Goal: Information Seeking & Learning: Learn about a topic

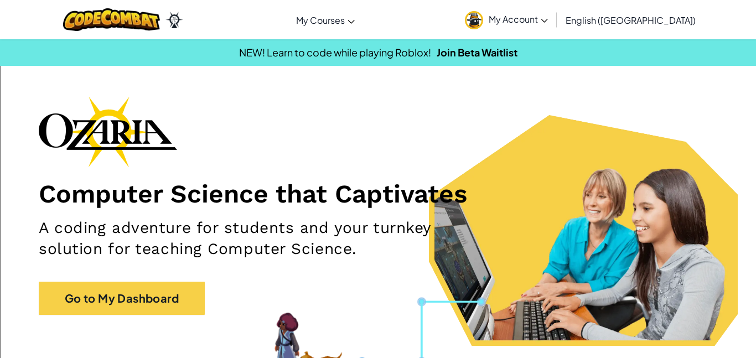
click at [190, 279] on div "Computer Science that Captivates A coding adventure for students and your turnk…" at bounding box center [378, 211] width 678 height 230
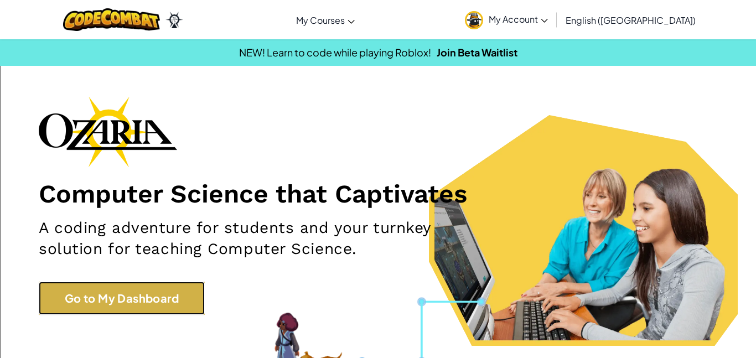
click at [193, 283] on link "Go to My Dashboard" at bounding box center [122, 298] width 166 height 33
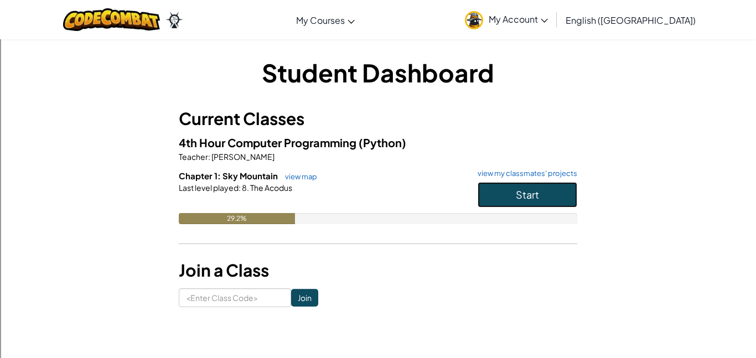
click at [532, 186] on button "Start" at bounding box center [527, 194] width 100 height 25
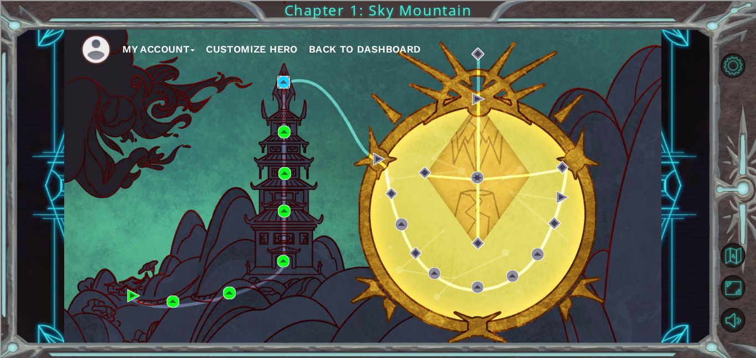
click at [280, 87] on img at bounding box center [283, 82] width 13 height 13
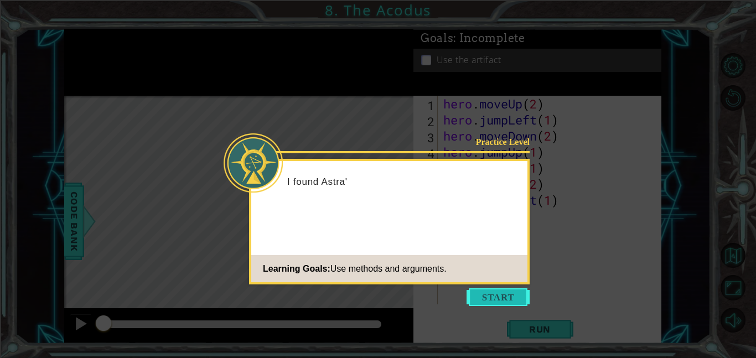
click at [511, 304] on button "Start" at bounding box center [497, 297] width 63 height 18
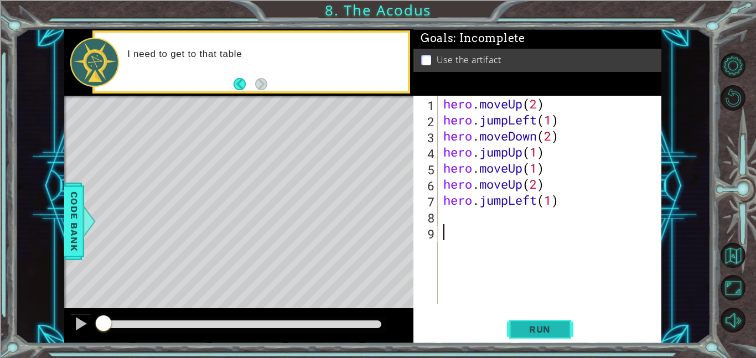
click at [524, 325] on span "Run" at bounding box center [540, 329] width 44 height 11
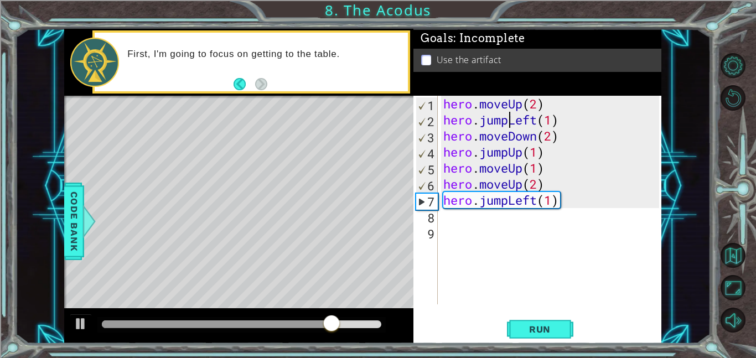
click at [510, 120] on div "hero . moveUp ( 2 ) hero . jumpLeft ( 1 ) hero . moveDown ( 2 ) hero . jumpUp (…" at bounding box center [552, 216] width 223 height 241
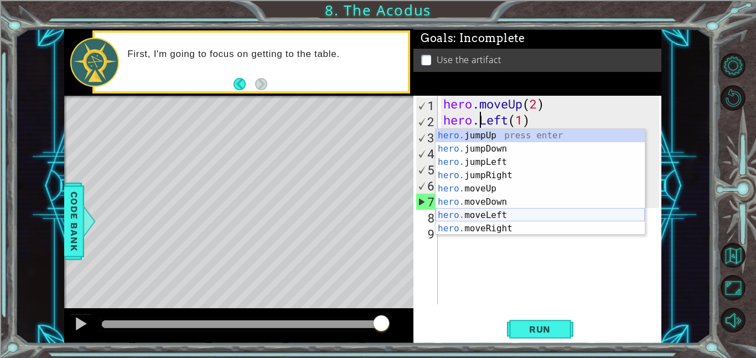
click at [519, 211] on div "hero. jumpUp press enter hero. jumpDown press enter hero. jumpLeft press enter …" at bounding box center [539, 195] width 209 height 133
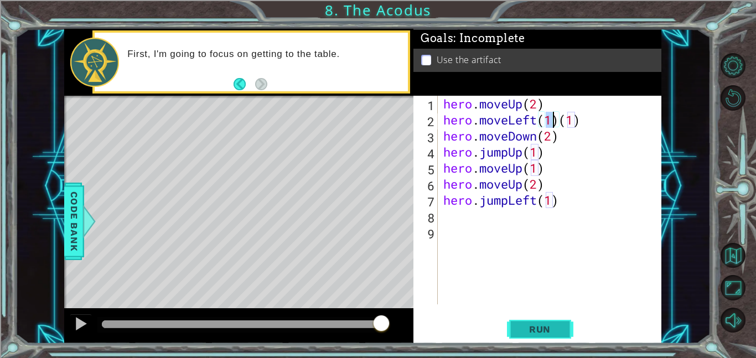
click at [539, 332] on span "Run" at bounding box center [540, 329] width 44 height 11
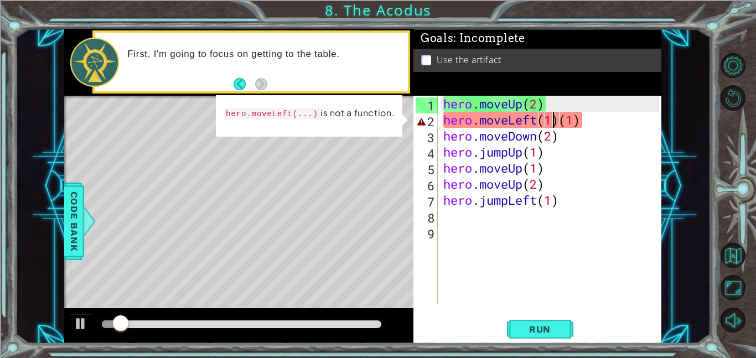
click at [600, 130] on div "hero . moveUp ( 2 ) hero . moveLeft ( 1 ) ( 1 ) hero . moveDown ( 2 ) hero . ju…" at bounding box center [552, 216] width 223 height 241
click at [595, 122] on div "hero . moveUp ( 2 ) hero . moveLeft ( 1 ) ( 1 ) hero . moveDown ( 2 ) hero . ju…" at bounding box center [552, 216] width 223 height 241
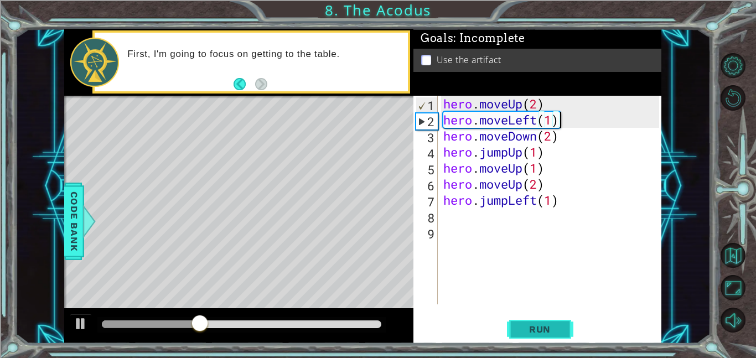
click at [519, 325] on span "Run" at bounding box center [540, 329] width 44 height 11
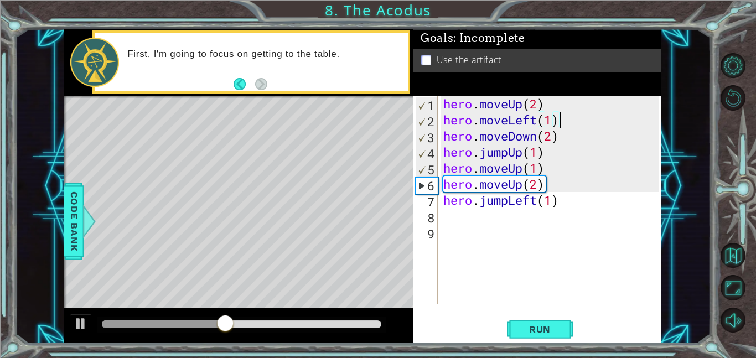
click at [506, 152] on div "hero . moveUp ( 2 ) hero . moveLeft ( 1 ) hero . moveDown ( 2 ) hero . jumpUp (…" at bounding box center [552, 216] width 223 height 241
click at [519, 153] on div "hero . moveUp ( 2 ) hero . moveLeft ( 1 ) hero . moveDown ( 2 ) hero . jumpUp (…" at bounding box center [552, 216] width 223 height 241
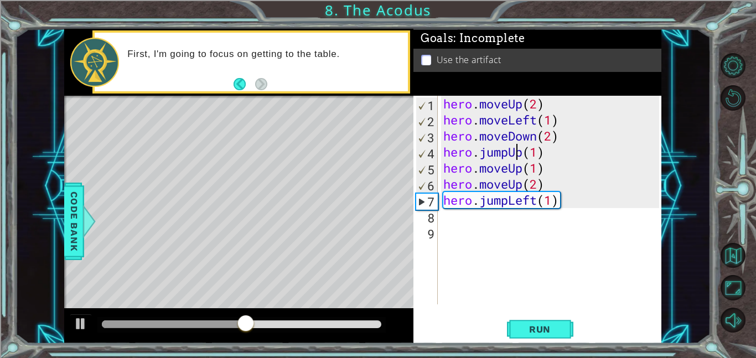
click at [527, 157] on div "hero . moveUp ( 2 ) hero . moveLeft ( 1 ) hero . moveDown ( 2 ) hero . jumpUp (…" at bounding box center [552, 216] width 223 height 241
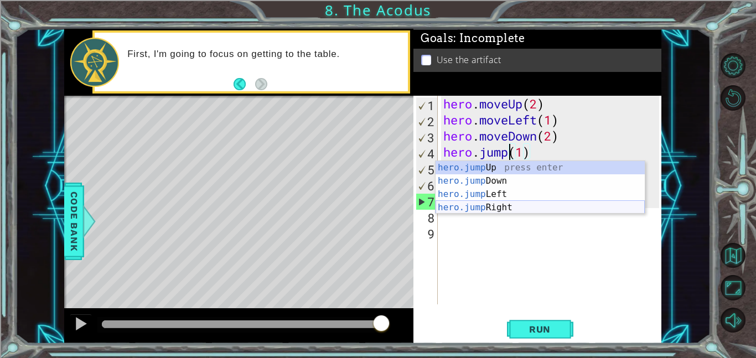
click at [492, 207] on div "hero.jump Up press enter hero.jump Down press enter hero.jump Left press enter …" at bounding box center [539, 201] width 209 height 80
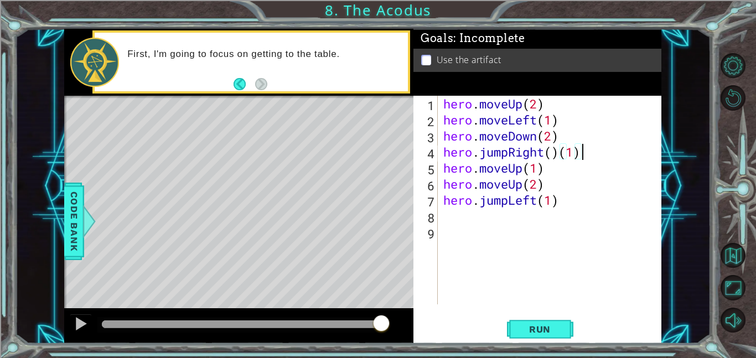
click at [592, 155] on div "hero . moveUp ( 2 ) hero . moveLeft ( 1 ) hero . moveDown ( 2 ) hero . jumpRigh…" at bounding box center [552, 216] width 223 height 241
click at [526, 318] on button "Run" at bounding box center [540, 328] width 66 height 25
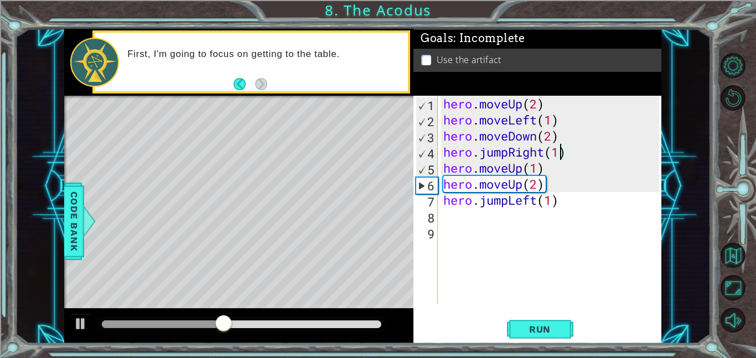
click at [563, 153] on div "hero . moveUp ( 2 ) hero . moveLeft ( 1 ) hero . moveDown ( 2 ) hero . jumpRigh…" at bounding box center [552, 216] width 223 height 241
click at [539, 152] on div "hero . moveUp ( 2 ) hero . moveLeft ( 1 ) hero . moveDown ( 2 ) hero . jumpRigh…" at bounding box center [552, 216] width 223 height 241
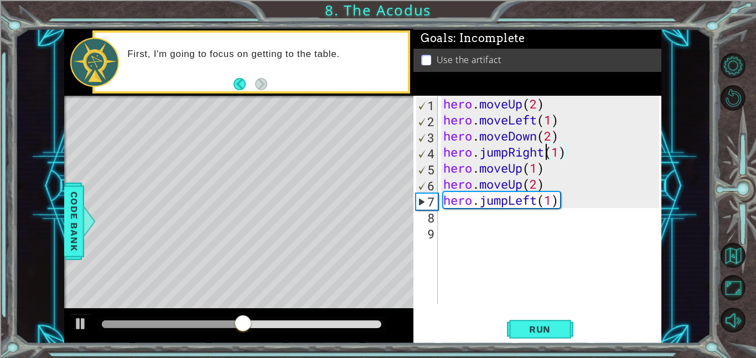
click at [542, 153] on div "hero . moveUp ( 2 ) hero . moveLeft ( 1 ) hero . moveDown ( 2 ) hero . jumpRigh…" at bounding box center [552, 216] width 223 height 241
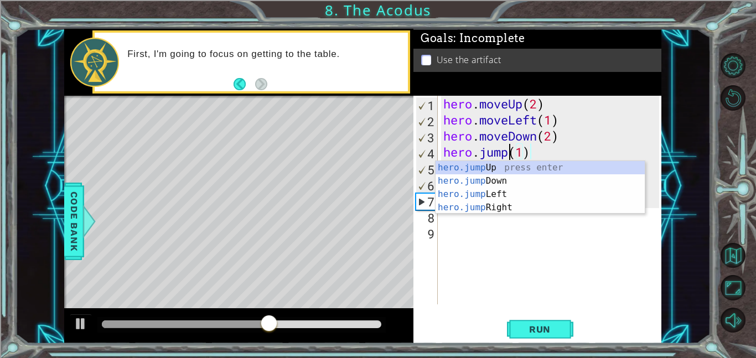
scroll to position [0, 3]
click at [495, 196] on div "hero.jump Up press enter hero.jump Down press enter hero.jump Left press enter …" at bounding box center [539, 201] width 209 height 80
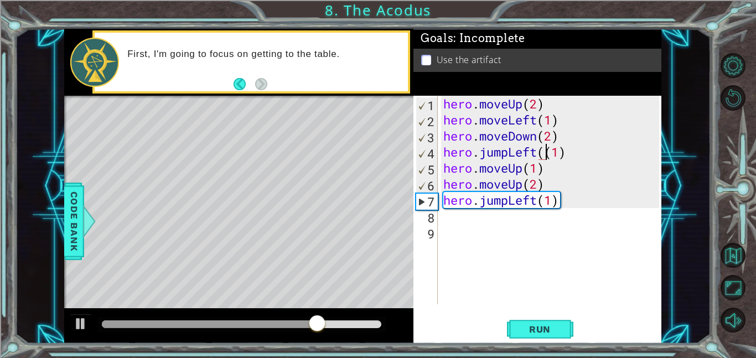
type textarea "hero.jumpLeft(1)"
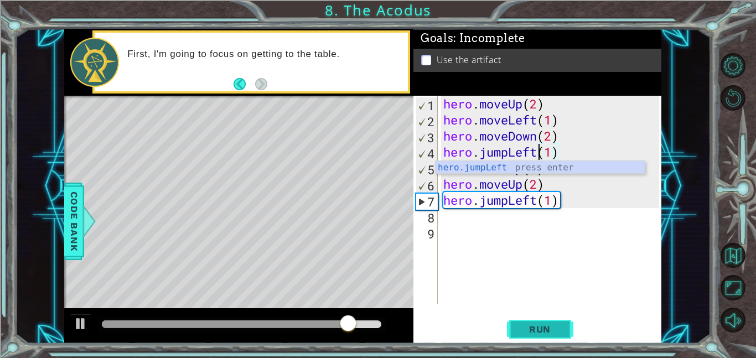
click at [546, 325] on span "Run" at bounding box center [540, 329] width 44 height 11
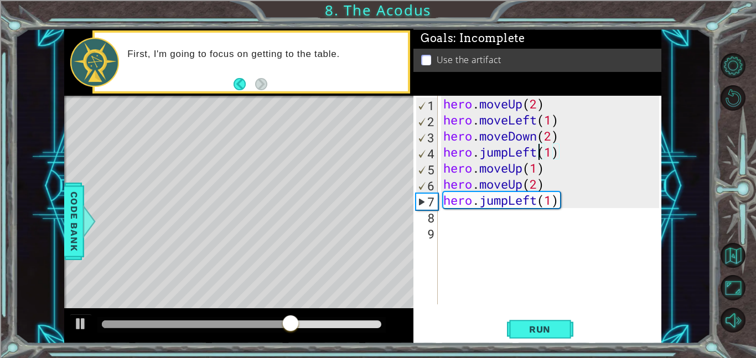
click at [460, 221] on div "hero . moveUp ( 2 ) hero . moveLeft ( 1 ) hero . moveDown ( 2 ) hero . jumpLeft…" at bounding box center [552, 216] width 223 height 241
type textarea "h"
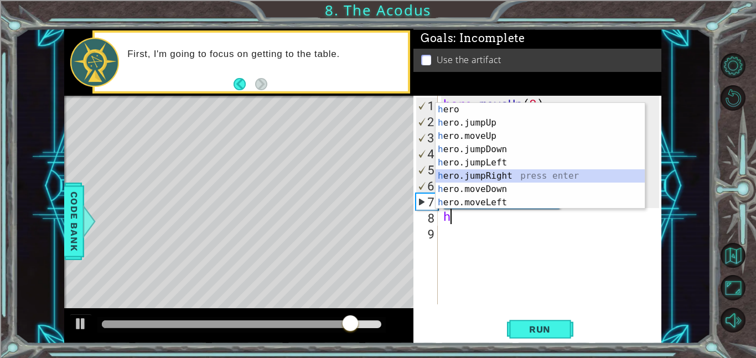
click at [510, 174] on div "h ero press enter h ero.jumpUp press enter h ero.moveUp press enter h ero.jumpD…" at bounding box center [539, 169] width 209 height 133
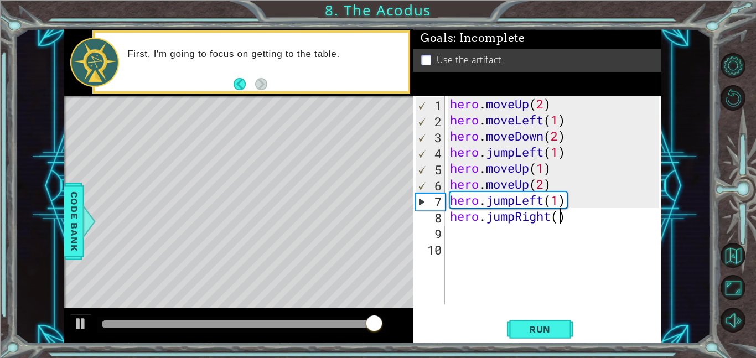
click at [558, 219] on div "hero . moveUp ( 2 ) hero . moveLeft ( 1 ) hero . moveDown ( 2 ) hero . jumpLeft…" at bounding box center [556, 216] width 217 height 241
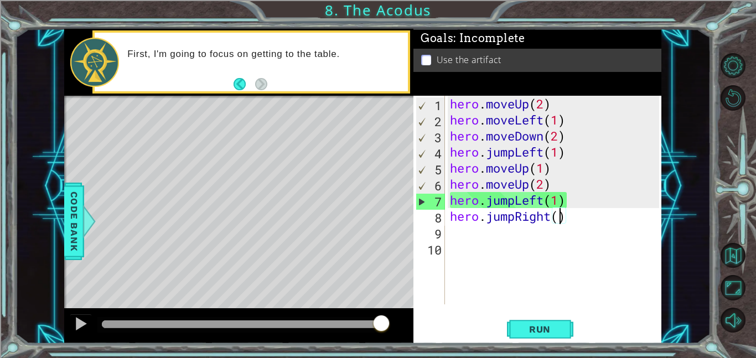
scroll to position [0, 5]
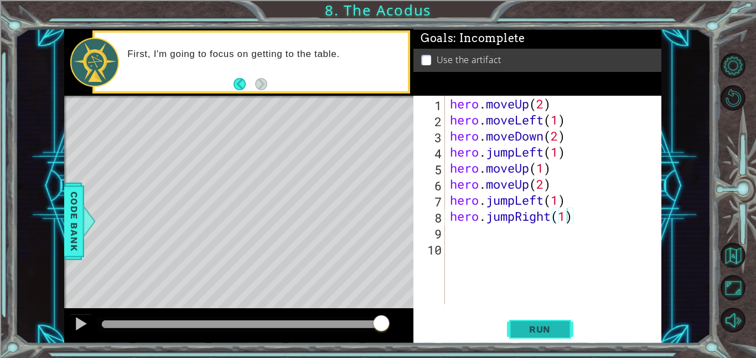
click at [539, 324] on span "Run" at bounding box center [540, 329] width 44 height 11
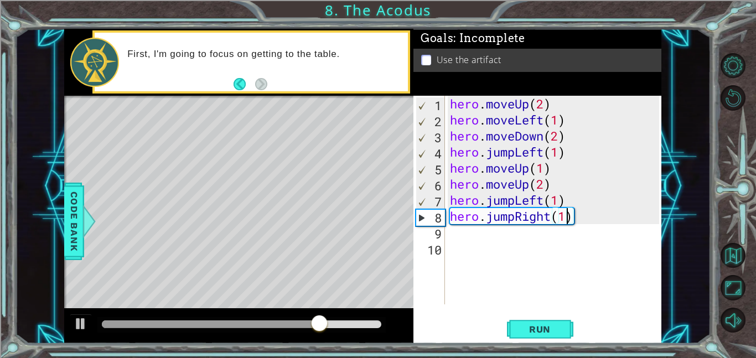
click at [549, 217] on div "hero . moveUp ( 2 ) hero . moveLeft ( 1 ) hero . moveDown ( 2 ) hero . jumpLeft…" at bounding box center [556, 216] width 217 height 241
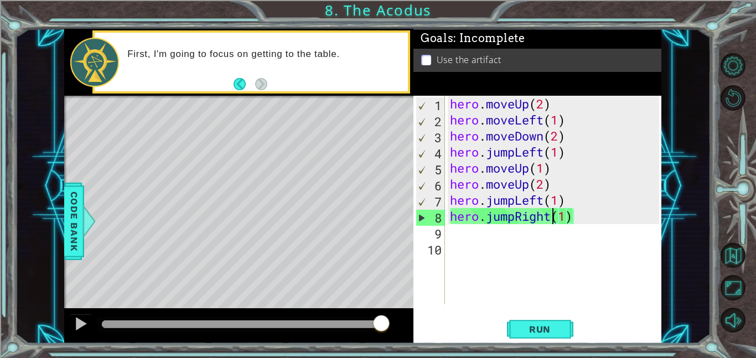
click at [51, 172] on div "1 ההההההההההההההההההההההההההההההההההההההההההההההההההההההההההההההההההההההההההההה…" at bounding box center [362, 186] width 695 height 315
click at [727, 136] on div at bounding box center [739, 193] width 34 height 287
click at [314, 34] on div "First, I'm going to focus on getting to the table." at bounding box center [251, 62] width 313 height 59
click at [345, 34] on div "First, I'm going to focus on getting to the table." at bounding box center [251, 62] width 313 height 59
click at [339, 44] on div "First, I'm going to focus on getting to the table." at bounding box center [263, 62] width 288 height 39
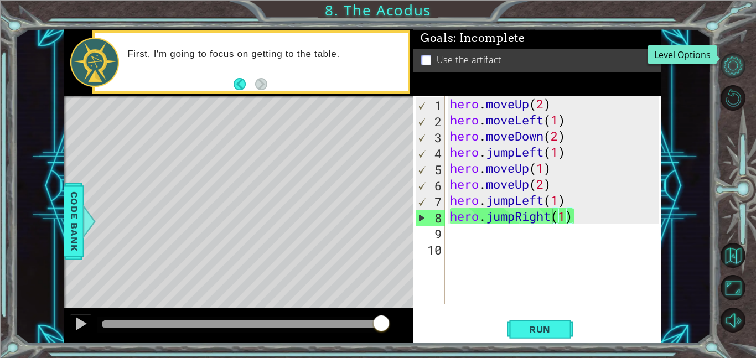
click at [738, 59] on button "Level Options" at bounding box center [732, 65] width 25 height 25
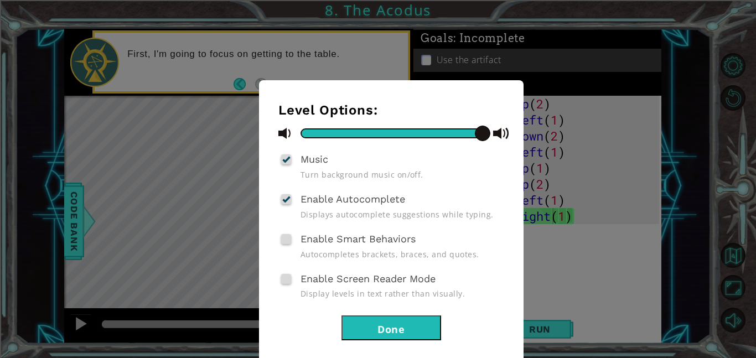
click at [417, 323] on button "Done" at bounding box center [391, 327] width 100 height 25
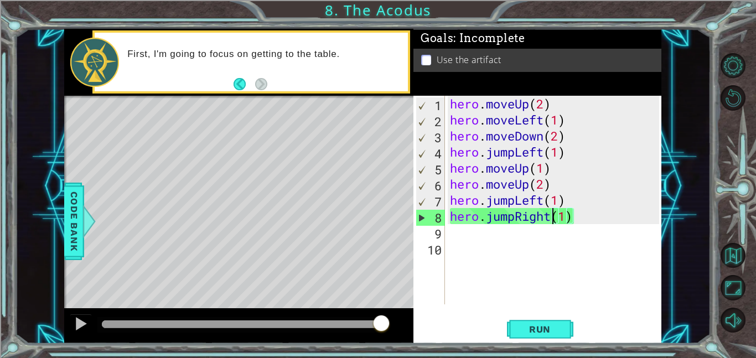
click at [574, 217] on div "hero . moveUp ( 2 ) hero . moveLeft ( 1 ) hero . moveDown ( 2 ) hero . jumpLeft…" at bounding box center [556, 216] width 217 height 241
click at [566, 215] on div "hero . moveUp ( 2 ) hero . moveLeft ( 1 ) hero . moveDown ( 2 ) hero . jumpLeft…" at bounding box center [556, 216] width 217 height 241
click at [513, 215] on div "hero . moveUp ( 2 ) hero . moveLeft ( 1 ) hero . moveDown ( 2 ) hero . jumpLeft…" at bounding box center [556, 216] width 217 height 241
click at [571, 223] on div "hero . moveUp ( 2 ) hero . moveLeft ( 1 ) hero . moveDown ( 2 ) hero . jumpLeft…" at bounding box center [556, 216] width 217 height 241
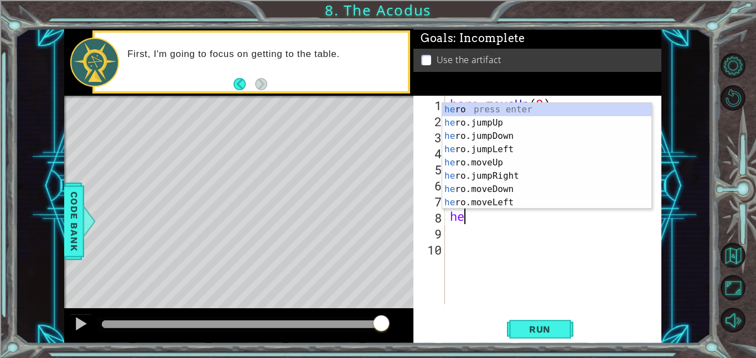
scroll to position [0, 0]
type textarea "h"
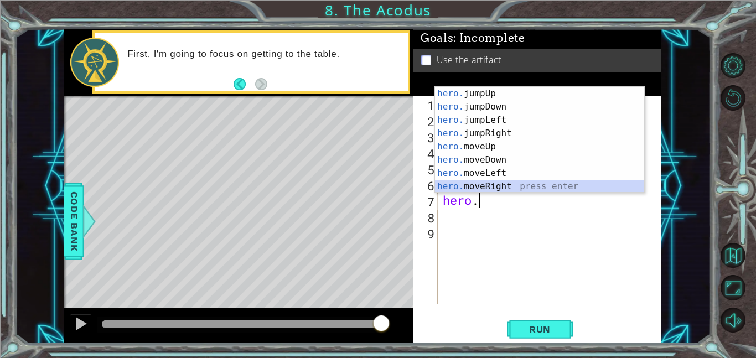
click at [520, 186] on div "hero. jumpUp press enter hero. jumpDown press enter hero. jumpLeft press enter …" at bounding box center [539, 153] width 209 height 133
type textarea "hero.moveRight(1)"
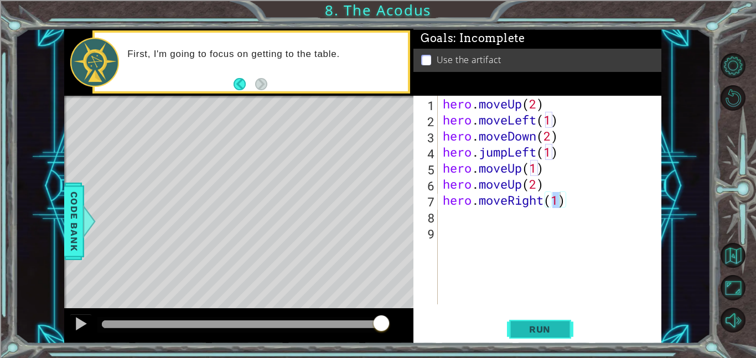
click at [551, 333] on span "Run" at bounding box center [540, 329] width 44 height 11
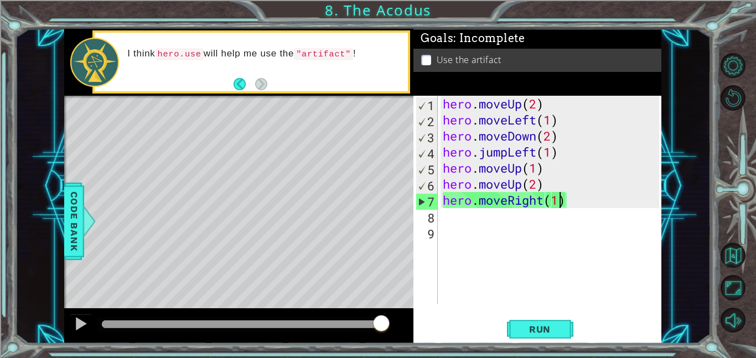
click at [449, 220] on div "hero . moveUp ( 2 ) hero . moveLeft ( 1 ) hero . moveDown ( 2 ) hero . jumpLeft…" at bounding box center [552, 216] width 224 height 241
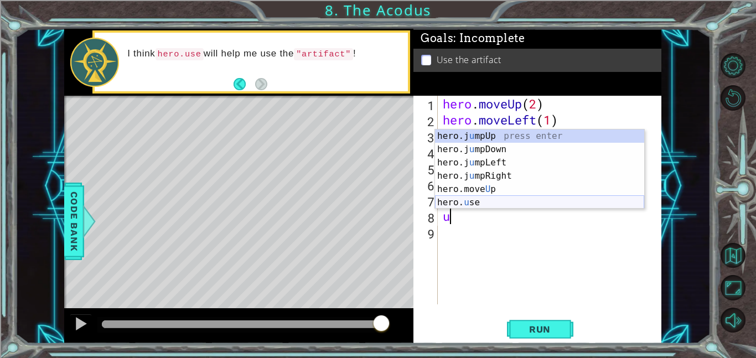
click at [465, 204] on div "hero.j u mpUp press enter hero.j u mpDown press enter hero.j u mpLeft press ent…" at bounding box center [539, 182] width 209 height 106
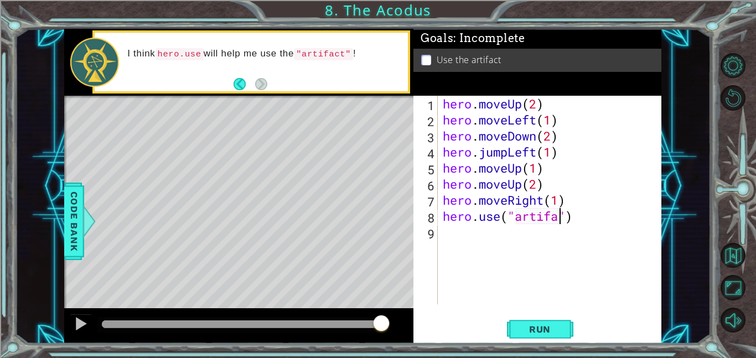
scroll to position [0, 6]
type textarea "hero.use("artifact")"
click at [547, 322] on button "Run" at bounding box center [540, 328] width 66 height 25
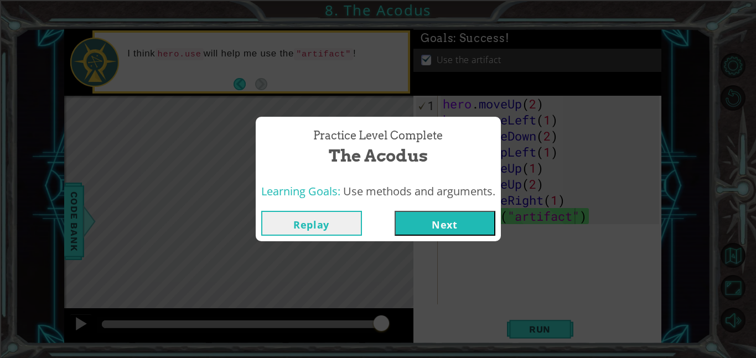
click at [482, 224] on button "Next" at bounding box center [444, 223] width 101 height 25
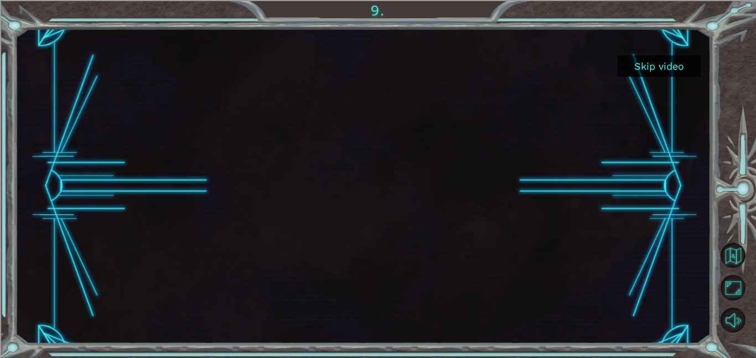
click at [479, 225] on div "Skip video" at bounding box center [362, 186] width 695 height 315
click at [646, 71] on button "Skip video" at bounding box center [658, 66] width 83 height 22
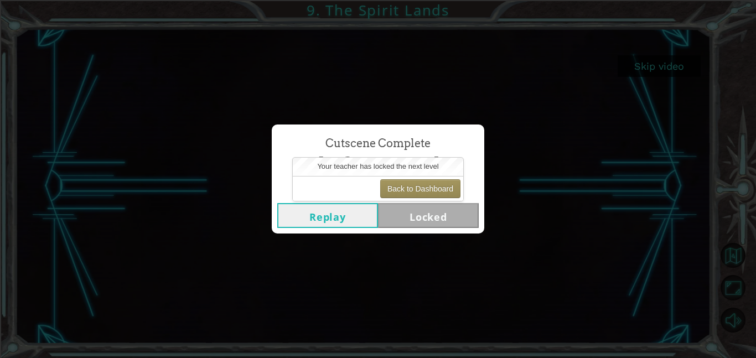
click at [344, 216] on button "Replay" at bounding box center [327, 215] width 101 height 25
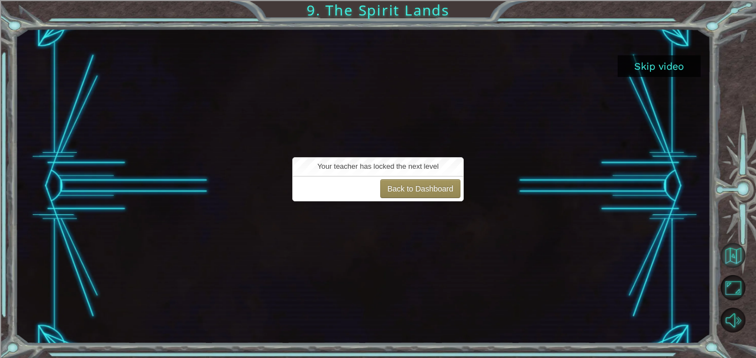
click at [736, 266] on button "Back to Map" at bounding box center [732, 255] width 25 height 25
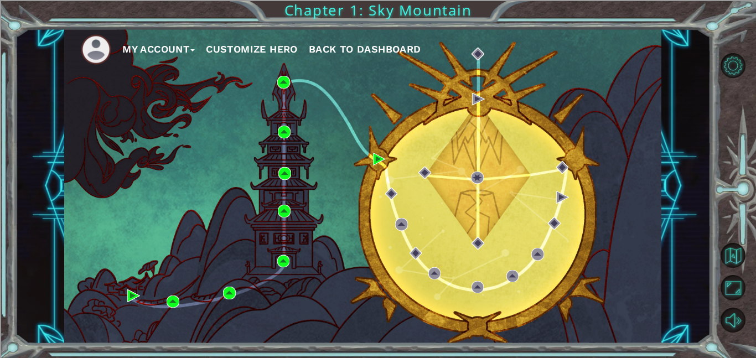
click at [380, 173] on div "My Account Customize Hero Back to Dashboard" at bounding box center [362, 186] width 597 height 315
click at [382, 163] on img at bounding box center [379, 159] width 13 height 13
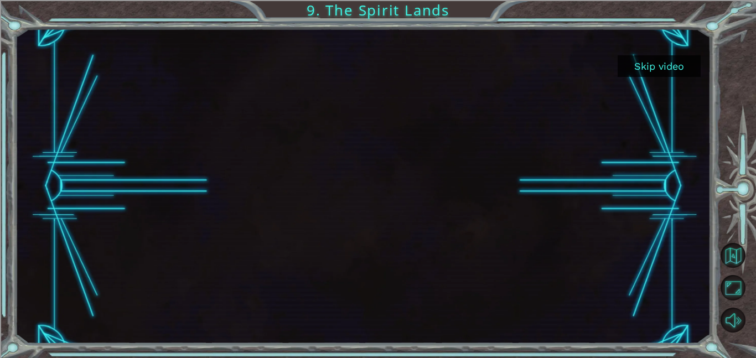
click at [739, 181] on div at bounding box center [739, 192] width 34 height 93
click at [722, 181] on div at bounding box center [739, 192] width 34 height 93
click at [672, 69] on button "Skip video" at bounding box center [658, 66] width 83 height 22
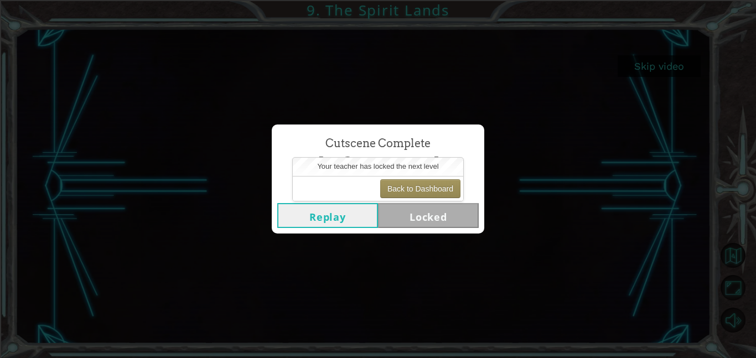
click at [329, 222] on button "Replay" at bounding box center [327, 215] width 101 height 25
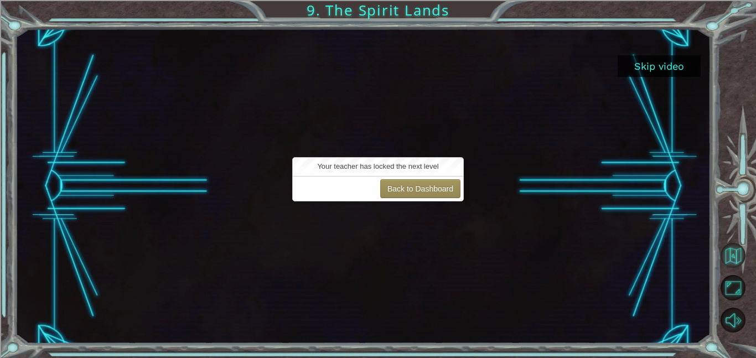
click at [736, 259] on button "Back to Map" at bounding box center [732, 255] width 25 height 25
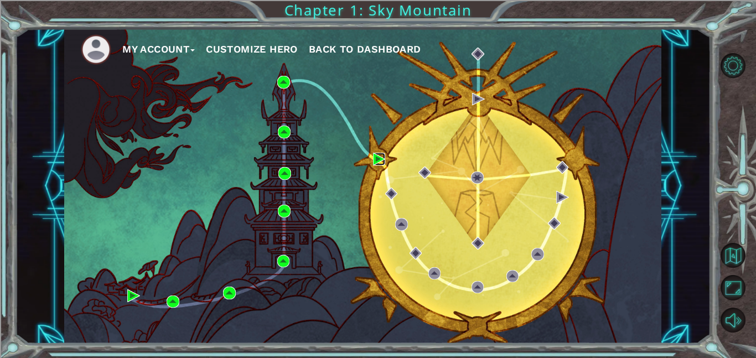
click at [383, 163] on img at bounding box center [379, 159] width 13 height 13
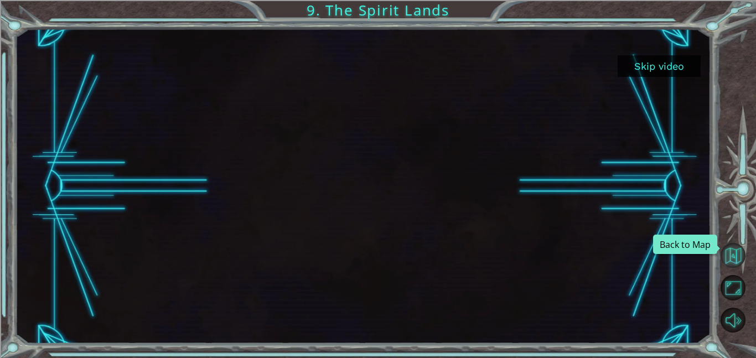
click at [736, 259] on button "Back to Map" at bounding box center [732, 255] width 25 height 25
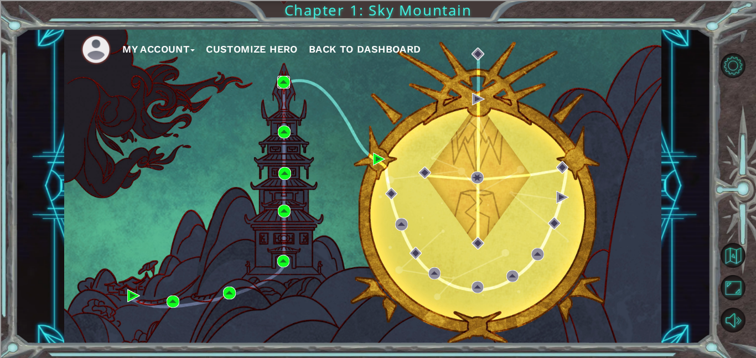
click at [283, 77] on img at bounding box center [283, 82] width 13 height 13
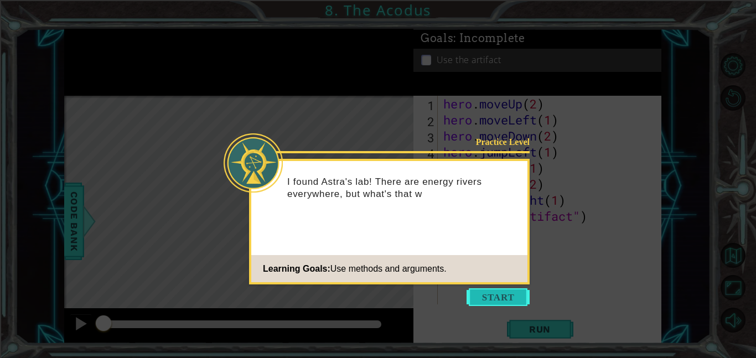
click at [520, 297] on button "Start" at bounding box center [497, 297] width 63 height 18
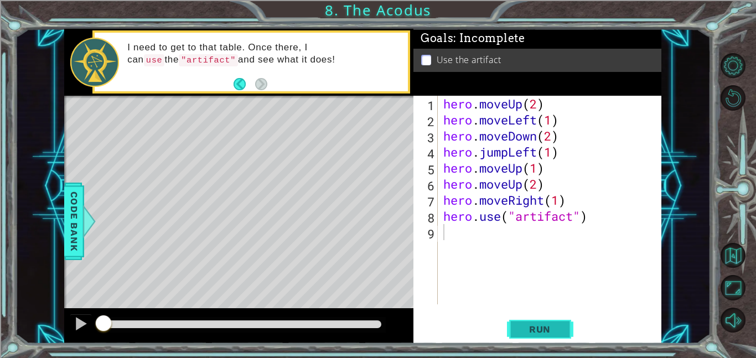
click at [551, 331] on span "Run" at bounding box center [540, 329] width 44 height 11
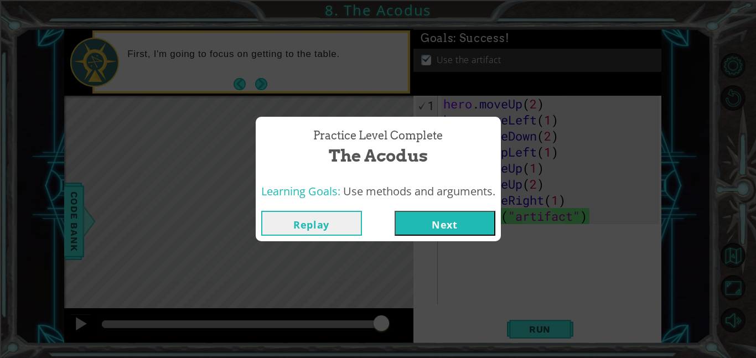
click at [446, 211] on button "Next" at bounding box center [444, 223] width 101 height 25
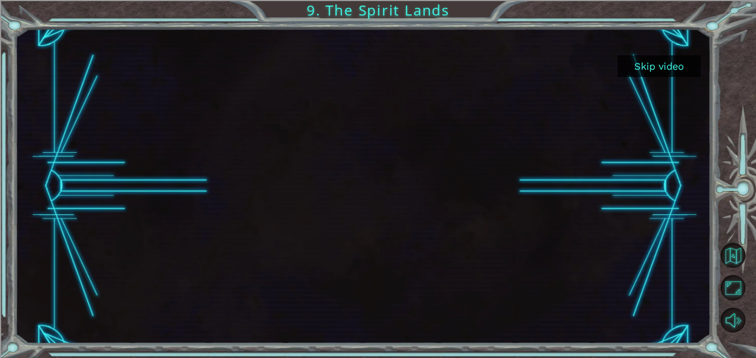
click at [667, 70] on button "Skip video" at bounding box center [658, 66] width 83 height 22
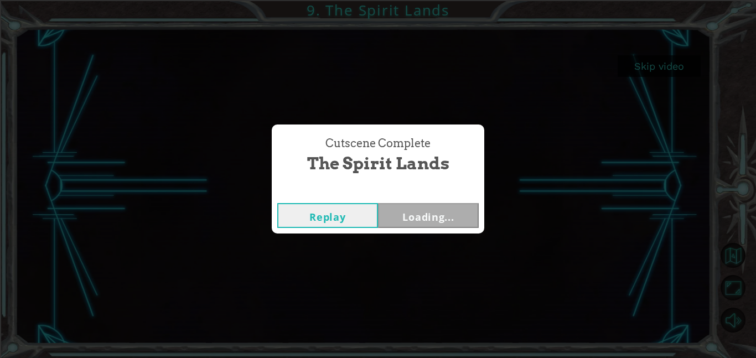
click at [667, 70] on div "Cutscene Complete The Spirit Lands Replay Loading..." at bounding box center [378, 179] width 756 height 358
click at [437, 214] on button "Next" at bounding box center [428, 215] width 101 height 25
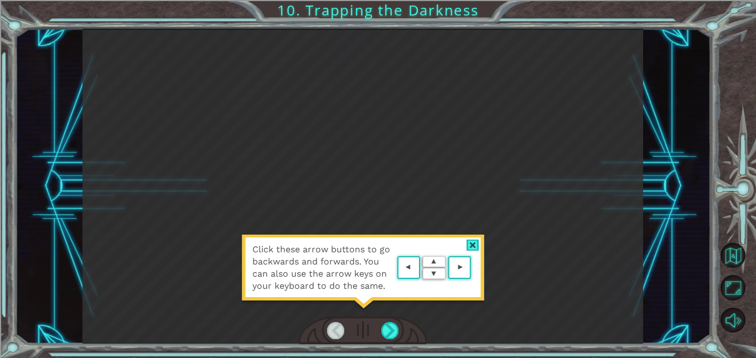
click at [470, 244] on div at bounding box center [472, 246] width 13 height 12
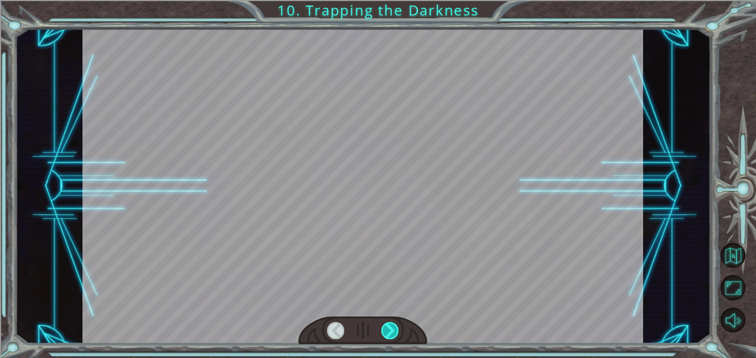
click at [387, 330] on div at bounding box center [390, 330] width 18 height 17
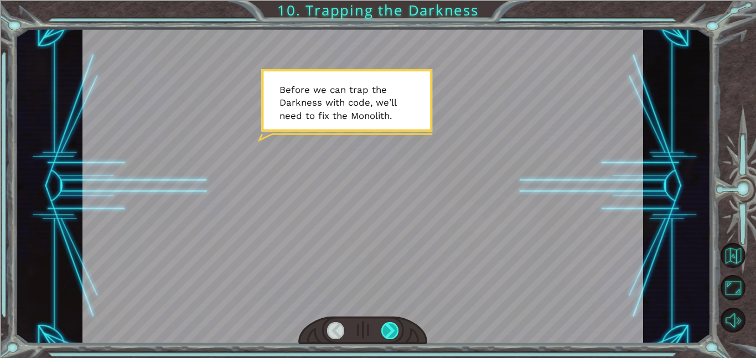
click at [386, 329] on div at bounding box center [390, 330] width 18 height 17
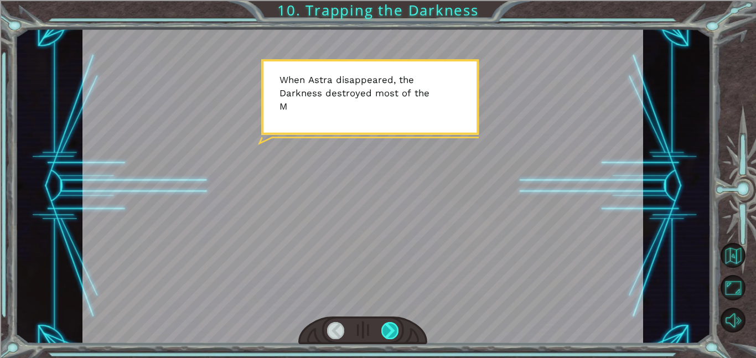
click at [387, 329] on div at bounding box center [390, 330] width 18 height 17
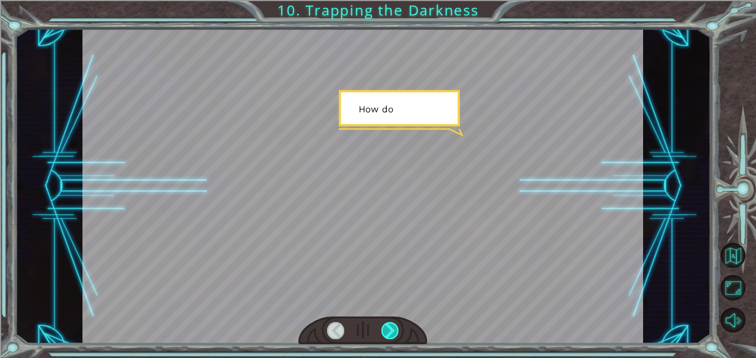
click at [387, 329] on div at bounding box center [390, 330] width 18 height 17
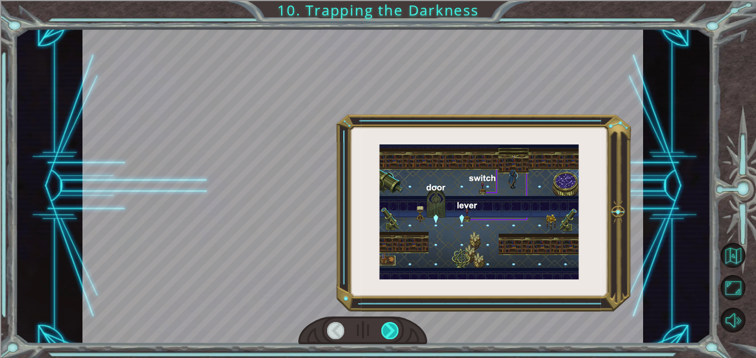
click at [387, 329] on div at bounding box center [390, 330] width 18 height 17
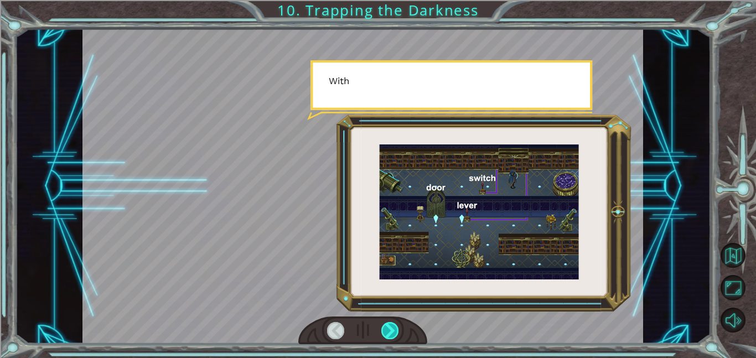
click at [387, 329] on div at bounding box center [390, 330] width 18 height 17
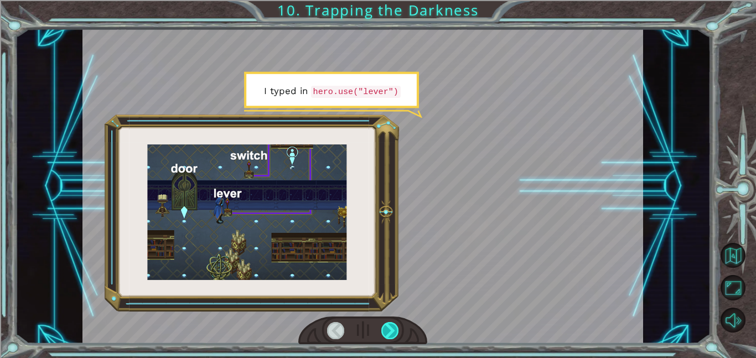
click at [391, 336] on div at bounding box center [390, 330] width 18 height 17
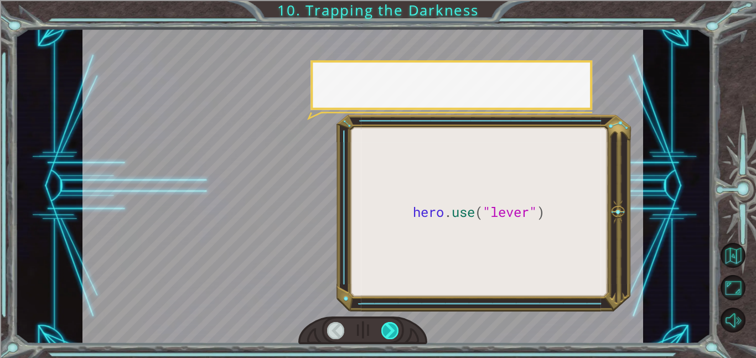
click at [391, 336] on div at bounding box center [390, 330] width 18 height 17
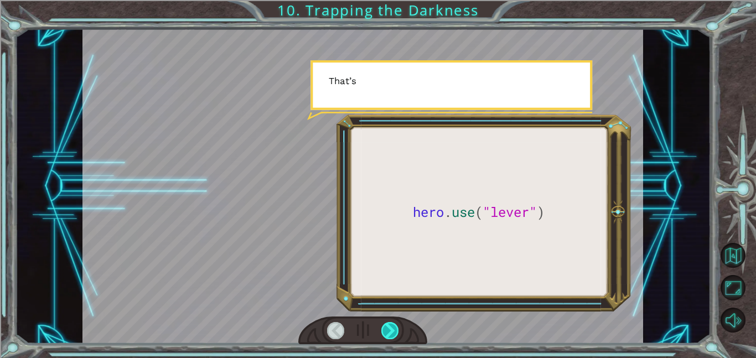
click at [391, 336] on div at bounding box center [390, 330] width 18 height 17
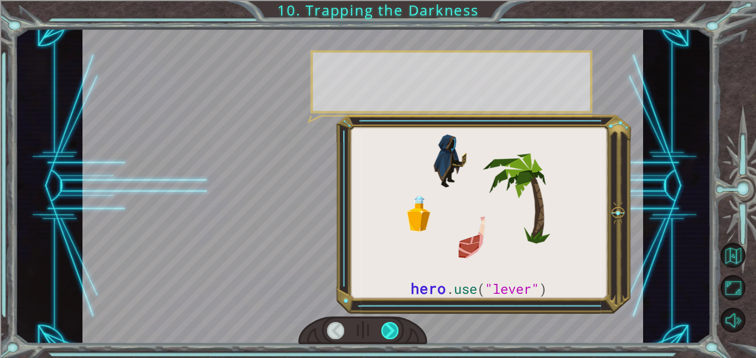
click at [391, 336] on div at bounding box center [390, 330] width 18 height 17
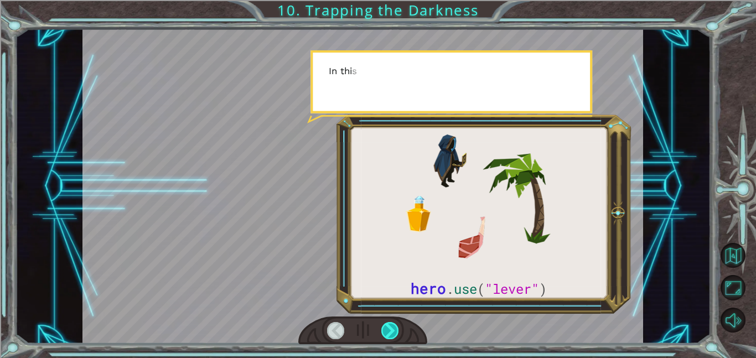
click at [391, 336] on div at bounding box center [390, 330] width 18 height 17
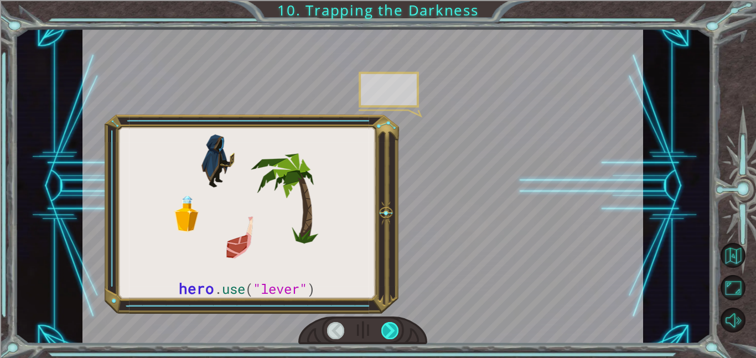
click at [391, 336] on div at bounding box center [390, 330] width 18 height 17
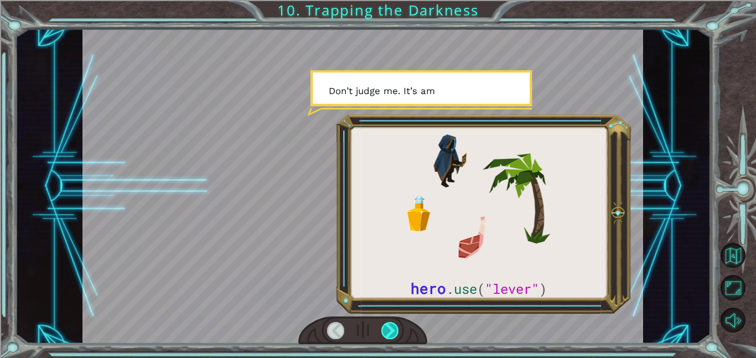
click at [390, 336] on div at bounding box center [390, 330] width 18 height 17
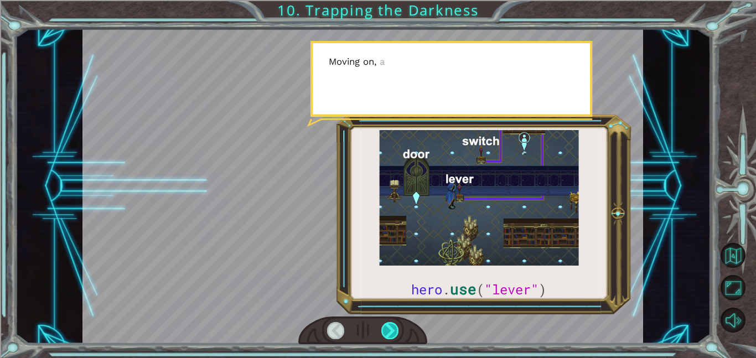
click at [390, 336] on div at bounding box center [390, 330] width 18 height 17
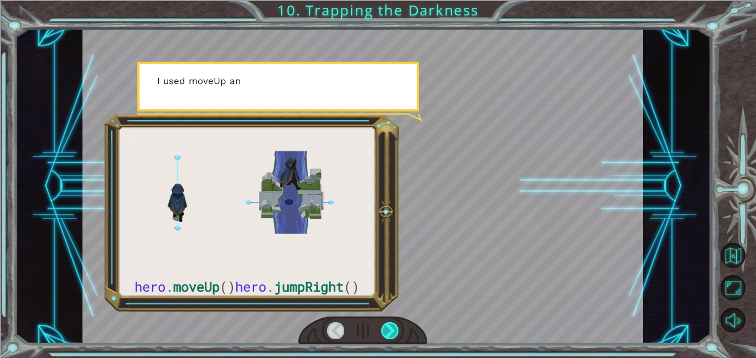
click at [393, 338] on div at bounding box center [390, 330] width 18 height 17
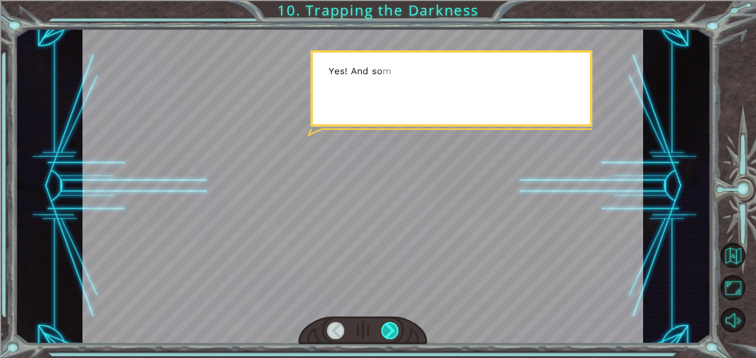
click at [392, 338] on div at bounding box center [390, 330] width 18 height 17
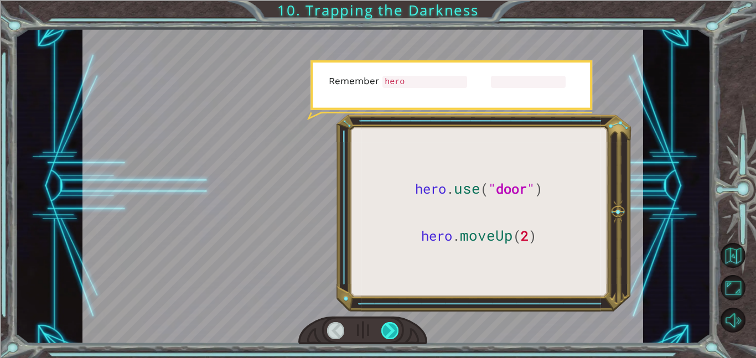
click at [392, 337] on div at bounding box center [390, 330] width 18 height 17
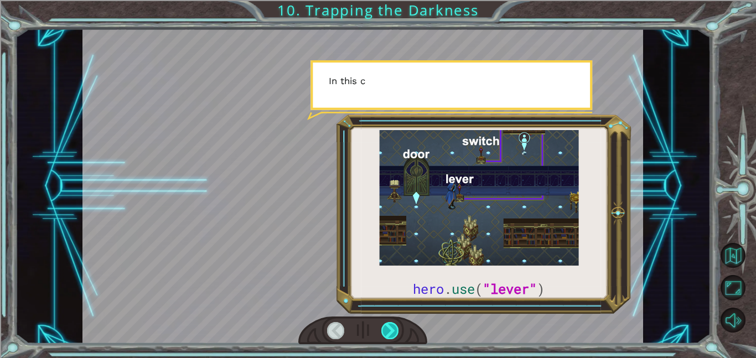
click at [391, 337] on div at bounding box center [390, 330] width 18 height 17
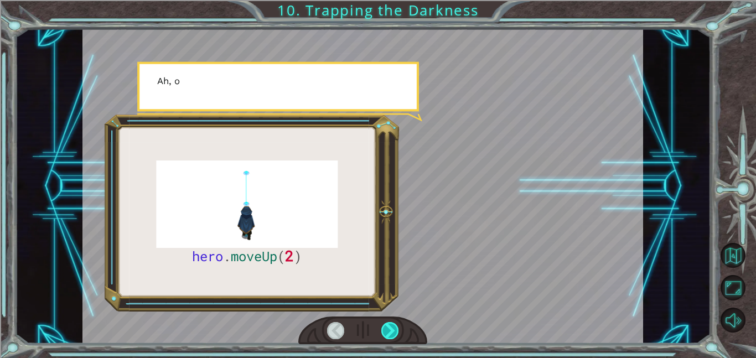
click at [391, 337] on div at bounding box center [390, 330] width 18 height 17
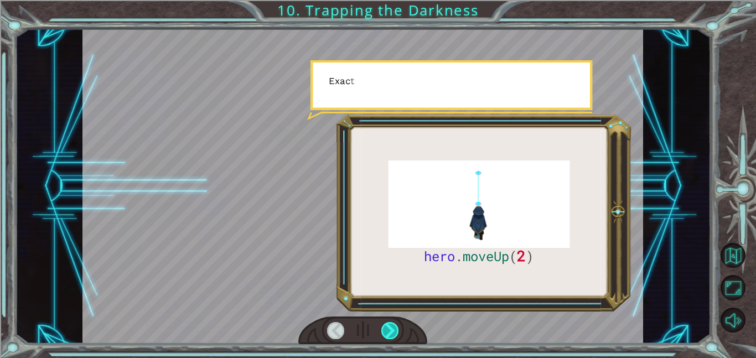
click at [391, 337] on div at bounding box center [390, 330] width 18 height 17
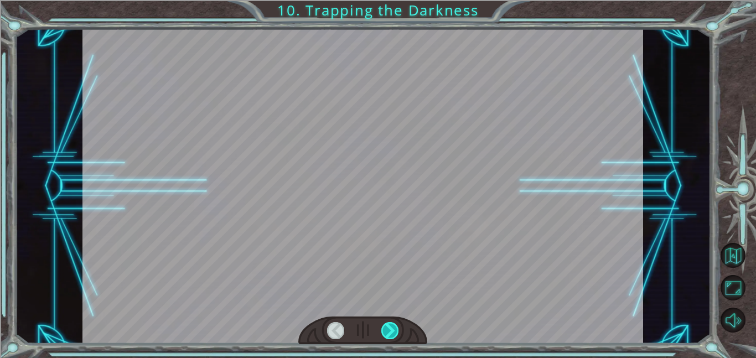
click at [391, 337] on div at bounding box center [390, 330] width 18 height 17
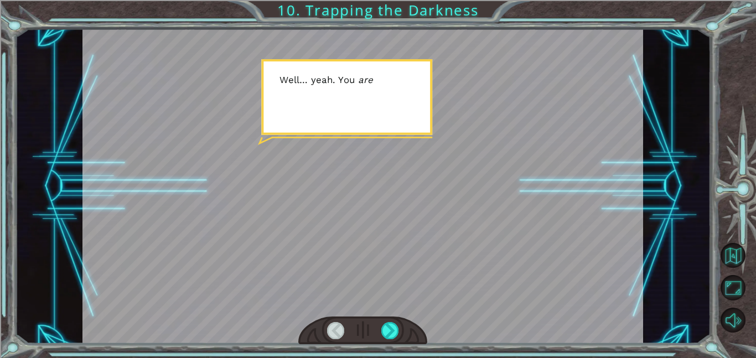
click at [416, 355] on div "hero . moveUp ( 2 ) B e f o r e w e c a n t r a p t h e D a r k n e s s w i t h…" at bounding box center [378, 179] width 756 height 358
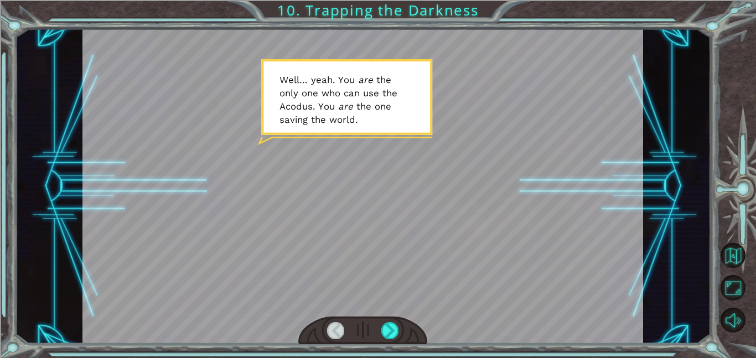
click at [399, 325] on div at bounding box center [362, 330] width 129 height 28
click at [382, 326] on div at bounding box center [390, 330] width 18 height 17
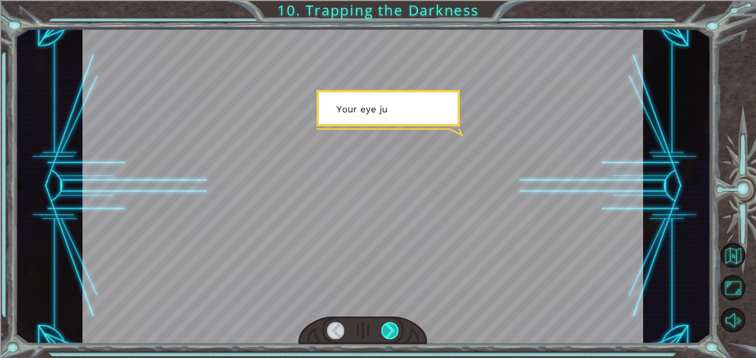
click at [382, 328] on div at bounding box center [390, 330] width 18 height 17
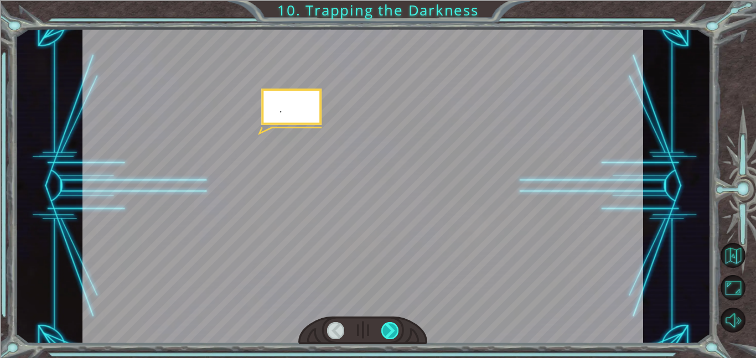
click at [382, 328] on div at bounding box center [390, 330] width 18 height 17
click at [385, 340] on div at bounding box center [362, 330] width 129 height 28
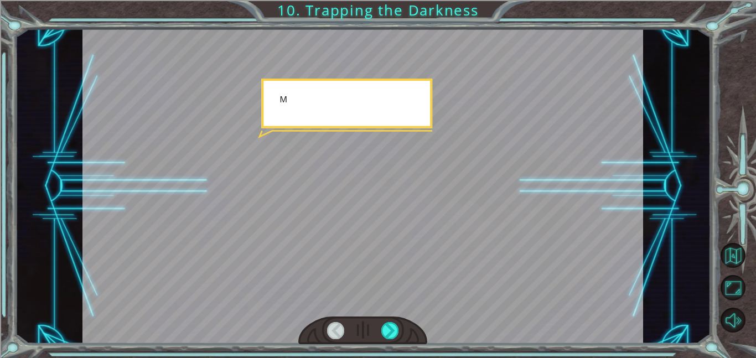
click at [385, 340] on div at bounding box center [362, 330] width 129 height 28
click at [388, 330] on div at bounding box center [390, 330] width 18 height 17
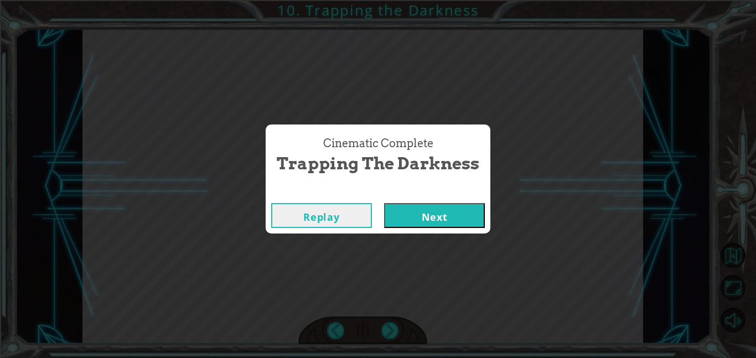
click at [426, 211] on button "Next" at bounding box center [434, 215] width 101 height 25
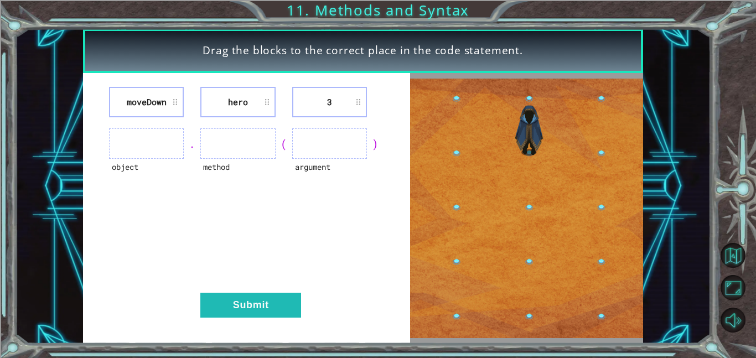
click at [175, 134] on ul at bounding box center [146, 143] width 75 height 30
click at [164, 141] on ul at bounding box center [146, 143] width 75 height 30
click at [134, 144] on ul at bounding box center [146, 143] width 75 height 30
click at [149, 106] on li "moveDown" at bounding box center [146, 102] width 75 height 30
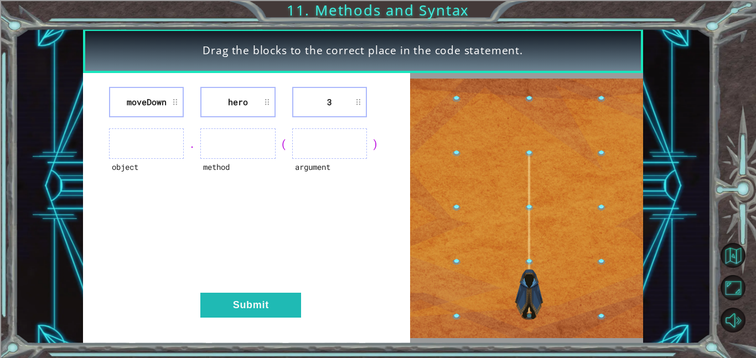
click at [371, 148] on div ")" at bounding box center [375, 143] width 17 height 15
click at [376, 148] on div ")" at bounding box center [375, 143] width 17 height 15
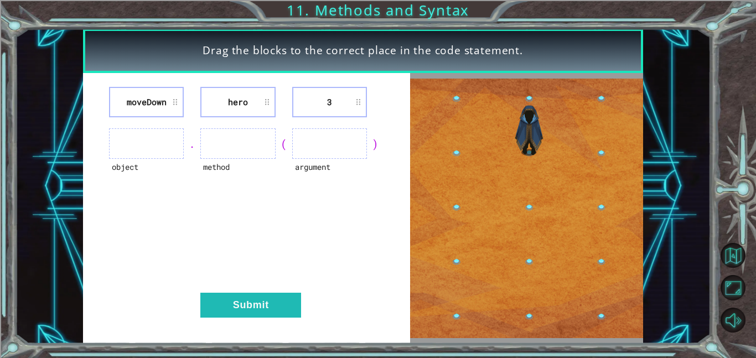
click at [370, 146] on div ")" at bounding box center [375, 143] width 17 height 15
click at [338, 136] on ul at bounding box center [329, 143] width 75 height 30
click at [333, 145] on ul at bounding box center [329, 143] width 75 height 30
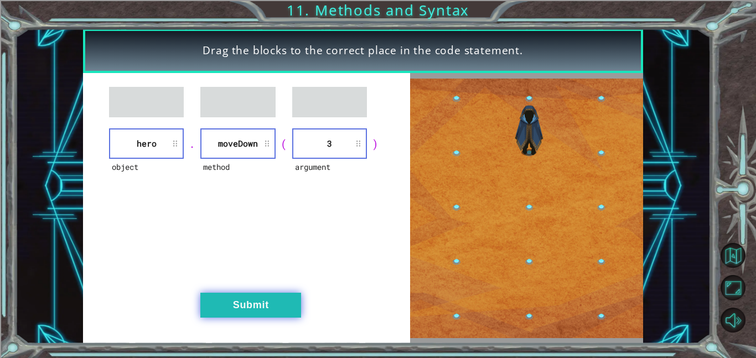
click at [244, 301] on button "Submit" at bounding box center [250, 305] width 101 height 25
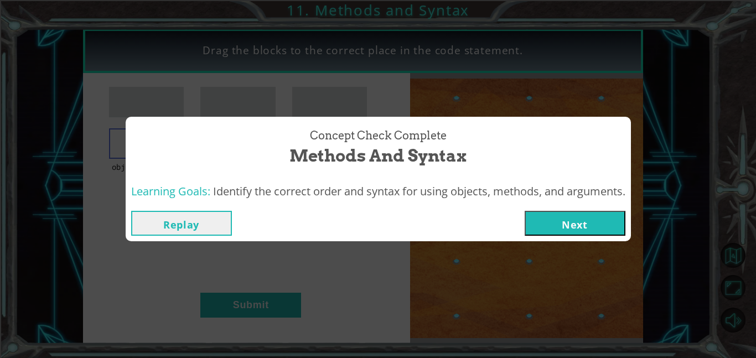
click at [545, 221] on button "Next" at bounding box center [574, 223] width 101 height 25
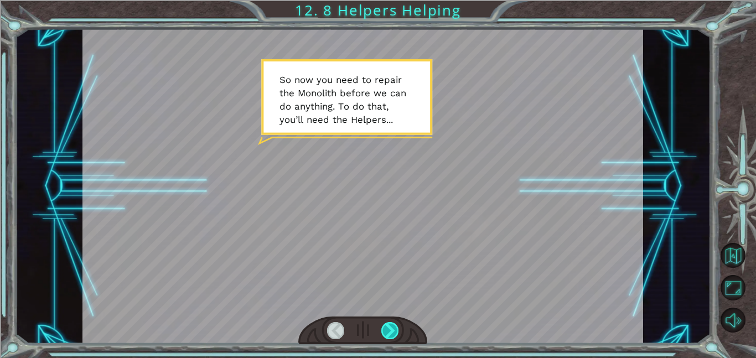
click at [393, 327] on div at bounding box center [390, 330] width 18 height 17
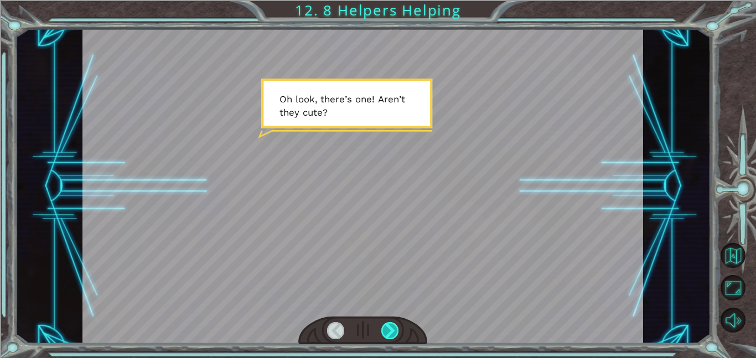
click at [392, 327] on div at bounding box center [390, 330] width 18 height 17
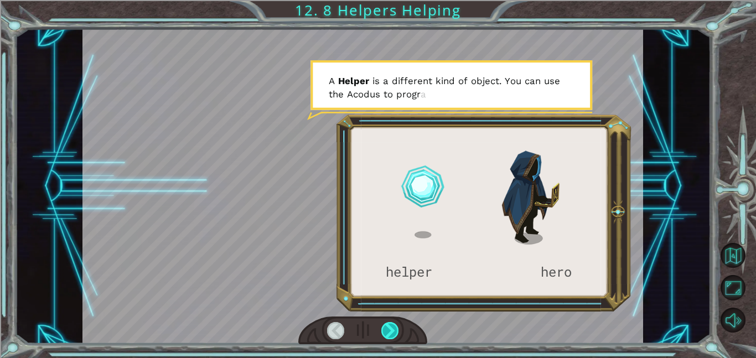
click at [386, 325] on div at bounding box center [390, 330] width 18 height 17
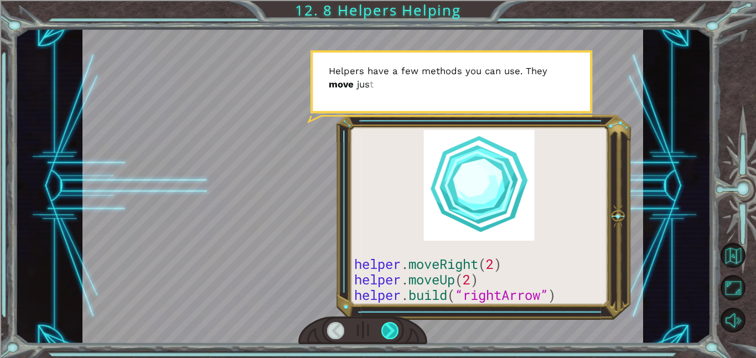
click at [386, 325] on div at bounding box center [390, 330] width 18 height 17
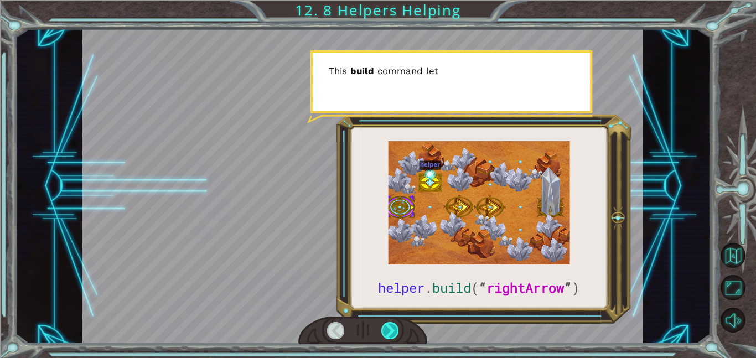
click at [386, 325] on div at bounding box center [390, 330] width 18 height 17
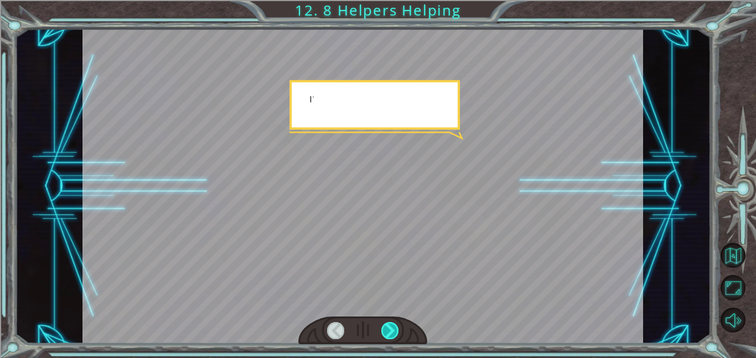
click at [386, 325] on div at bounding box center [390, 330] width 18 height 17
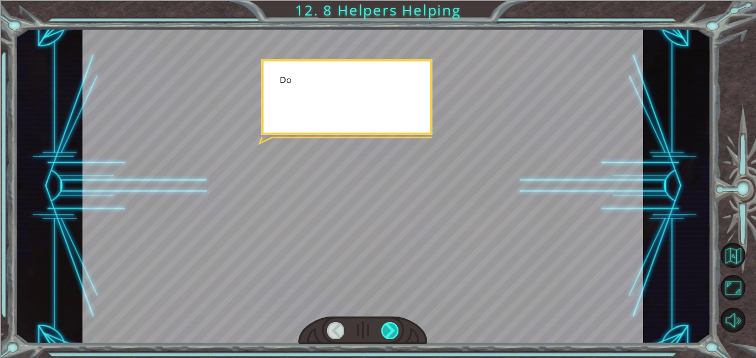
click at [386, 325] on div at bounding box center [390, 330] width 18 height 17
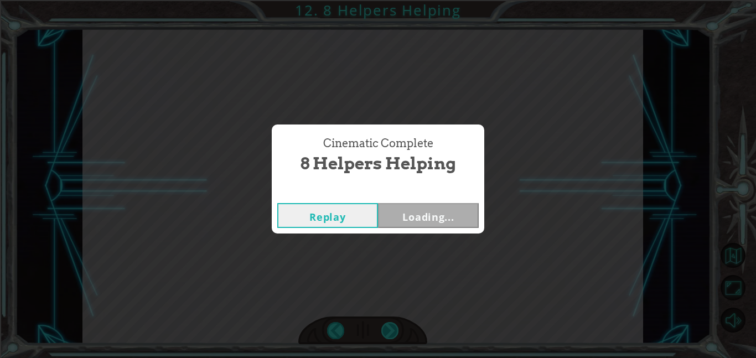
click at [389, 329] on div "Cinematic Complete 8 Helpers Helping Replay Loading..." at bounding box center [378, 179] width 756 height 358
click at [395, 223] on button "Next" at bounding box center [428, 215] width 101 height 25
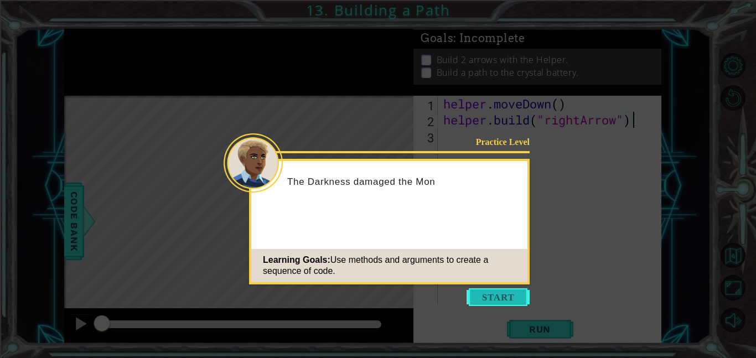
click at [500, 297] on button "Start" at bounding box center [497, 297] width 63 height 18
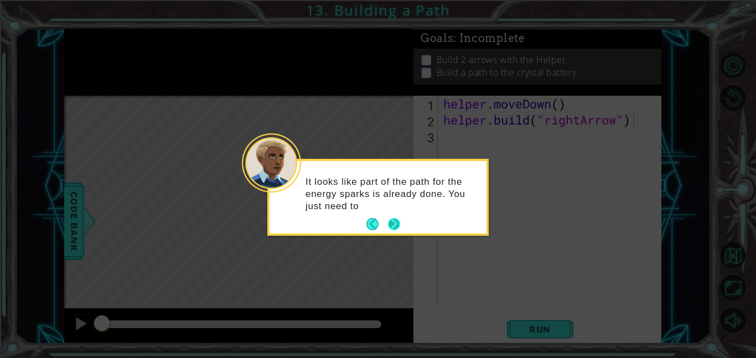
click at [388, 223] on button "Next" at bounding box center [394, 224] width 12 height 12
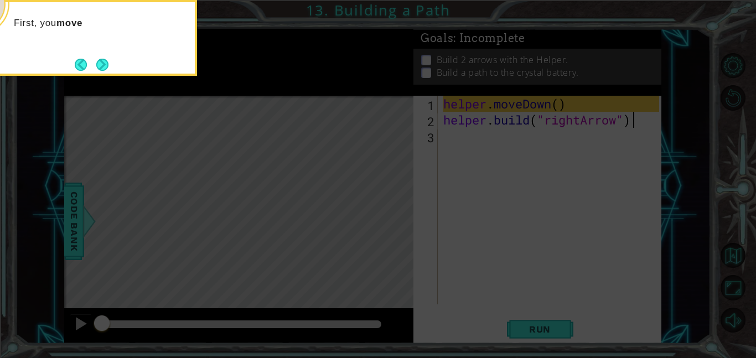
click at [310, 113] on icon at bounding box center [378, 179] width 756 height 358
click at [116, 77] on icon at bounding box center [378, 179] width 756 height 358
click at [96, 59] on button "Next" at bounding box center [102, 65] width 12 height 12
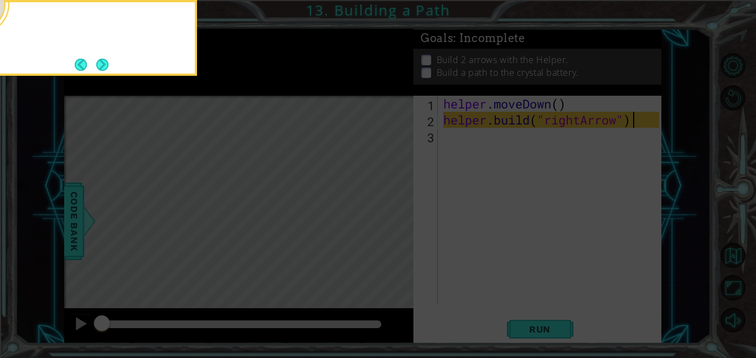
click at [96, 59] on button "Next" at bounding box center [102, 65] width 12 height 12
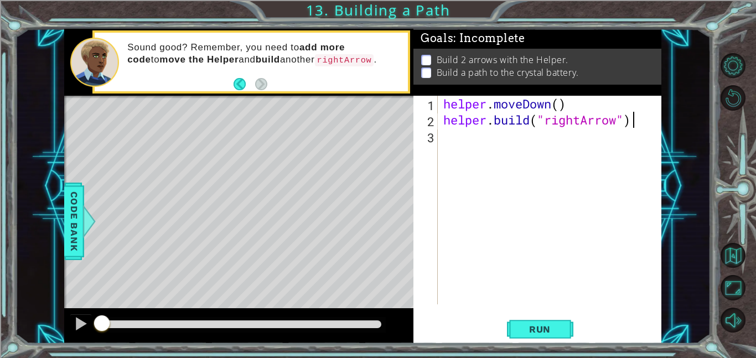
click at [561, 109] on div "helper . moveDown ( ) helper . build ( "rightArrow" )" at bounding box center [552, 216] width 223 height 241
type textarea "helper.moveDown(1)"
click at [493, 137] on div "helper . moveDown ( 1 ) helper . build ( "rightArrow" )" at bounding box center [552, 216] width 223 height 241
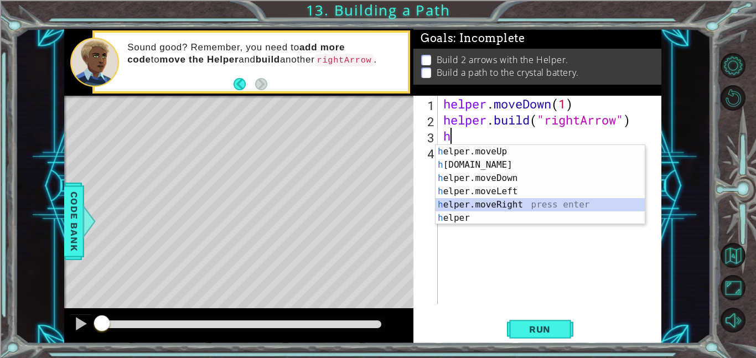
click at [516, 202] on div "h elper.moveUp press enter h [DOMAIN_NAME] press enter h elper.moveDown press e…" at bounding box center [539, 198] width 209 height 106
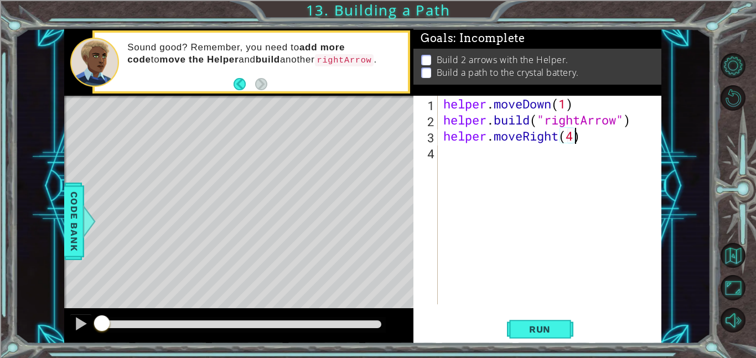
scroll to position [0, 6]
click at [513, 332] on button "Run" at bounding box center [540, 328] width 66 height 25
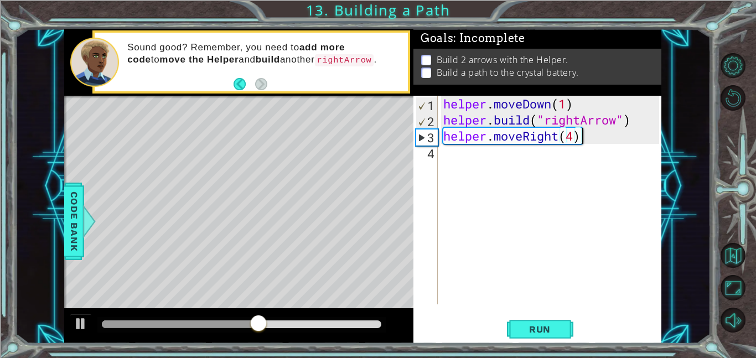
click at [589, 140] on div "helper . moveDown ( 1 ) helper . build ( "rightArrow" ) helper . moveRight ( 4 )" at bounding box center [552, 216] width 223 height 241
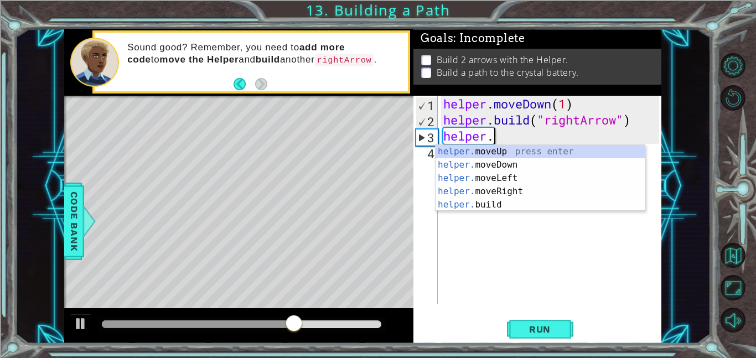
scroll to position [0, 2]
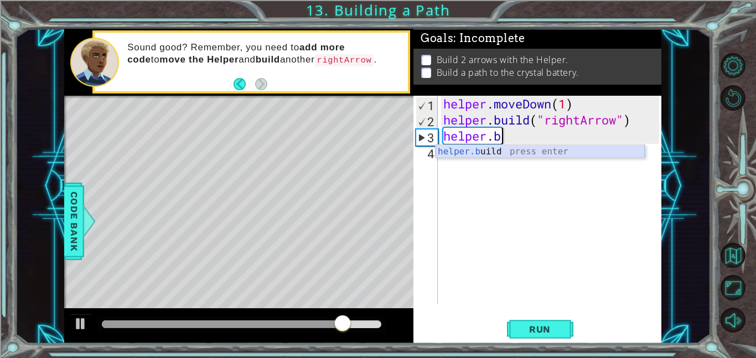
click at [560, 153] on div "helper.b uild press enter" at bounding box center [539, 165] width 209 height 40
type textarea "[DOMAIN_NAME]("rightArrow")"
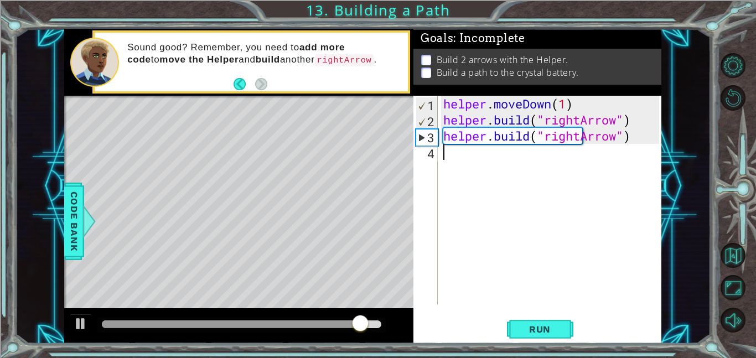
click at [449, 156] on div "helper . moveDown ( 1 ) helper . build ( "rightArrow" ) helper . build ( "right…" at bounding box center [552, 216] width 223 height 241
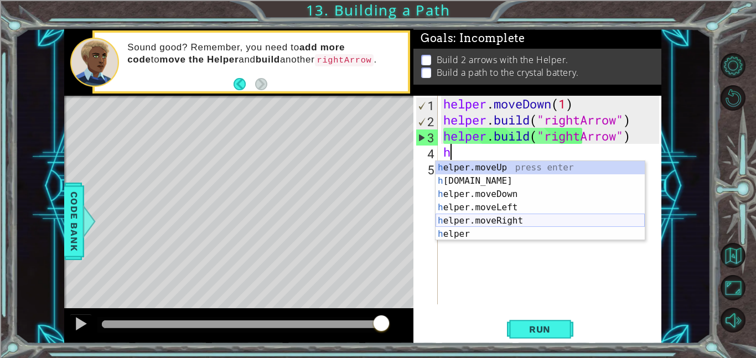
click at [506, 220] on div "h elper.moveUp press enter h [DOMAIN_NAME] press enter h elper.moveDown press e…" at bounding box center [539, 214] width 209 height 106
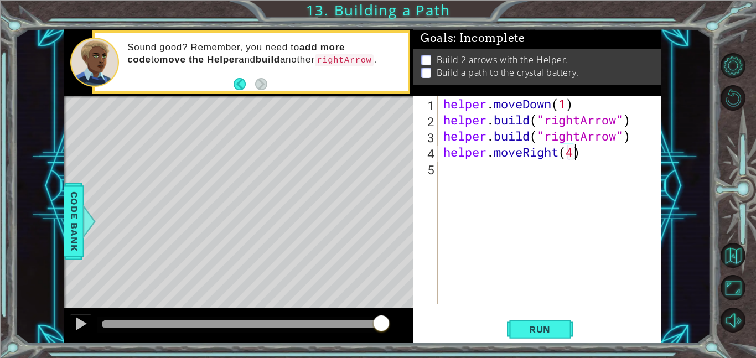
scroll to position [0, 6]
click at [525, 332] on span "Run" at bounding box center [540, 329] width 44 height 11
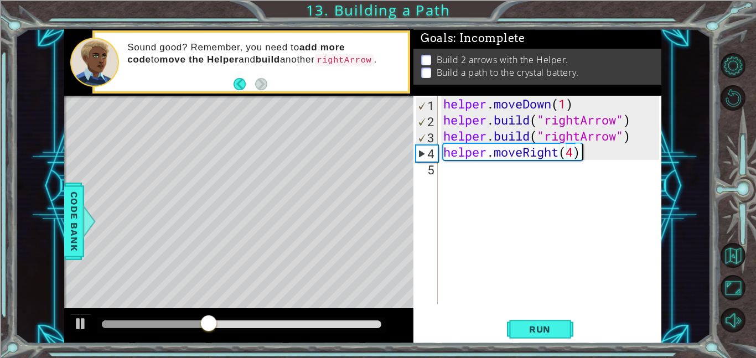
click at [632, 146] on div "helper . moveDown ( 1 ) helper . build ( "rightArrow" ) helper . build ( "right…" at bounding box center [552, 216] width 223 height 241
click at [635, 141] on div "helper . moveDown ( 1 ) helper . build ( "rightArrow" ) helper . build ( "right…" at bounding box center [552, 216] width 223 height 241
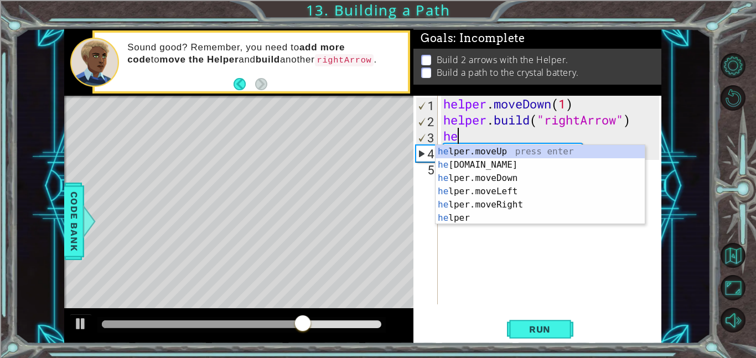
scroll to position [0, 0]
type textarea "h"
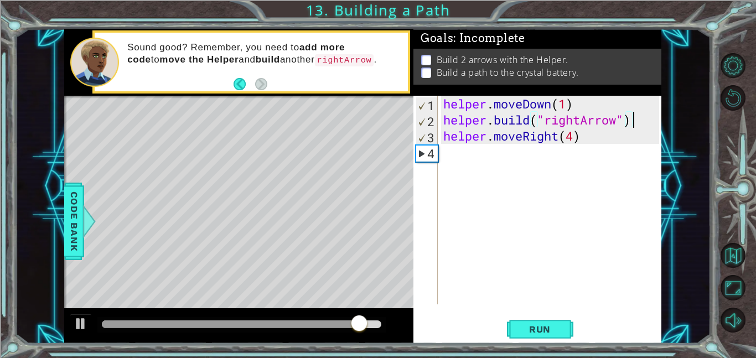
click at [571, 139] on div "helper . moveDown ( 1 ) helper . build ( "rightArrow" ) helper . moveRight ( 4 )" at bounding box center [552, 216] width 223 height 241
type textarea "helper.moveRight(3)"
click at [489, 160] on div "helper . moveDown ( 1 ) helper . build ( "rightArrow" ) helper . moveRight ( 3 )" at bounding box center [552, 216] width 223 height 241
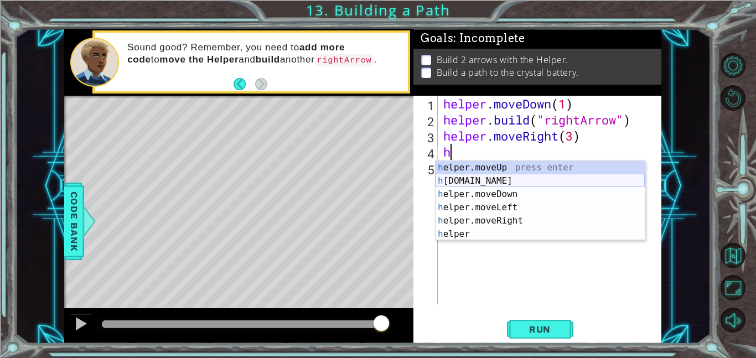
click at [486, 183] on div "h elper.moveUp press enter h [DOMAIN_NAME] press enter h elper.moveDown press e…" at bounding box center [539, 214] width 209 height 106
type textarea "[DOMAIN_NAME]("rightArrow")"
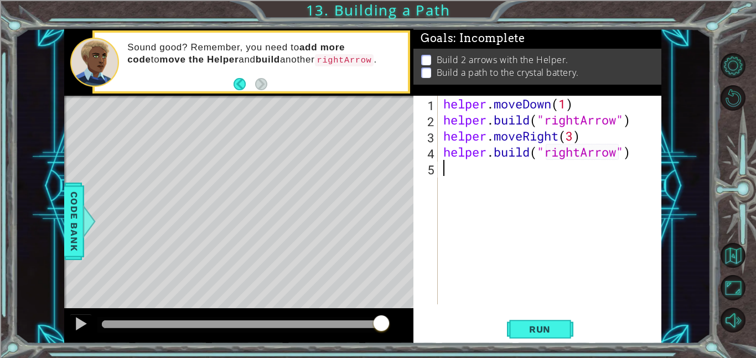
click at [475, 176] on div "helper . moveDown ( 1 ) helper . build ( "rightArrow" ) helper . moveRight ( 3 …" at bounding box center [552, 216] width 223 height 241
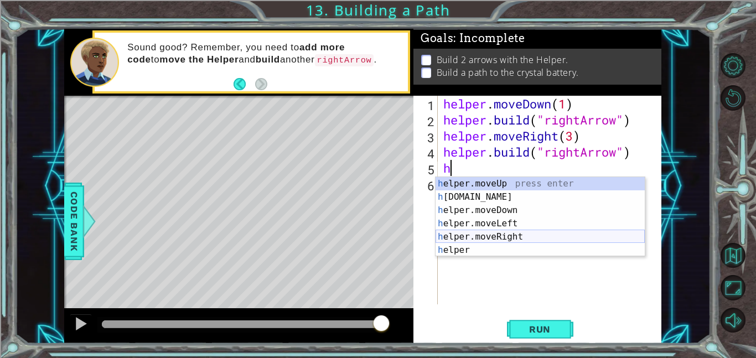
click at [531, 236] on div "h elper.moveUp press enter h [DOMAIN_NAME] press enter h elper.moveDown press e…" at bounding box center [539, 230] width 209 height 106
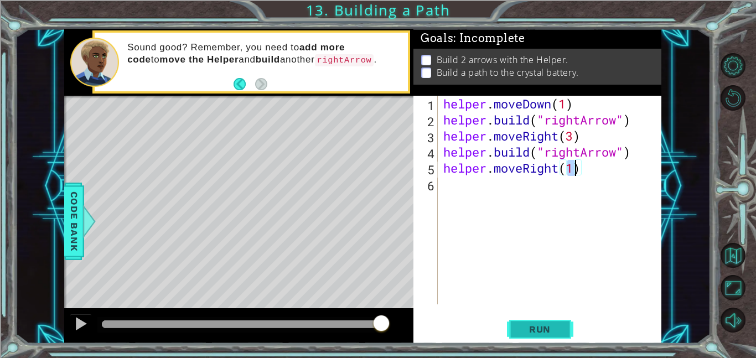
type textarea "helper.moveRight(1)"
click at [514, 335] on button "Run" at bounding box center [540, 328] width 66 height 25
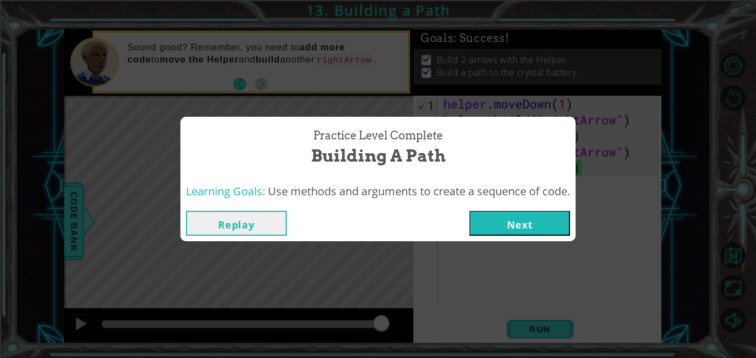
click at [507, 222] on button "Next" at bounding box center [519, 223] width 101 height 25
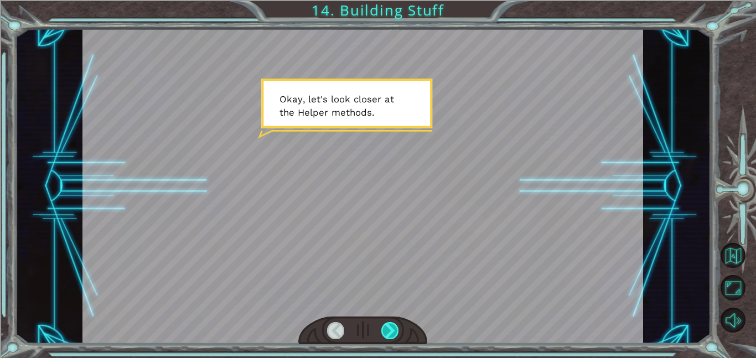
click at [388, 330] on div at bounding box center [390, 330] width 18 height 17
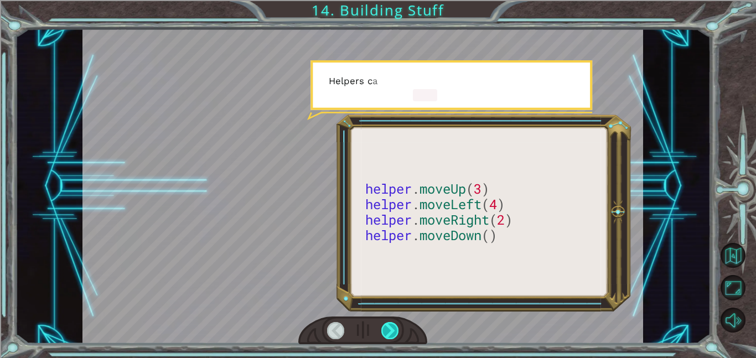
click at [388, 330] on div at bounding box center [390, 330] width 18 height 17
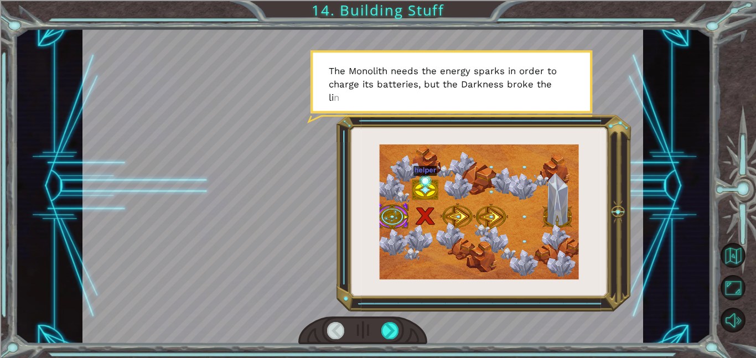
click at [380, 326] on div at bounding box center [362, 330] width 129 height 28
click at [387, 328] on div at bounding box center [390, 330] width 18 height 17
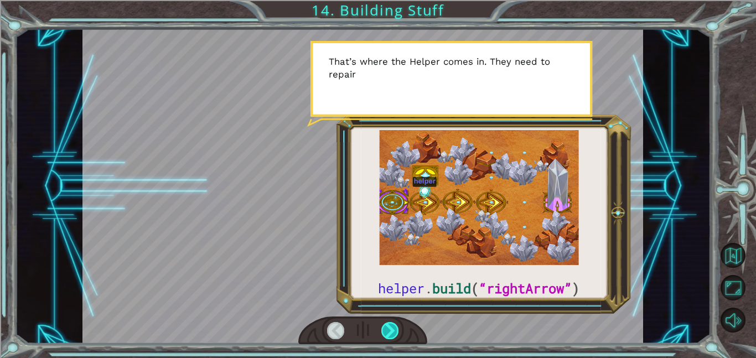
click at [388, 331] on div at bounding box center [390, 330] width 18 height 17
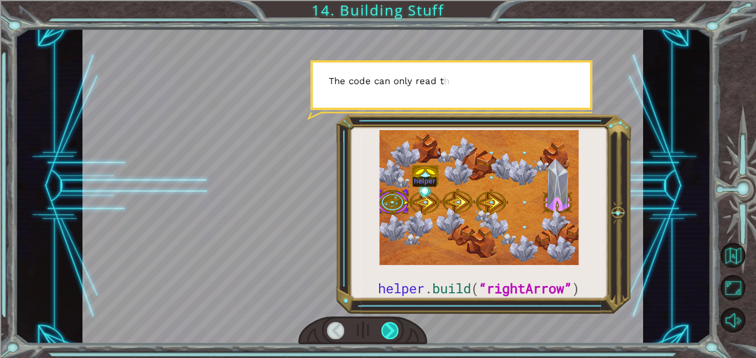
click at [391, 333] on div at bounding box center [390, 330] width 18 height 17
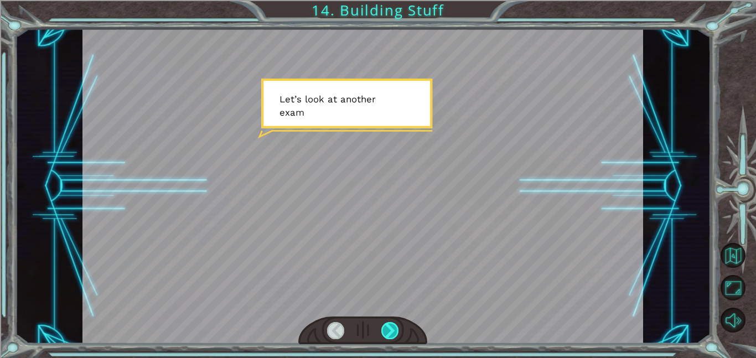
click at [389, 332] on div at bounding box center [390, 330] width 18 height 17
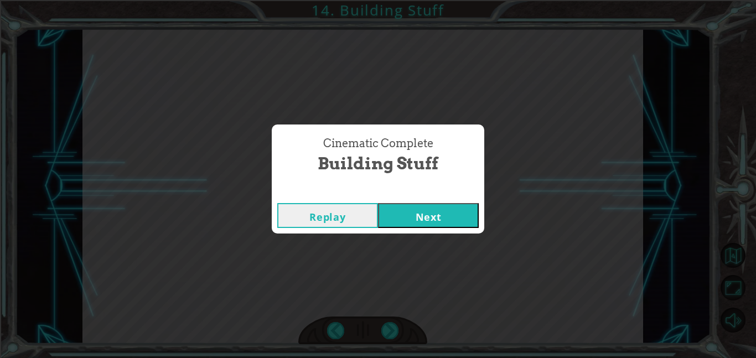
click at [451, 211] on button "Next" at bounding box center [428, 215] width 101 height 25
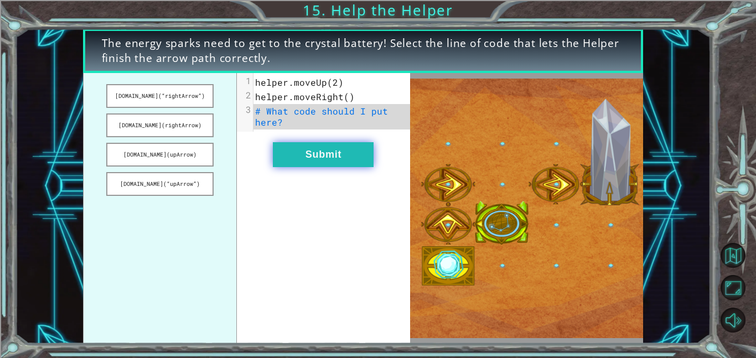
click at [340, 152] on button "Submit" at bounding box center [323, 154] width 101 height 25
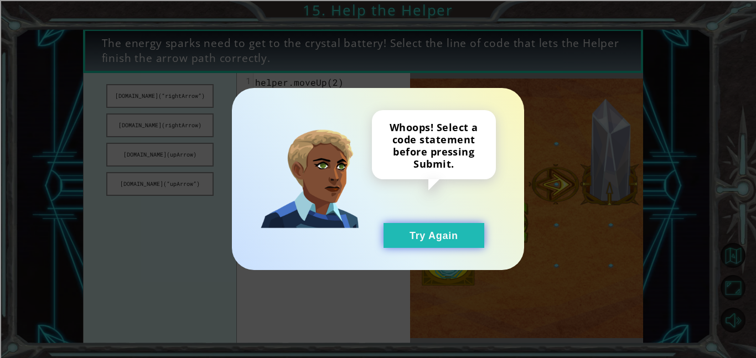
click at [414, 237] on button "Try Again" at bounding box center [433, 235] width 101 height 25
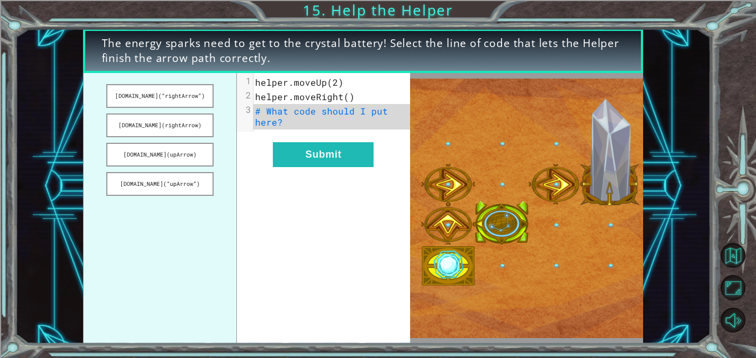
drag, startPoint x: 163, startPoint y: 92, endPoint x: 253, endPoint y: 104, distance: 91.5
click at [253, 104] on div "[DOMAIN_NAME](“rightArrow”) [DOMAIN_NAME](rightArrow) [DOMAIN_NAME](upArrow) [D…" at bounding box center [246, 208] width 327 height 271
click at [204, 118] on button "[DOMAIN_NAME](rightArrow)" at bounding box center [159, 125] width 107 height 24
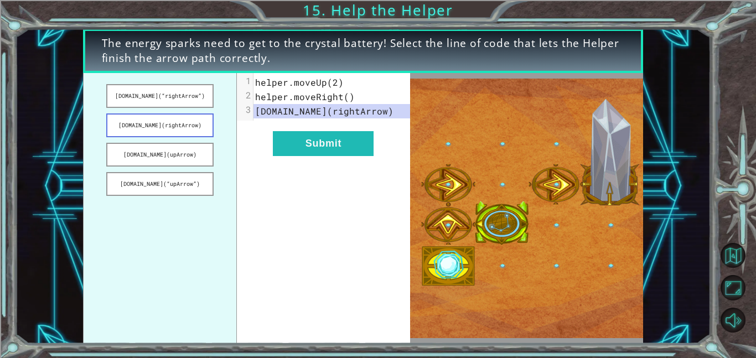
click at [193, 124] on button "[DOMAIN_NAME](rightArrow)" at bounding box center [159, 125] width 107 height 24
click at [190, 124] on button "[DOMAIN_NAME](rightArrow)" at bounding box center [159, 125] width 107 height 24
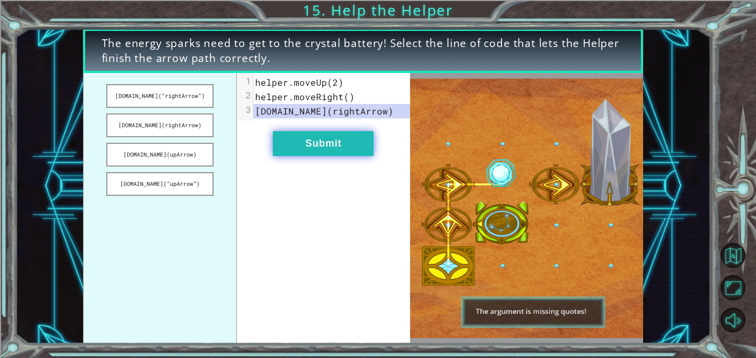
click at [293, 139] on button "Submit" at bounding box center [323, 143] width 101 height 25
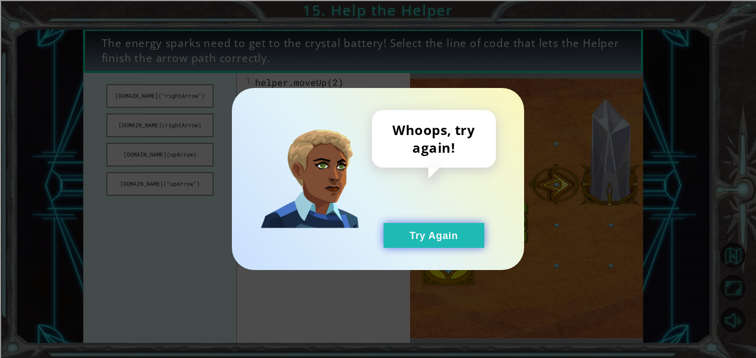
click at [410, 230] on button "Try Again" at bounding box center [433, 235] width 101 height 25
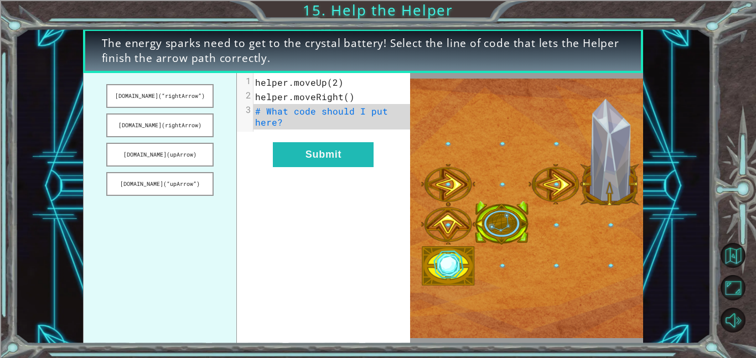
click at [408, 229] on div "xxxxxxxxxx 3 1 helper.moveUp(2) 2 helper.moveRight() 3 # What code should I put…" at bounding box center [323, 208] width 173 height 271
click at [347, 98] on span "helper.moveRight()" at bounding box center [305, 97] width 100 height 12
click at [348, 97] on span "helper.moveRight()" at bounding box center [305, 97] width 100 height 12
click at [342, 96] on span "helper.moveRight()" at bounding box center [305, 97] width 100 height 12
click at [328, 107] on span "# What code should I put here?" at bounding box center [324, 116] width 138 height 23
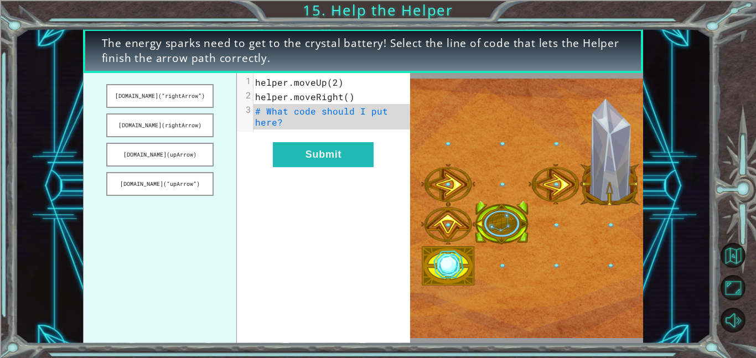
click at [330, 124] on pre "# What code should I put here?" at bounding box center [331, 116] width 156 height 25
click at [172, 91] on button "[DOMAIN_NAME](“rightArrow”)" at bounding box center [159, 96] width 107 height 24
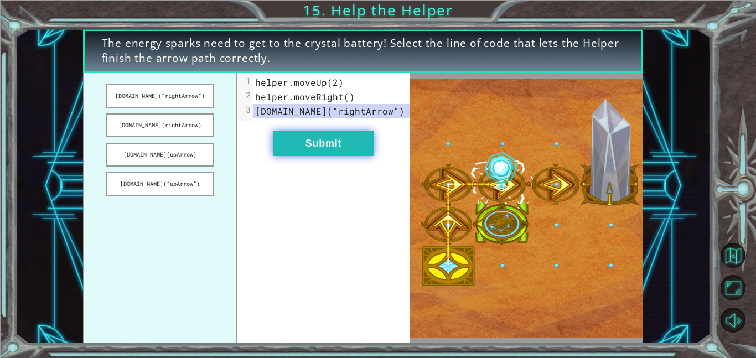
click at [324, 132] on button "Submit" at bounding box center [323, 143] width 101 height 25
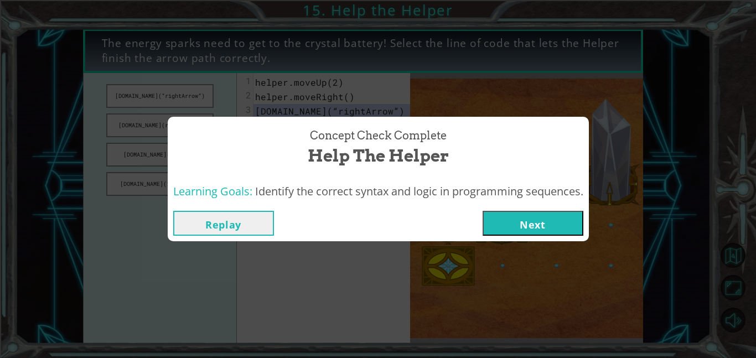
click at [512, 231] on button "Next" at bounding box center [532, 223] width 101 height 25
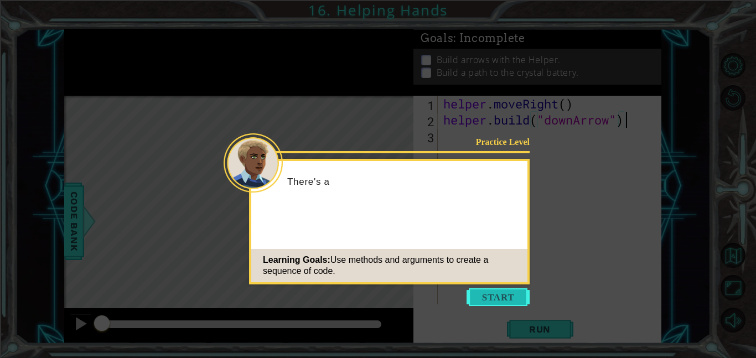
click at [501, 297] on button "Start" at bounding box center [497, 297] width 63 height 18
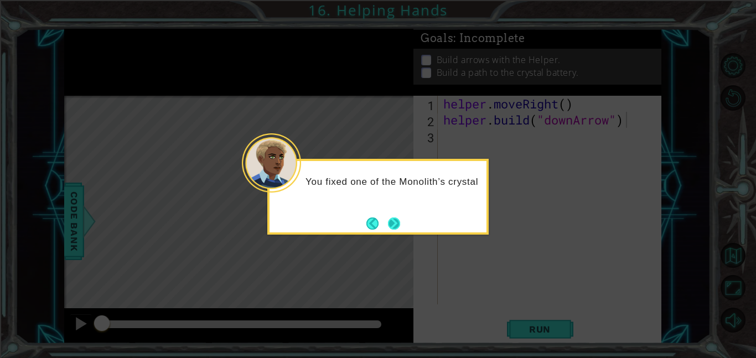
click at [397, 219] on button "Next" at bounding box center [394, 223] width 12 height 12
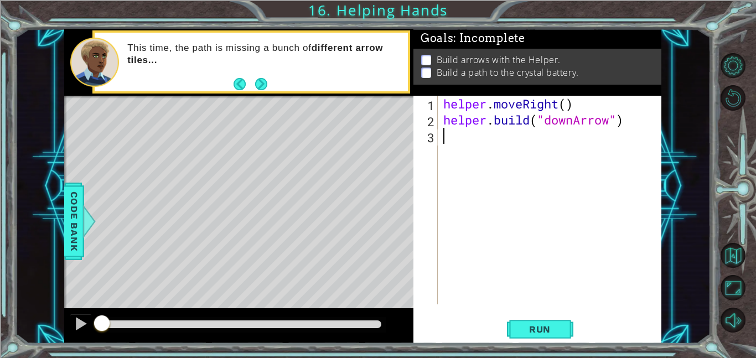
click at [456, 139] on div "helper . moveRight ( ) helper . build ( "downArrow" )" at bounding box center [552, 216] width 223 height 241
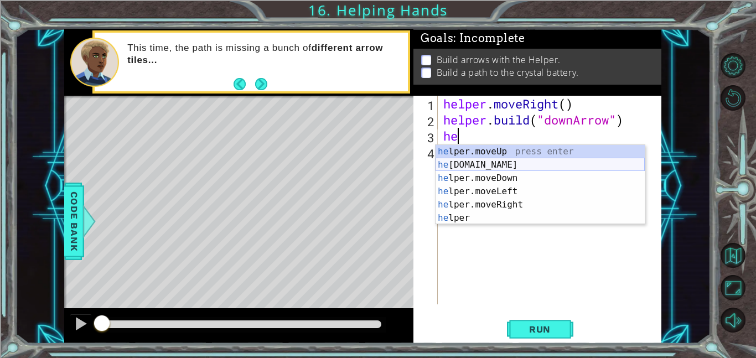
click at [487, 165] on div "he lper.moveUp press enter he [DOMAIN_NAME] press enter he lper.moveDown press …" at bounding box center [539, 198] width 209 height 106
type textarea "[DOMAIN_NAME]("rightArrow")"
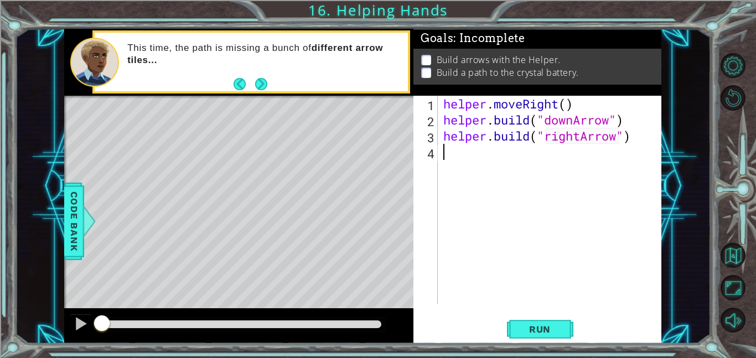
click at [492, 156] on div "helper . moveRight ( ) helper . build ( "downArrow" ) helper . build ( "rightAr…" at bounding box center [552, 216] width 223 height 241
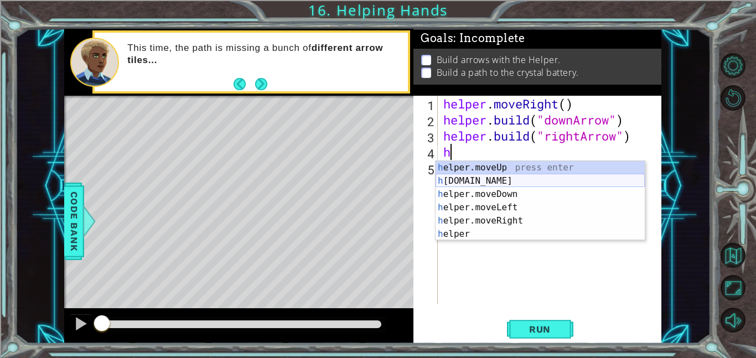
click at [508, 180] on div "h elper.moveUp press enter h [DOMAIN_NAME] press enter h elper.moveDown press e…" at bounding box center [539, 214] width 209 height 106
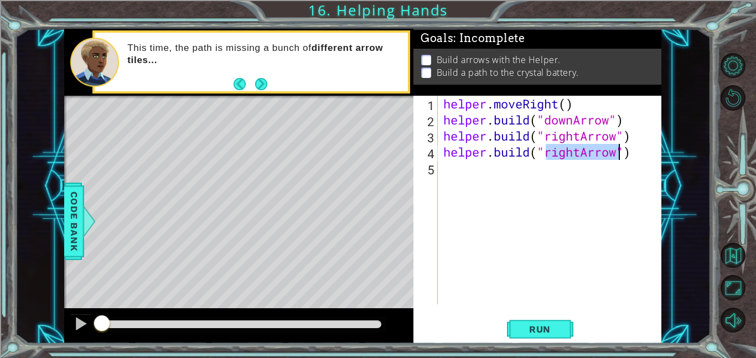
click at [579, 155] on div "helper . moveRight ( ) helper . build ( "downArrow" ) helper . build ( "rightAr…" at bounding box center [552, 216] width 223 height 241
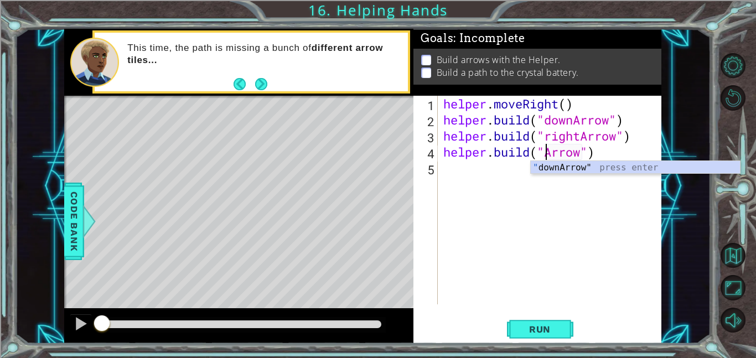
click at [563, 173] on body "1 ההההההההההההההההההההההההההההההההההההההההההההההההההההההההההההההההההההההההההההה…" at bounding box center [378, 179] width 756 height 358
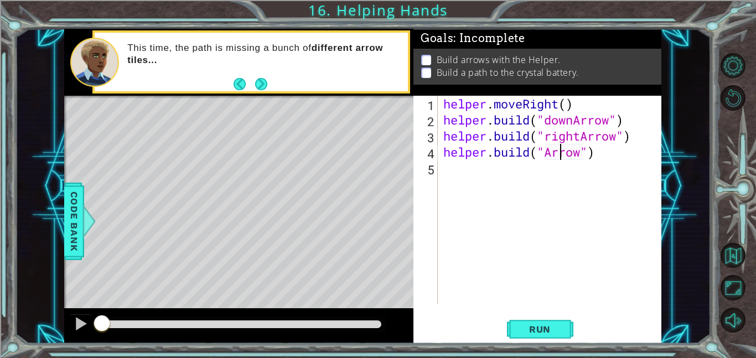
click at [557, 153] on div "helper . moveRight ( ) helper . build ( "downArrow" ) helper . build ( "rightAr…" at bounding box center [552, 216] width 223 height 241
click at [547, 154] on div "helper . moveRight ( ) helper . build ( "downArrow" ) helper . build ( "rightAr…" at bounding box center [552, 216] width 223 height 241
type textarea "[DOMAIN_NAME]("[PERSON_NAME]")"
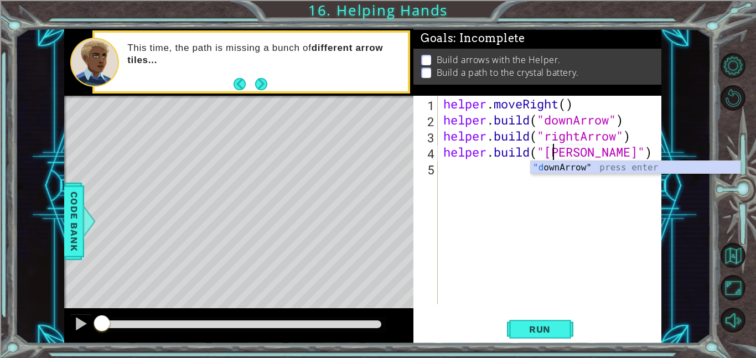
scroll to position [0, 5]
click at [557, 174] on div "helper . moveRight ( ) helper . build ( "downArrow" ) helper . build ( "rightAr…" at bounding box center [552, 216] width 223 height 241
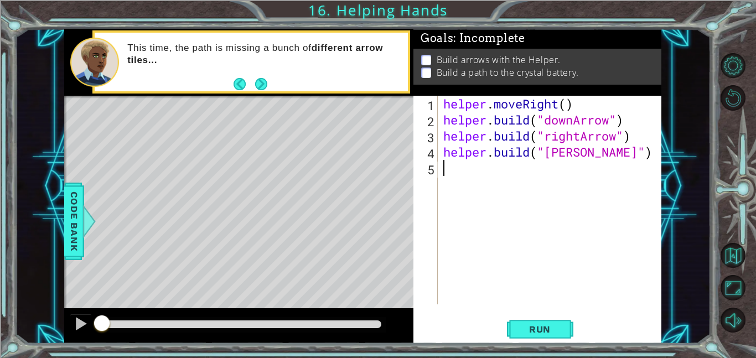
scroll to position [0, 0]
type textarea "b"
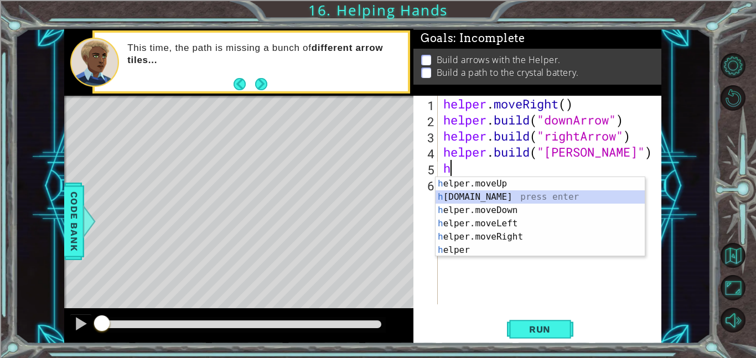
click at [501, 200] on div "h elper.moveUp press enter h [DOMAIN_NAME] press enter h elper.moveDown press e…" at bounding box center [539, 230] width 209 height 106
type textarea "[DOMAIN_NAME]("rightArrow")"
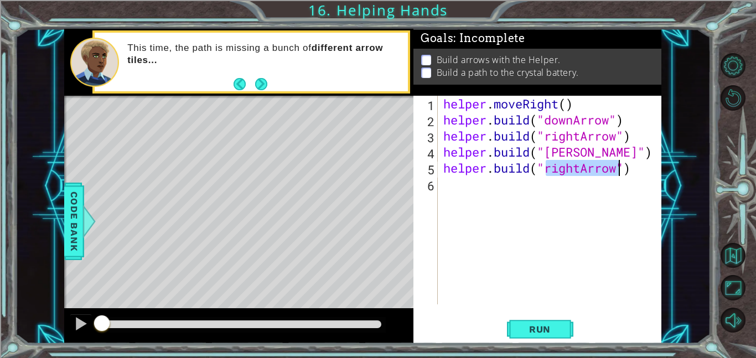
click at [481, 186] on div "helper . moveRight ( ) helper . build ( "downArrow" ) helper . build ( "rightAr…" at bounding box center [552, 216] width 223 height 241
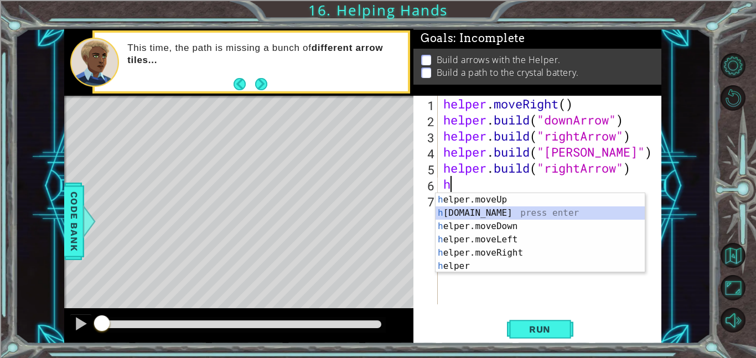
click at [513, 209] on div "h elper.moveUp press enter h [DOMAIN_NAME] press enter h elper.moveDown press e…" at bounding box center [539, 246] width 209 height 106
type textarea "[DOMAIN_NAME]("rightArrow")"
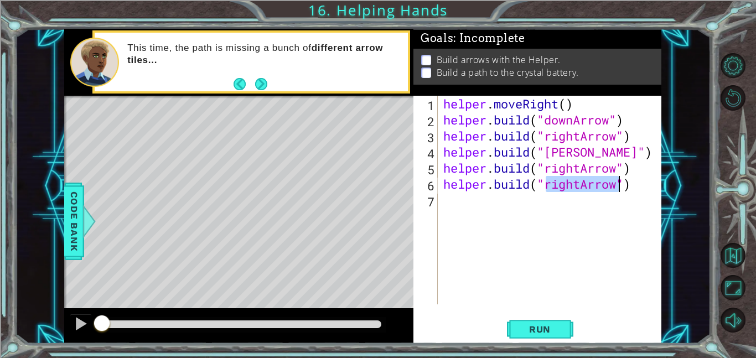
click at [458, 197] on div "helper . moveRight ( ) helper . build ( "downArrow" ) helper . build ( "rightAr…" at bounding box center [552, 216] width 223 height 241
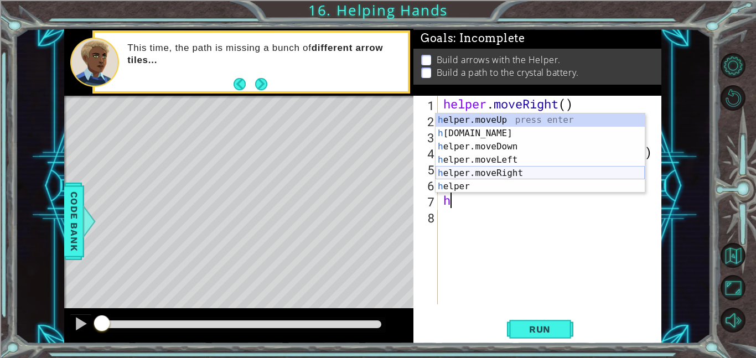
click at [521, 173] on div "h elper.moveUp press enter h [DOMAIN_NAME] press enter h elper.moveDown press e…" at bounding box center [539, 166] width 209 height 106
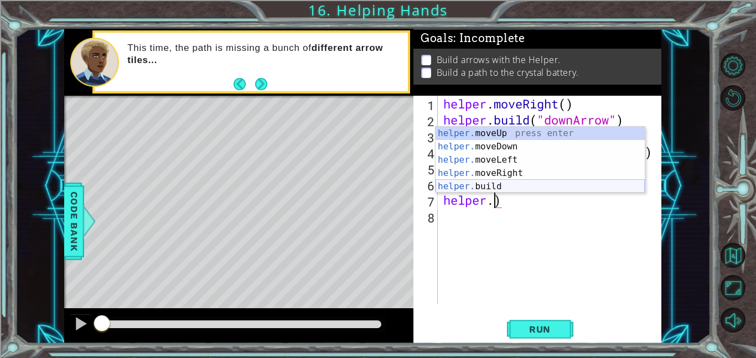
click at [566, 190] on div "helper. moveUp press enter helper. moveDown press enter helper. moveLeft press …" at bounding box center [539, 173] width 209 height 93
type textarea "[DOMAIN_NAME]("rightArrow")"
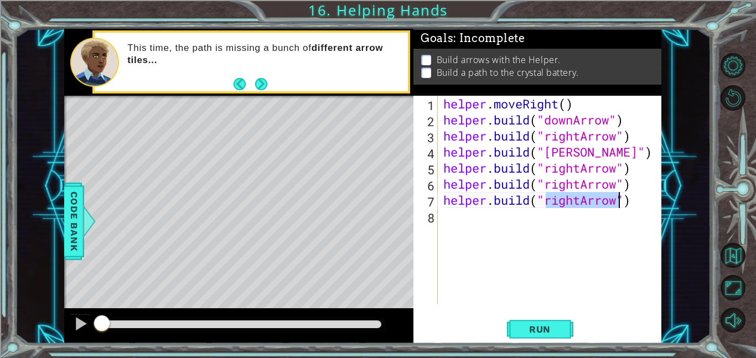
click at [473, 237] on div "helper . moveRight ( ) helper . build ( "downArrow" ) helper . build ( "rightAr…" at bounding box center [552, 216] width 223 height 241
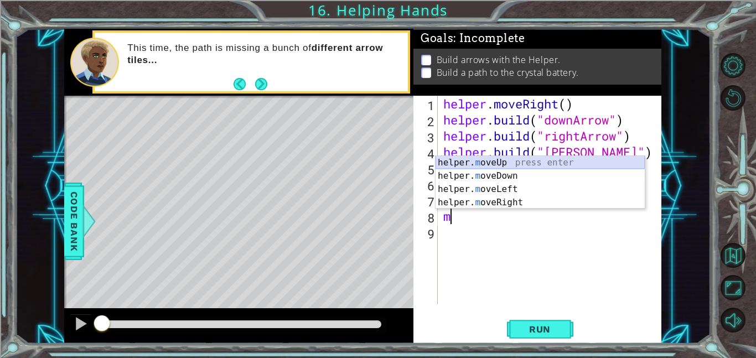
click at [501, 163] on div "helper. m oveUp press enter helper. m oveDown press enter helper. m oveLeft pre…" at bounding box center [539, 196] width 209 height 80
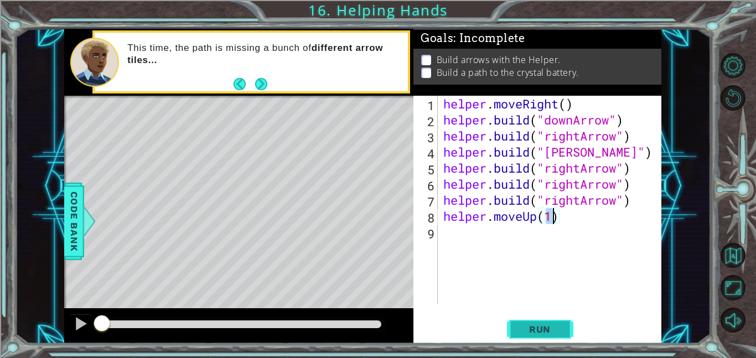
click at [547, 325] on span "Run" at bounding box center [540, 329] width 44 height 11
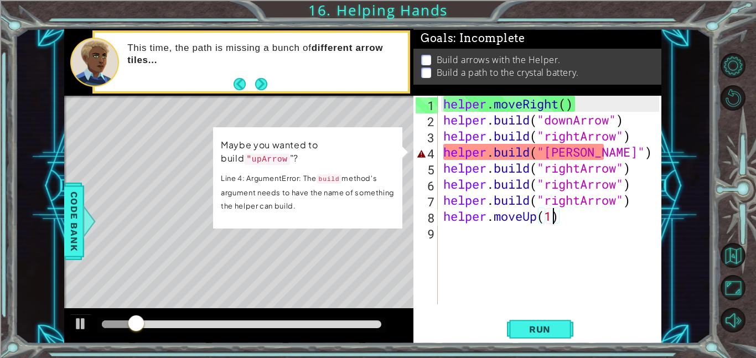
click at [561, 155] on div "helper . moveRight ( ) helper . build ( "downArrow" ) helper . build ( "rightAr…" at bounding box center [552, 216] width 223 height 241
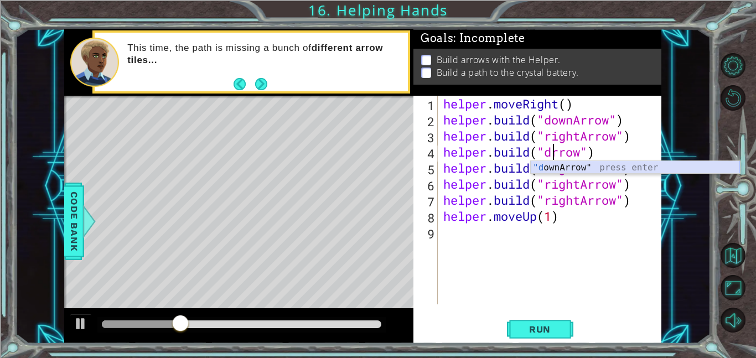
click at [618, 165] on div ""d ownArrow" press enter" at bounding box center [635, 181] width 209 height 40
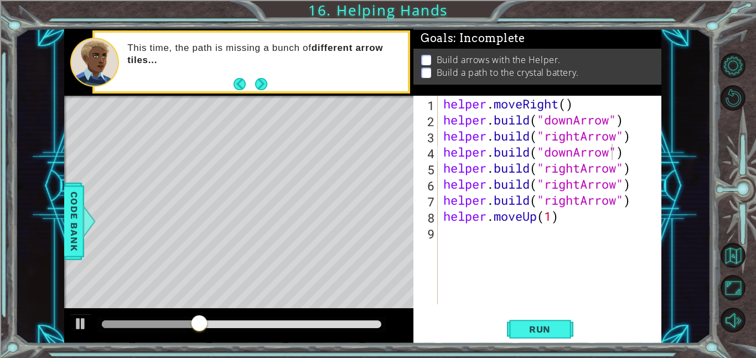
click at [548, 313] on div "[DOMAIN_NAME]("downArrow") 1 2 3 4 5 6 7 8 9 helper . moveRight ( ) helper . bu…" at bounding box center [537, 220] width 248 height 248
click at [548, 321] on button "Run" at bounding box center [540, 328] width 66 height 25
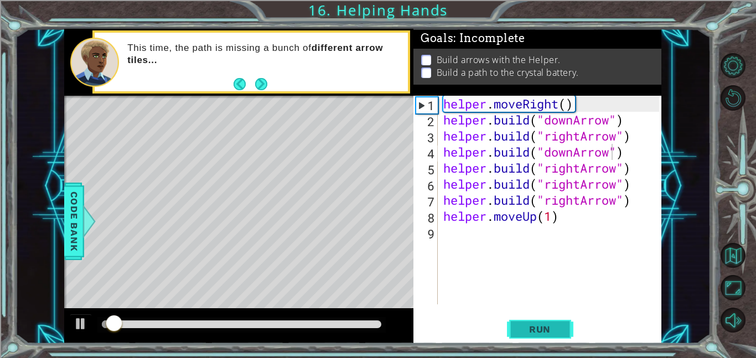
click at [545, 337] on button "Run" at bounding box center [540, 328] width 66 height 25
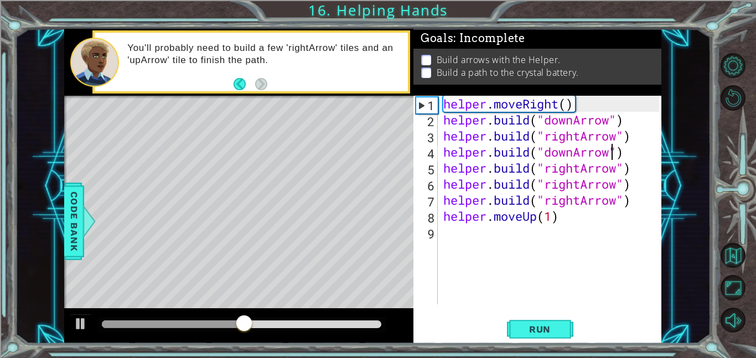
click at [563, 220] on div "helper . moveRight ( ) helper . build ( "downArrow" ) helper . build ( "rightAr…" at bounding box center [552, 216] width 223 height 241
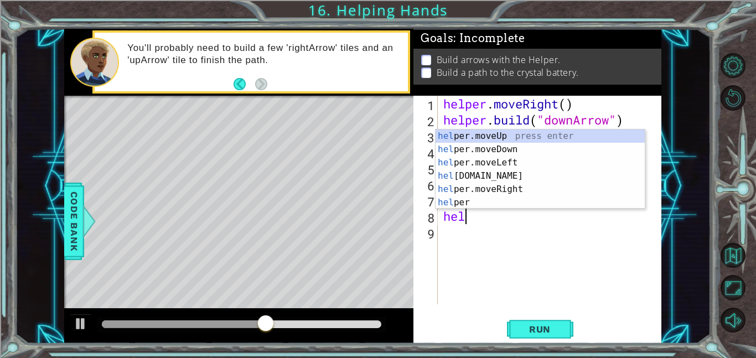
type textarea "h"
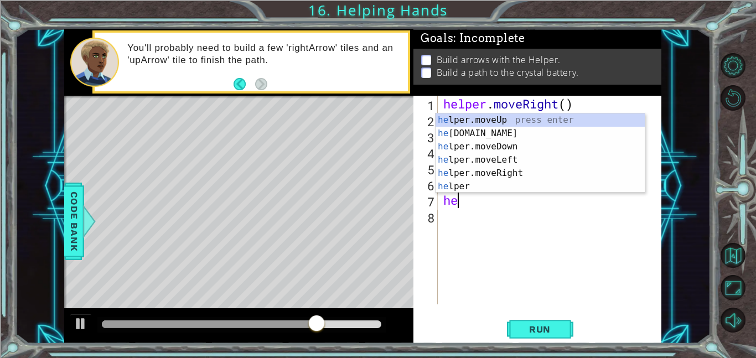
type textarea "h"
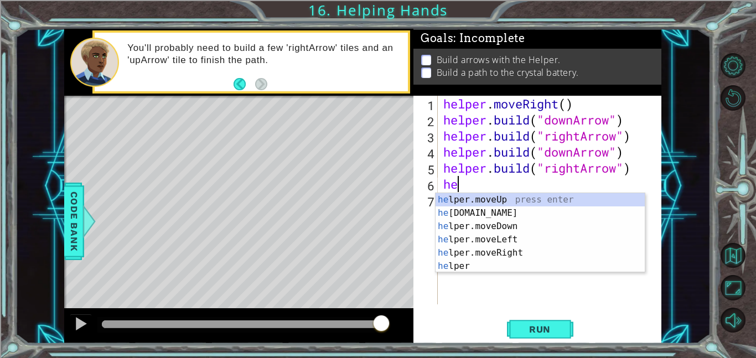
type textarea "h"
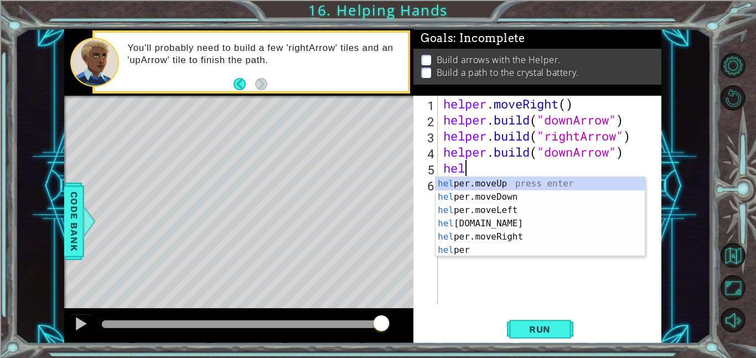
type textarea "h"
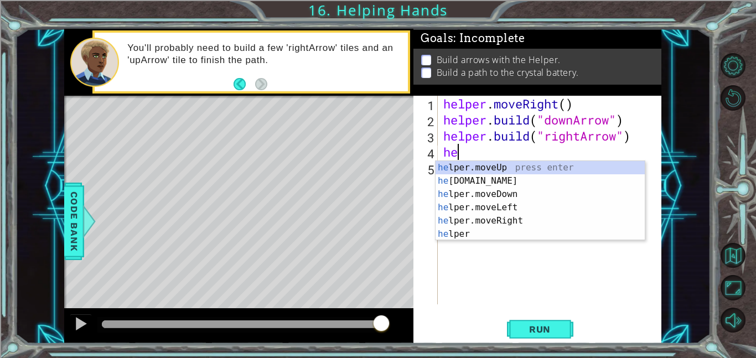
type textarea "h"
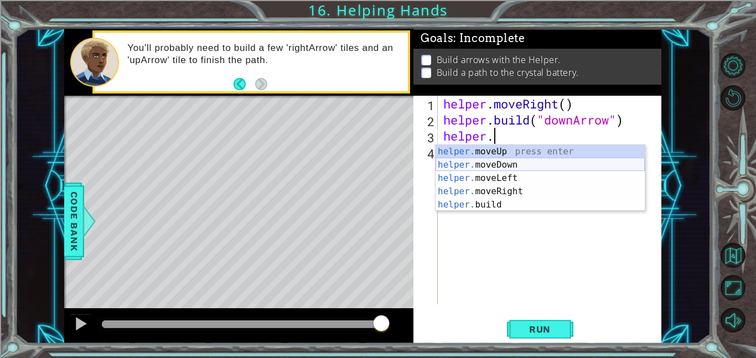
click at [503, 163] on div "helper. moveUp press enter helper. moveDown press enter helper. moveLeft press …" at bounding box center [539, 191] width 209 height 93
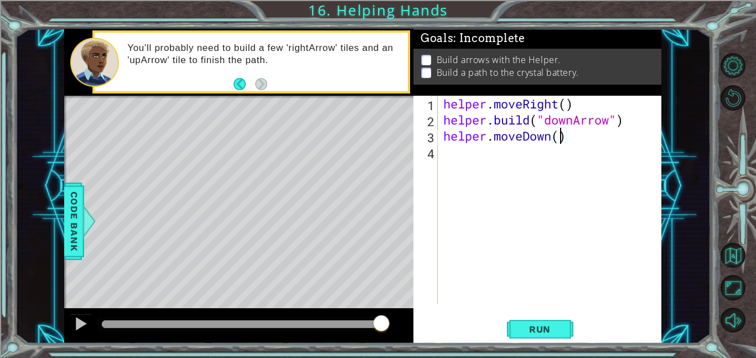
type textarea "helper.moveDown(1)"
click at [445, 155] on div "helper . moveRight ( ) helper . build ( "downArrow" ) helper . moveDown ( 1 )" at bounding box center [552, 216] width 223 height 241
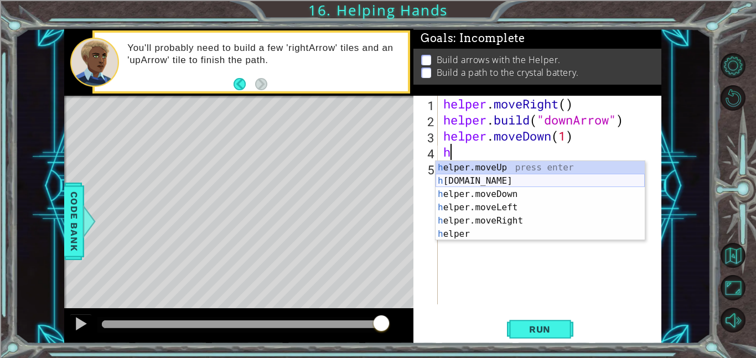
click at [497, 185] on div "h elper.moveUp press enter h [DOMAIN_NAME] press enter h elper.moveDown press e…" at bounding box center [539, 214] width 209 height 106
type textarea "[DOMAIN_NAME]("rightArrow")"
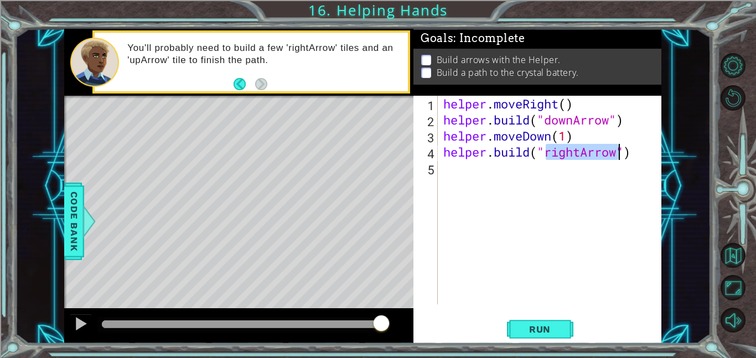
click at [449, 170] on div "helper . moveRight ( ) helper . build ( "downArrow" ) helper . moveDown ( 1 ) h…" at bounding box center [552, 216] width 223 height 241
click at [580, 151] on div "helper . moveRight ( ) helper . build ( "downArrow" ) helper . moveDown ( 1 ) h…" at bounding box center [552, 216] width 223 height 241
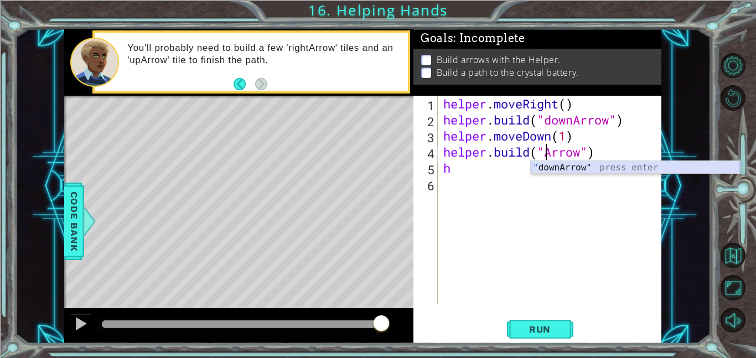
click at [553, 166] on div "" downArrow" press enter" at bounding box center [635, 181] width 209 height 40
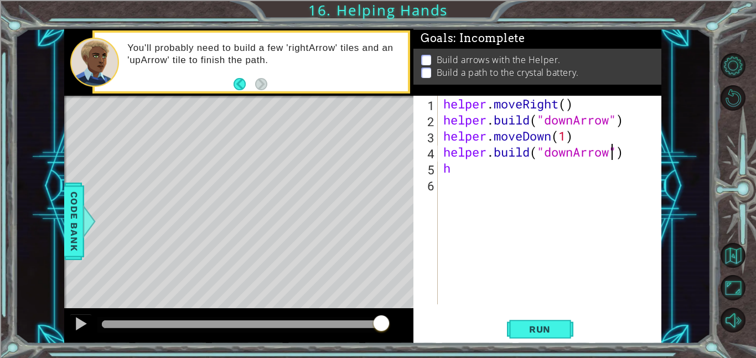
click at [491, 163] on div "helper . moveRight ( ) helper . build ( "downArrow" ) helper . moveDown ( 1 ) h…" at bounding box center [552, 216] width 223 height 241
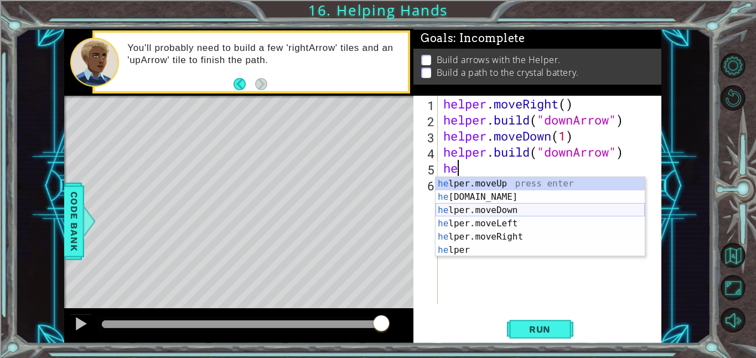
click at [493, 214] on div "he lper.moveUp press enter he [DOMAIN_NAME] press enter he lper.moveDown press …" at bounding box center [539, 230] width 209 height 106
type textarea "helper.moveDown(1)"
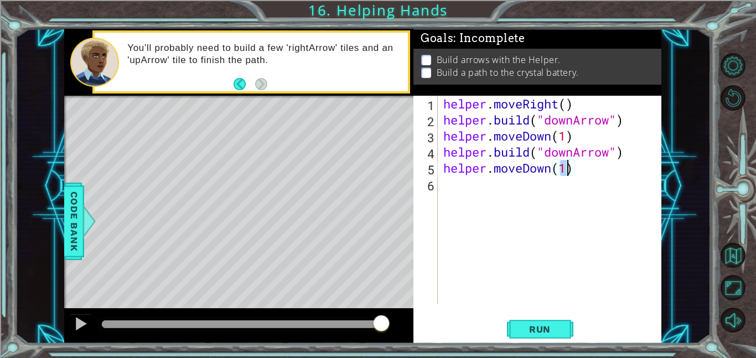
click at [475, 191] on div "helper . moveRight ( ) helper . build ( "downArrow" ) helper . moveDown ( 1 ) h…" at bounding box center [552, 216] width 223 height 241
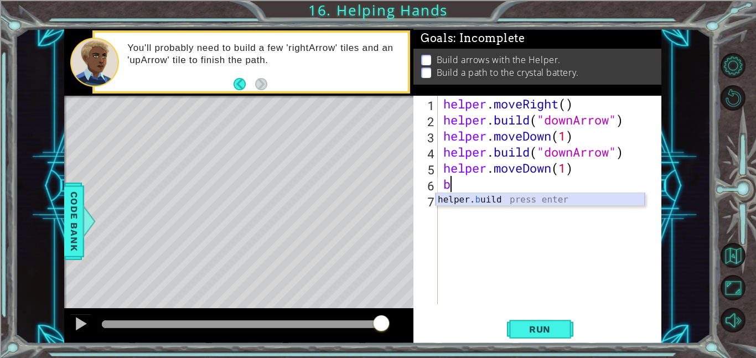
click at [489, 201] on div "helper. b uild press enter" at bounding box center [539, 213] width 209 height 40
type textarea "[DOMAIN_NAME]("rightArrow")"
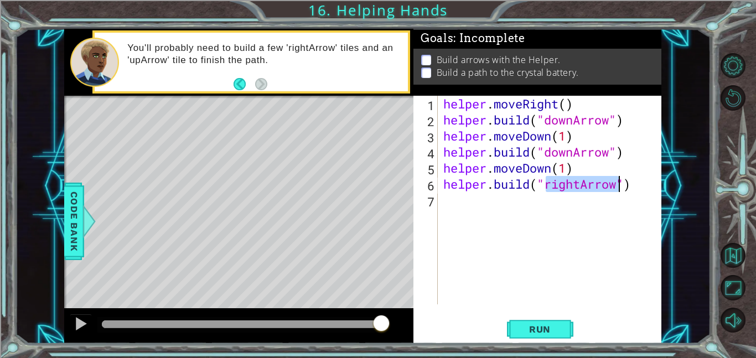
click at [466, 199] on div "helper . moveRight ( ) helper . build ( "downArrow" ) helper . moveDown ( 1 ) h…" at bounding box center [552, 216] width 223 height 241
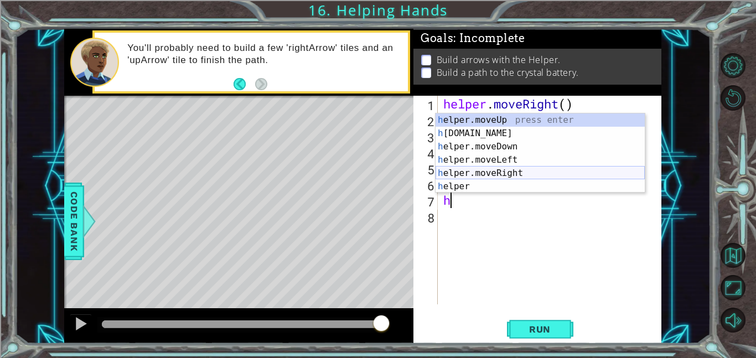
click at [527, 172] on div "h elper.moveUp press enter h [DOMAIN_NAME] press enter h elper.moveDown press e…" at bounding box center [539, 166] width 209 height 106
type textarea "helper.moveRight(1)"
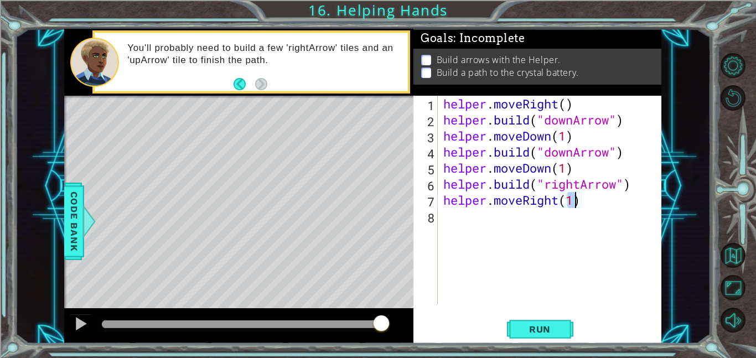
click at [490, 216] on div "helper . moveRight ( ) helper . build ( "downArrow" ) helper . moveDown ( 1 ) h…" at bounding box center [552, 216] width 223 height 241
type textarea "h"
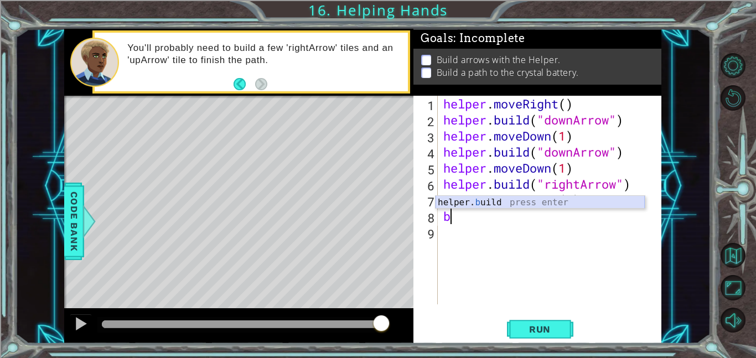
click at [476, 201] on div "helper. b uild press enter" at bounding box center [539, 216] width 209 height 40
type textarea "[DOMAIN_NAME]("rightArrow")"
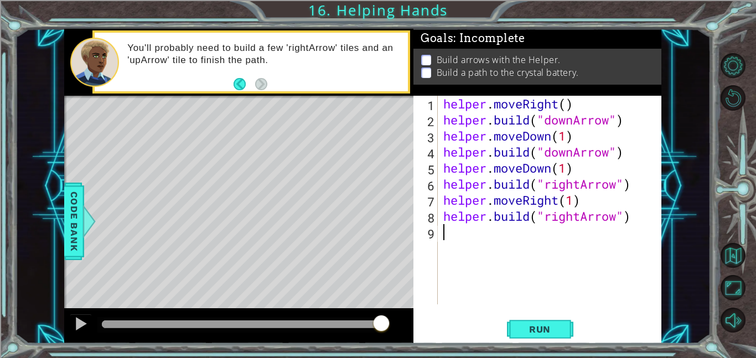
click at [462, 242] on div "helper . moveRight ( ) helper . build ( "downArrow" ) helper . moveDown ( 1 ) h…" at bounding box center [552, 216] width 223 height 241
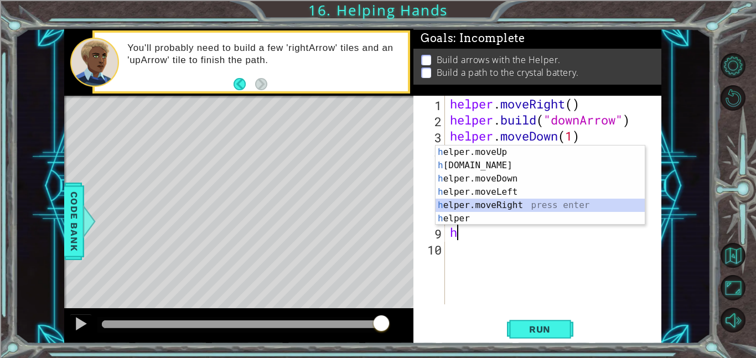
click at [531, 201] on div "h elper.moveUp press enter h [DOMAIN_NAME] press enter h elper.moveDown press e…" at bounding box center [539, 198] width 209 height 106
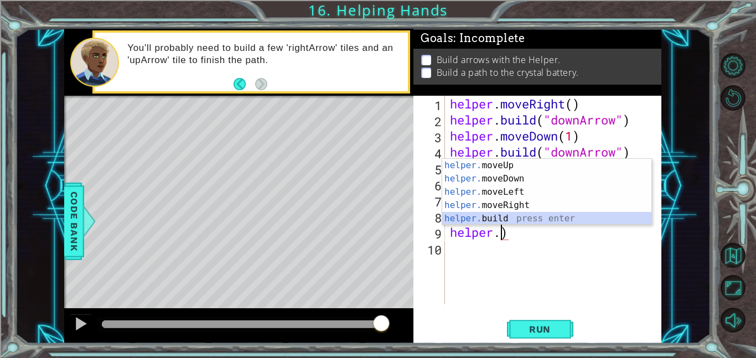
click at [493, 214] on div "helper. moveUp press enter helper. moveDown press enter helper. moveLeft press …" at bounding box center [546, 205] width 209 height 93
type textarea "[DOMAIN_NAME]("rightArrow")"
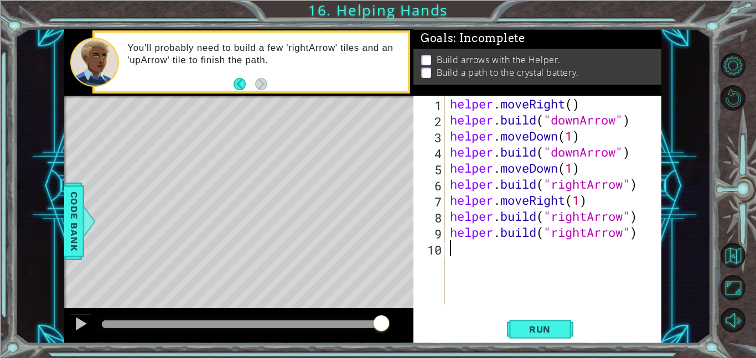
click at [499, 258] on div "helper . moveRight ( ) helper . build ( "downArrow" ) helper . moveDown ( 1 ) h…" at bounding box center [556, 216] width 217 height 241
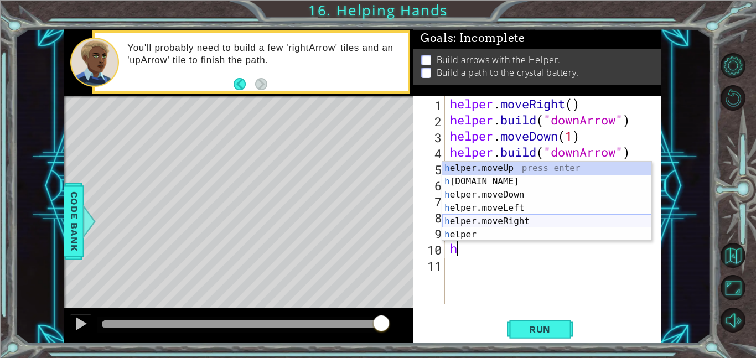
click at [513, 219] on div "h elper.moveUp press enter h [DOMAIN_NAME] press enter h elper.moveDown press e…" at bounding box center [546, 215] width 209 height 106
type textarea "helper.moveRight(1)"
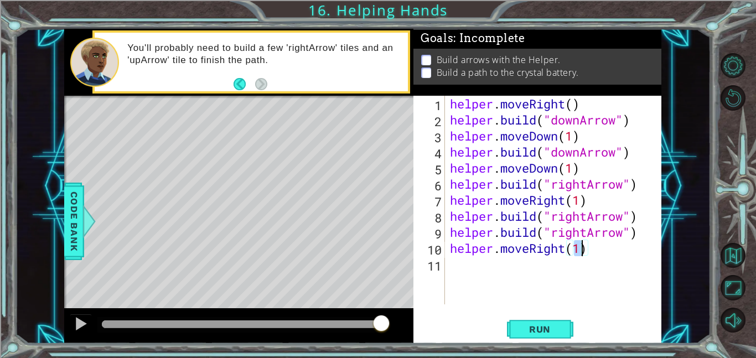
click at [513, 269] on div "helper . moveRight ( ) helper . build ( "downArrow" ) helper . moveDown ( 1 ) h…" at bounding box center [556, 216] width 217 height 241
click at [580, 250] on div "helper . moveRight ( ) helper . build ( "downArrow" ) helper . moveDown ( 1 ) h…" at bounding box center [556, 216] width 217 height 241
type textarea "helper.moveRight(2)"
click at [489, 266] on div "helper . moveRight ( ) helper . build ( "downArrow" ) helper . moveDown ( 1 ) h…" at bounding box center [556, 216] width 217 height 241
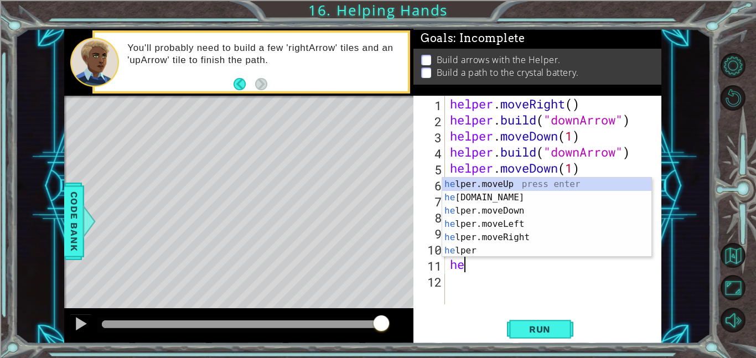
scroll to position [0, 0]
type textarea "h"
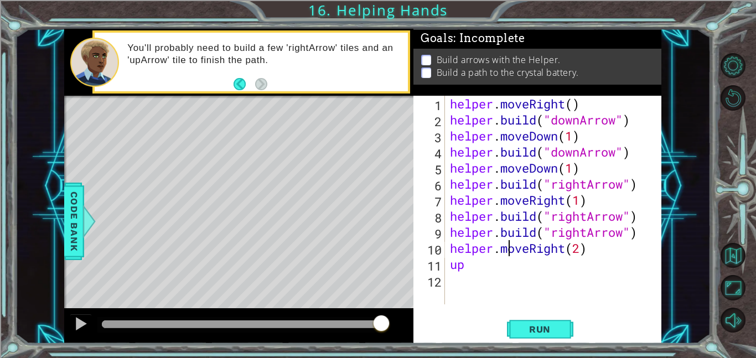
click at [511, 242] on div "helper . moveRight ( ) helper . build ( "downArrow" ) helper . moveDown ( 1 ) h…" at bounding box center [556, 216] width 217 height 241
click at [501, 263] on div "helper . moveRight ( ) helper . build ( "downArrow" ) helper . moveDown ( 1 ) h…" at bounding box center [556, 216] width 217 height 241
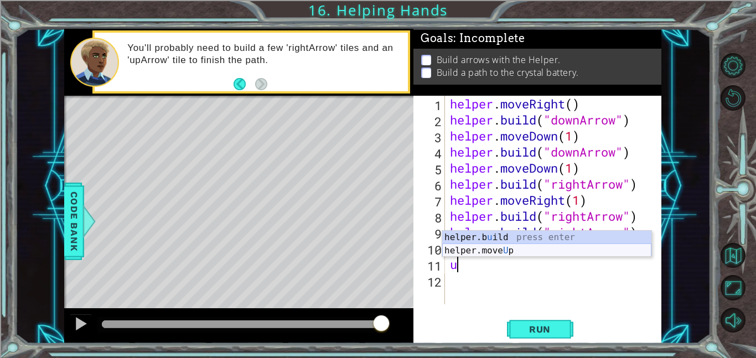
click at [490, 251] on div "helper.b u ild press enter helper.move U p press enter" at bounding box center [546, 257] width 209 height 53
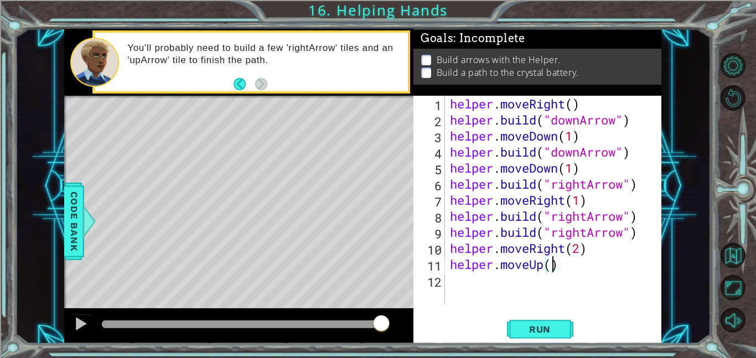
scroll to position [0, 4]
click at [552, 335] on button "Run" at bounding box center [540, 328] width 66 height 25
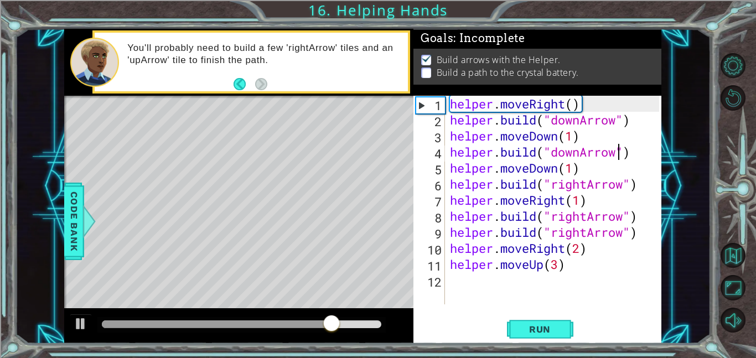
click at [617, 149] on div "helper . moveRight ( ) helper . build ( "downArrow" ) helper . moveDown ( 1 ) h…" at bounding box center [556, 216] width 217 height 241
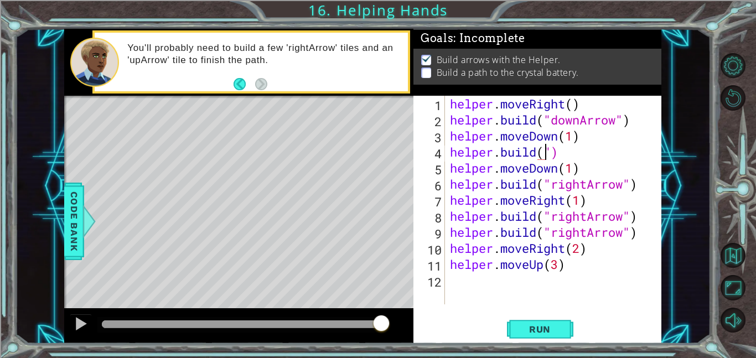
click at [562, 158] on div "helper . moveRight ( ) helper . build ( "downArrow" ) helper . moveDown ( 1 ) h…" at bounding box center [556, 216] width 217 height 241
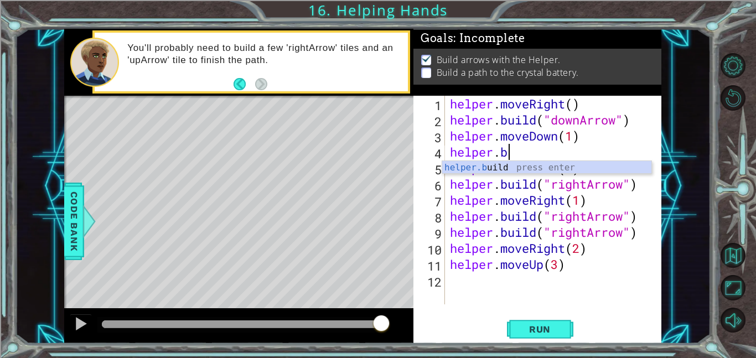
scroll to position [0, 2]
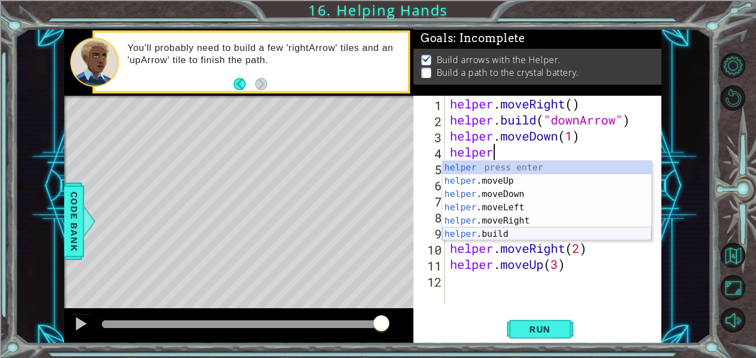
click at [532, 232] on div "helper press enter helper .moveUp press enter helper .moveDown press enter help…" at bounding box center [546, 214] width 209 height 106
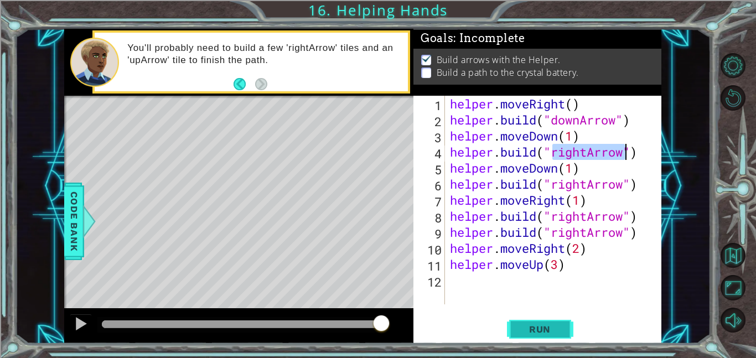
click at [532, 330] on span "Run" at bounding box center [540, 329] width 44 height 11
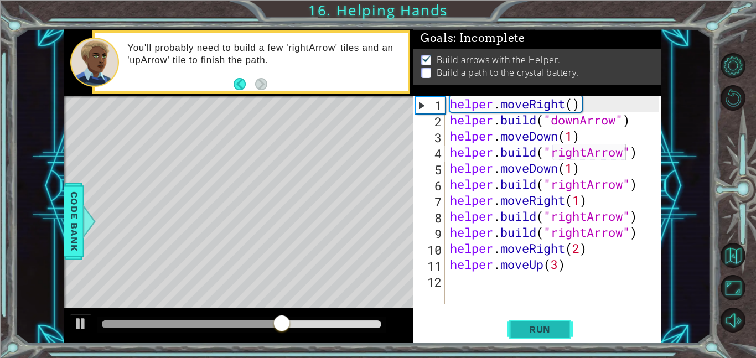
click at [529, 333] on span "Run" at bounding box center [540, 329] width 44 height 11
click at [586, 173] on div "helper . moveRight ( ) helper . build ( "downArrow" ) helper . moveDown ( 1 ) h…" at bounding box center [556, 216] width 217 height 241
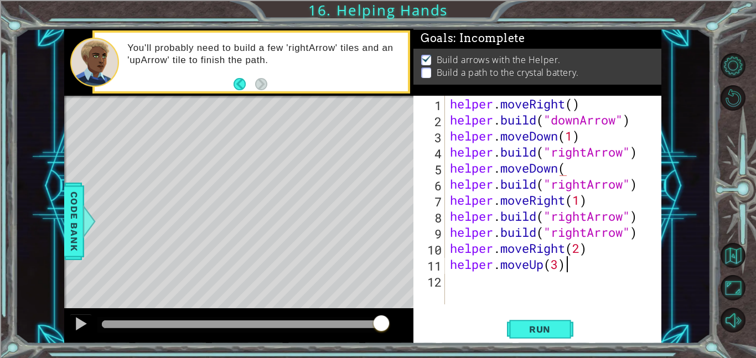
click at [574, 265] on div "helper . moveRight ( ) helper . build ( "downArrow" ) helper . moveDown ( 1 ) h…" at bounding box center [556, 216] width 217 height 241
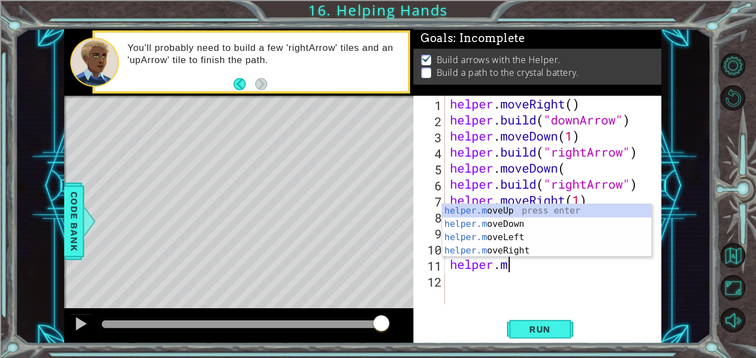
scroll to position [0, 1]
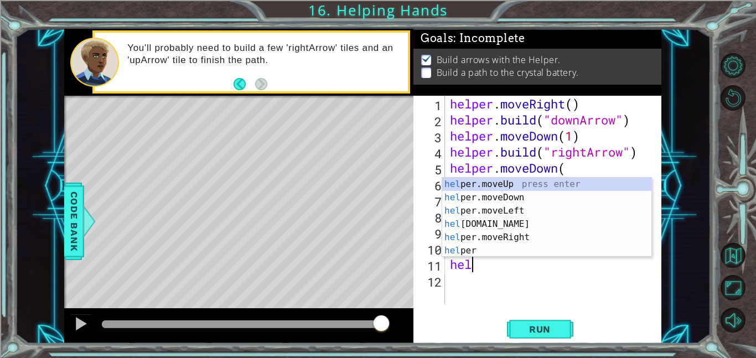
type textarea "h"
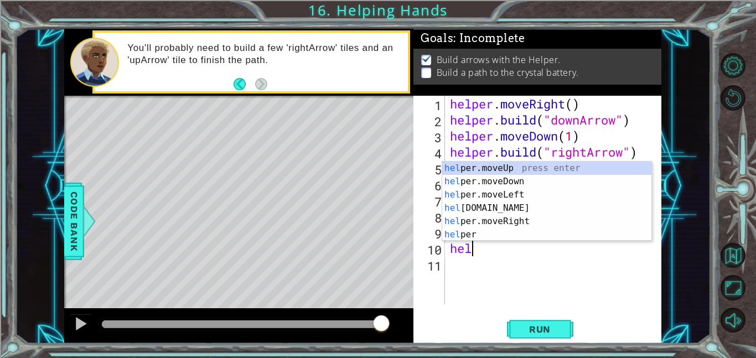
type textarea "h"
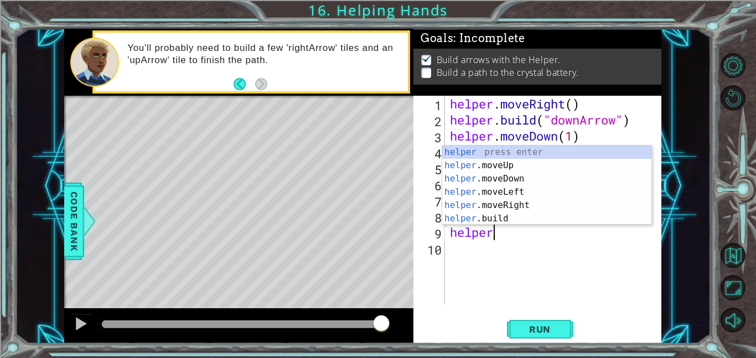
type textarea "h"
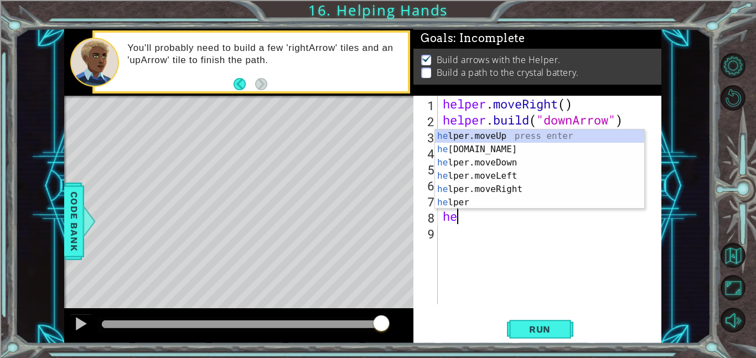
type textarea "h"
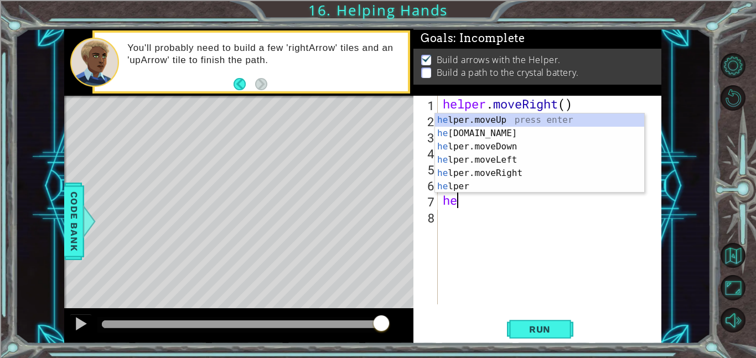
type textarea "h"
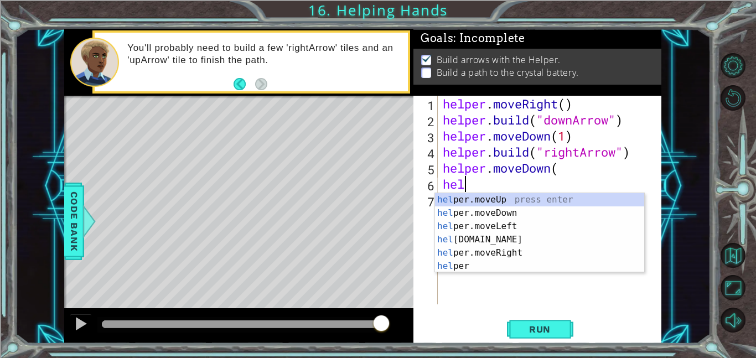
type textarea "h"
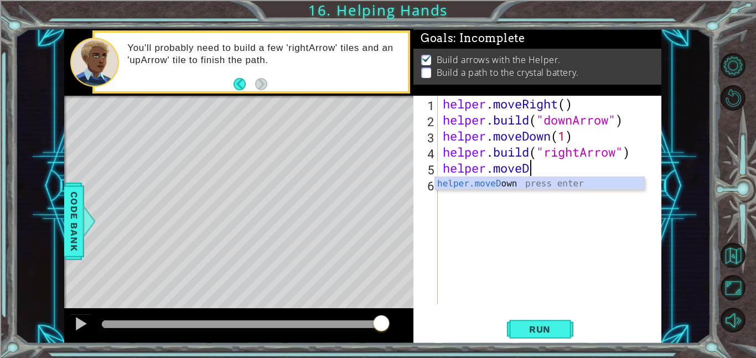
type textarea "helper.move"
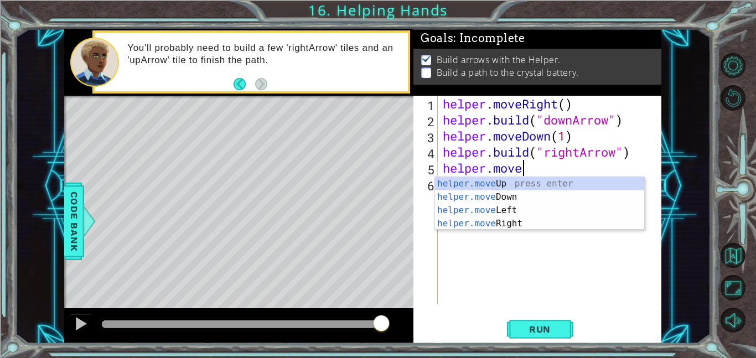
click at [538, 176] on body "1 ההההההההההההההההההההההההההההההההההההההההההההההההההההההההההההההההההההההההההההה…" at bounding box center [378, 179] width 756 height 358
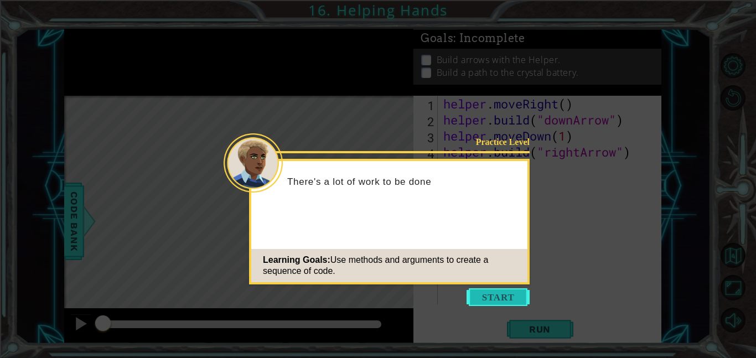
click at [484, 294] on button "Start" at bounding box center [497, 297] width 63 height 18
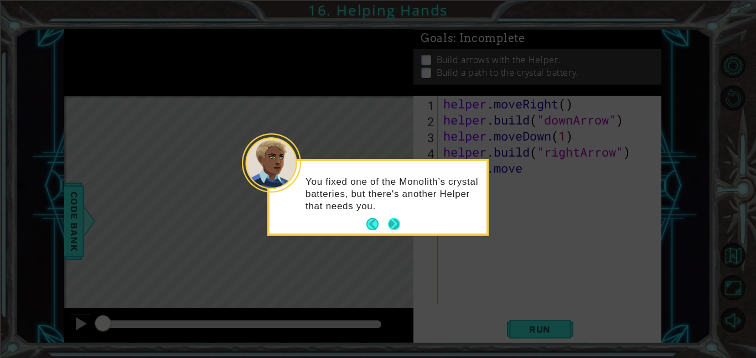
click at [395, 230] on button "Next" at bounding box center [394, 224] width 14 height 14
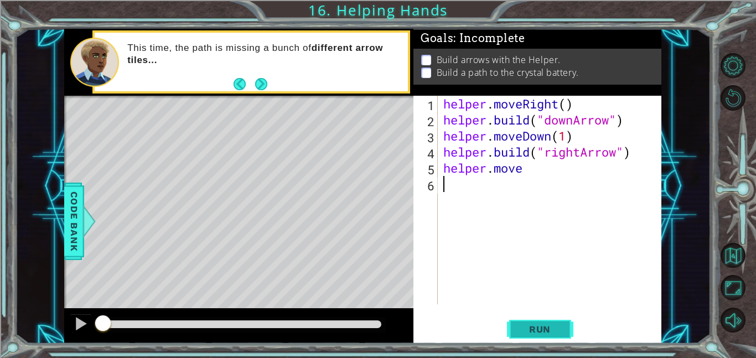
click at [562, 320] on button "Run" at bounding box center [540, 328] width 66 height 25
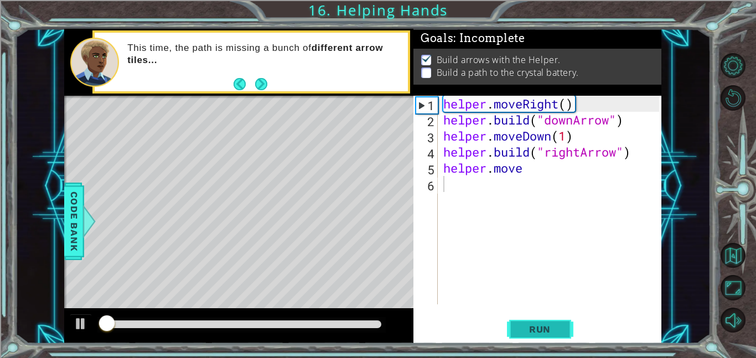
click at [549, 331] on span "Run" at bounding box center [540, 329] width 44 height 11
click at [527, 167] on div "helper . moveRight ( ) helper . build ( "downArrow" ) helper . moveDown ( 1 ) h…" at bounding box center [552, 216] width 223 height 241
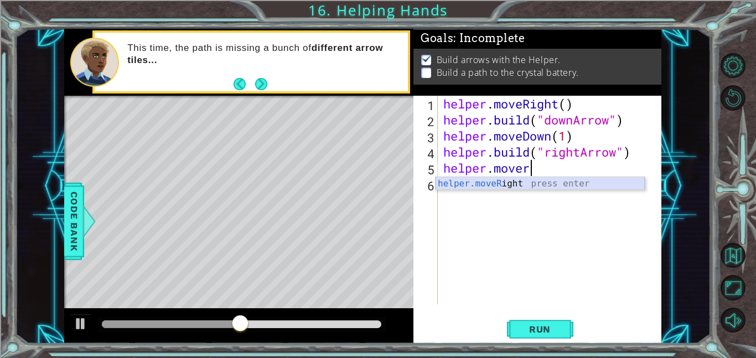
click at [527, 184] on div "helper.moveR ight press enter" at bounding box center [539, 197] width 209 height 40
type textarea "helper.moveRight(1)"
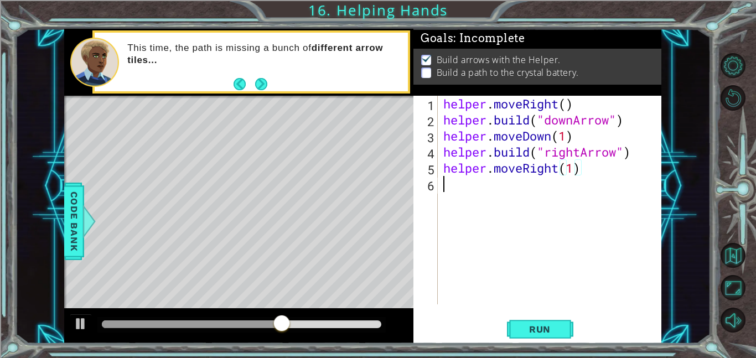
click at [475, 181] on div "helper . moveRight ( ) helper . build ( "downArrow" ) helper . moveDown ( 1 ) h…" at bounding box center [552, 216] width 223 height 241
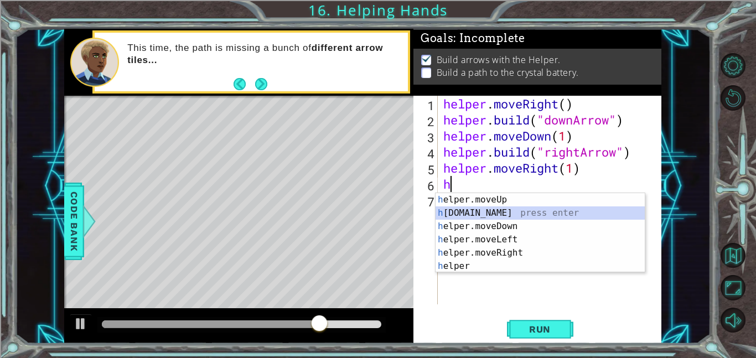
click at [506, 209] on div "h elper.moveUp press enter h [DOMAIN_NAME] press enter h elper.moveDown press e…" at bounding box center [539, 246] width 209 height 106
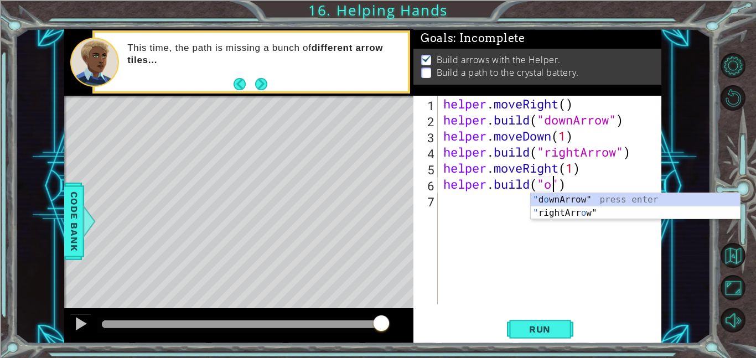
scroll to position [0, 5]
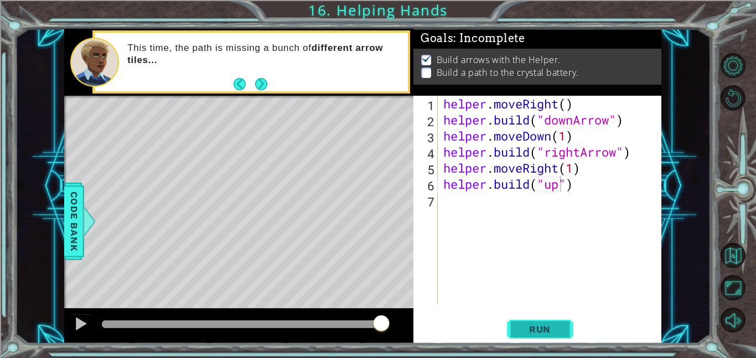
click at [557, 330] on span "Run" at bounding box center [540, 329] width 44 height 11
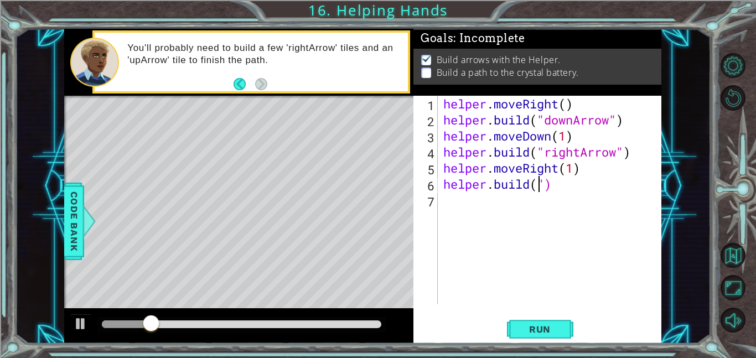
scroll to position [0, 4]
click at [550, 187] on div "helper . moveRight ( ) helper . build ( "downArrow" ) helper . moveDown ( 1 ) h…" at bounding box center [552, 216] width 223 height 241
click at [546, 184] on div "helper . moveRight ( ) helper . build ( "downArrow" ) helper . moveDown ( 1 ) h…" at bounding box center [552, 216] width 223 height 241
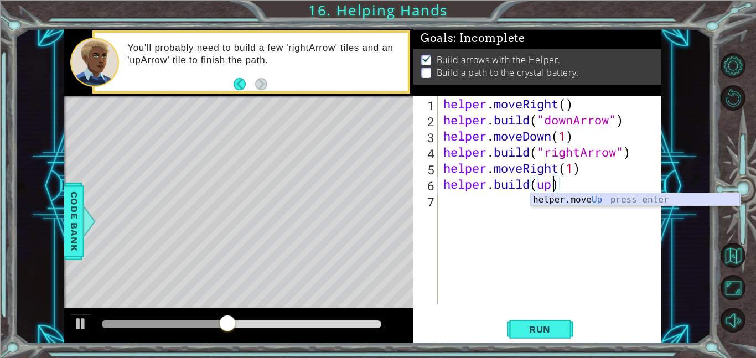
click at [592, 198] on div "helper.move Up press enter" at bounding box center [635, 213] width 209 height 40
type textarea "helper.build(helper.moveUp(1))"
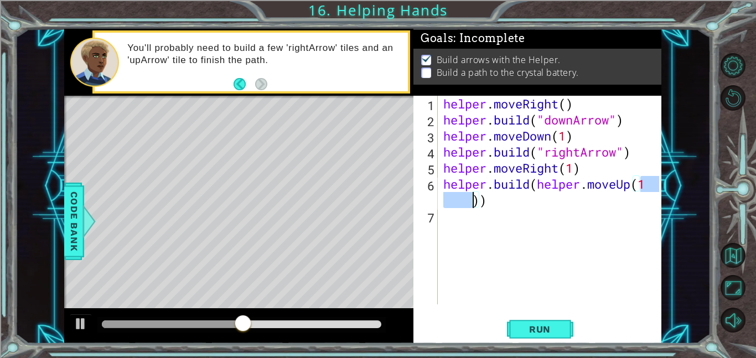
click at [488, 209] on div "helper . moveRight ( ) helper . build ( "downArrow" ) helper . moveDown ( 1 ) h…" at bounding box center [552, 216] width 223 height 241
click at [488, 206] on div "helper . moveRight ( ) helper . build ( "downArrow" ) helper . moveDown ( 1 ) h…" at bounding box center [552, 216] width 223 height 241
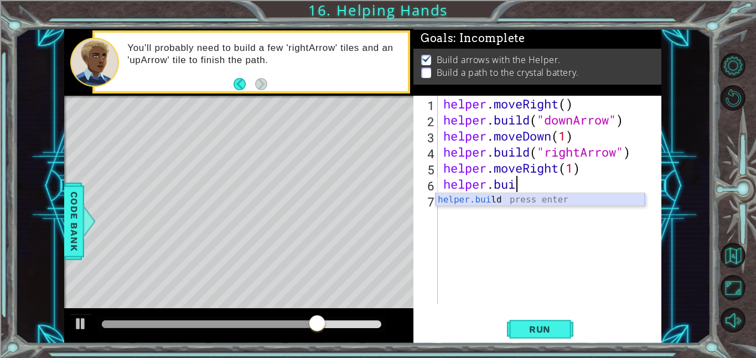
click at [482, 198] on div "helper.bui ld press enter" at bounding box center [539, 213] width 209 height 40
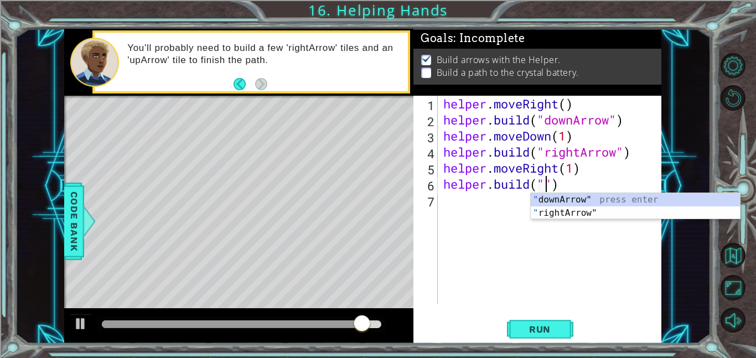
scroll to position [0, 5]
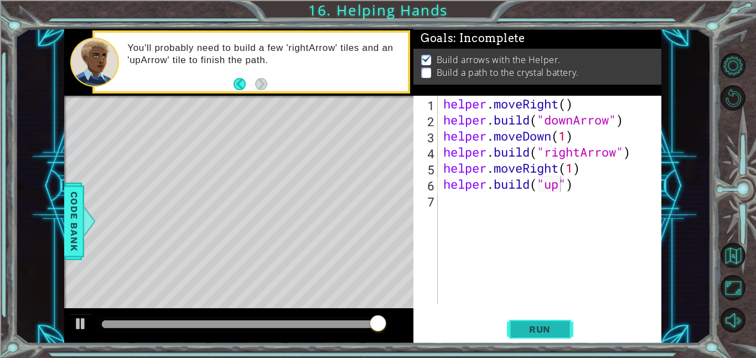
click at [571, 328] on button "Run" at bounding box center [540, 328] width 66 height 25
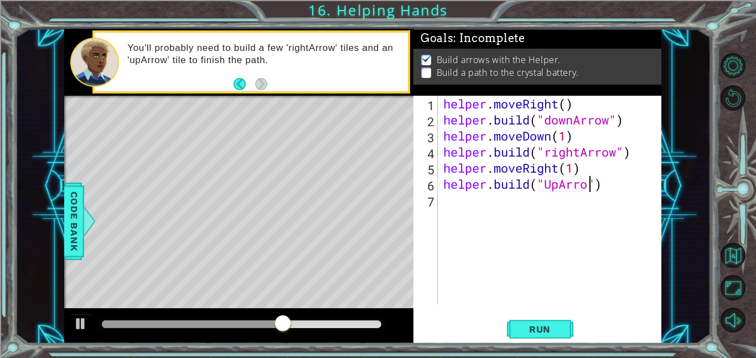
scroll to position [0, 7]
click at [508, 339] on button "Run" at bounding box center [540, 328] width 66 height 25
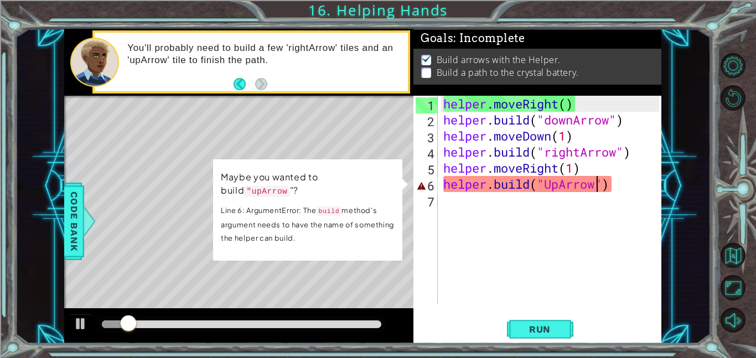
click at [552, 189] on div "helper . moveRight ( ) helper . build ( "downArrow" ) helper . moveDown ( 1 ) h…" at bounding box center [552, 216] width 223 height 241
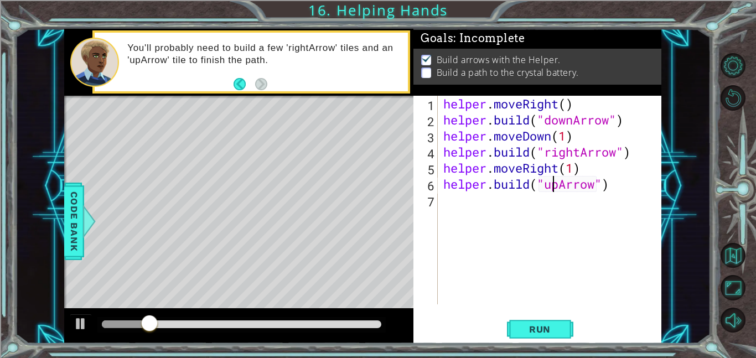
scroll to position [0, 5]
click at [538, 328] on span "Run" at bounding box center [540, 329] width 44 height 11
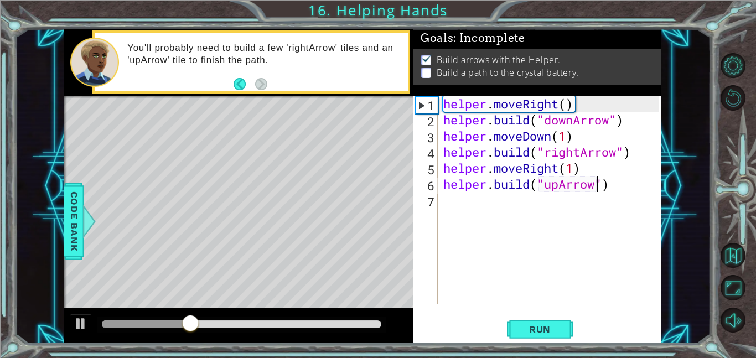
click at [598, 183] on div "helper . moveRight ( ) helper . build ( "downArrow" ) helper . moveDown ( 1 ) h…" at bounding box center [552, 216] width 223 height 241
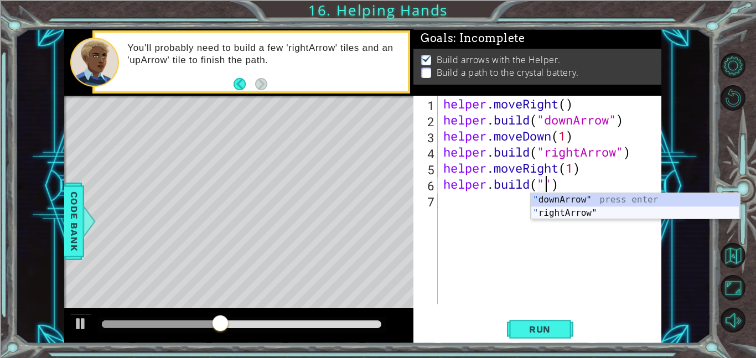
click at [594, 210] on div "" downArrow" press enter " rightArrow" press enter" at bounding box center [635, 219] width 209 height 53
type textarea "[DOMAIN_NAME]("rightArrow")"
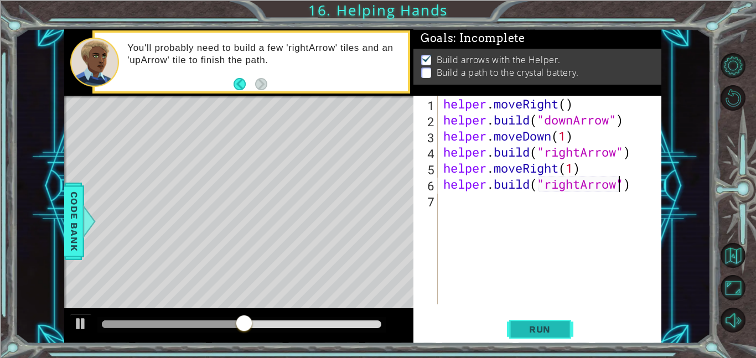
click at [523, 324] on span "Run" at bounding box center [540, 329] width 44 height 11
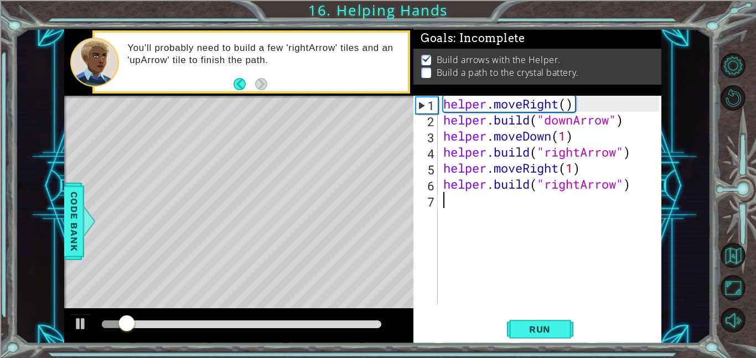
click at [495, 202] on div "helper . moveRight ( ) helper . build ( "downArrow" ) helper . moveDown ( 1 ) h…" at bounding box center [552, 216] width 223 height 241
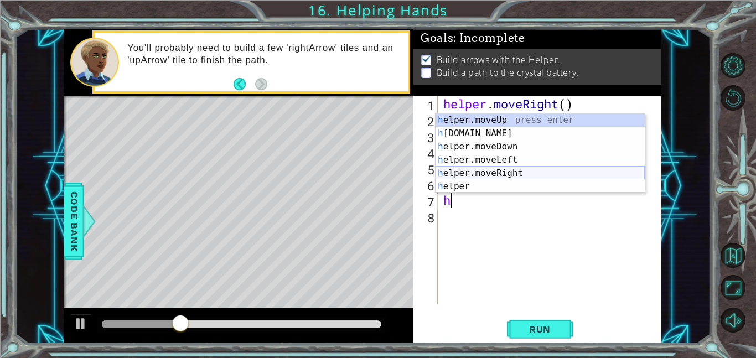
click at [511, 179] on div "h elper.moveUp press enter h [DOMAIN_NAME] press enter h elper.moveDown press e…" at bounding box center [539, 166] width 209 height 106
type textarea "helper.moveRight(1)"
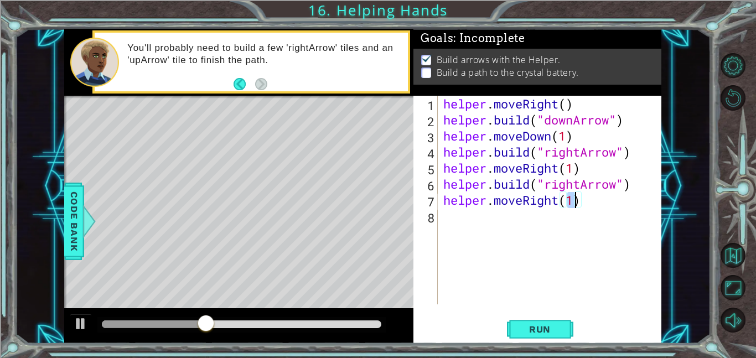
click at [491, 220] on div "helper . moveRight ( ) helper . build ( "downArrow" ) helper . moveDown ( 1 ) h…" at bounding box center [552, 216] width 223 height 241
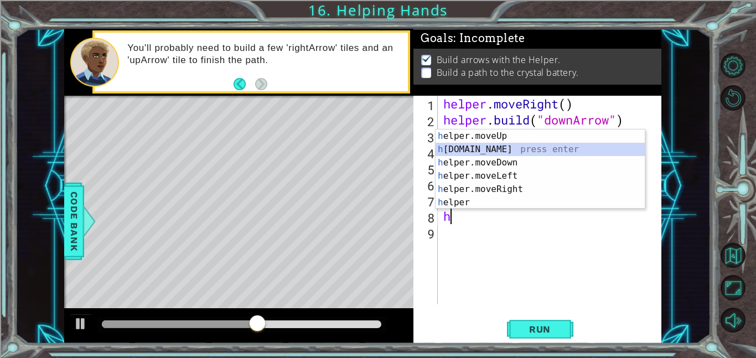
click at [518, 148] on div "h elper.moveUp press enter h [DOMAIN_NAME] press enter h elper.moveDown press e…" at bounding box center [539, 182] width 209 height 106
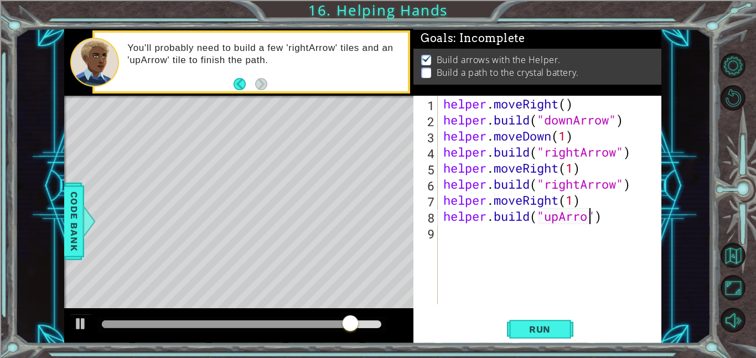
scroll to position [0, 7]
type textarea "helper.build("upArrow")"
click at [544, 325] on span "Run" at bounding box center [540, 329] width 44 height 11
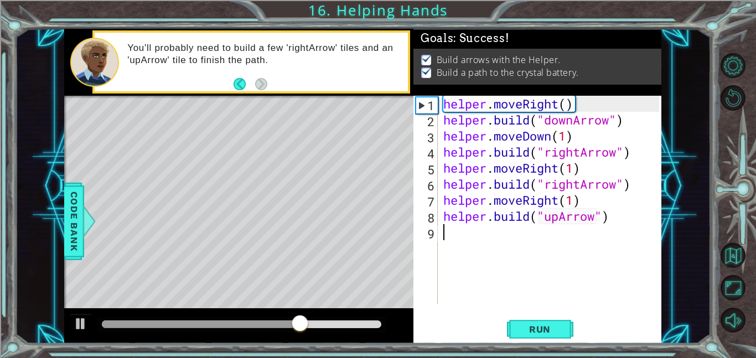
click at [446, 232] on div "helper . moveRight ( ) helper . build ( "downArrow" ) helper . moveDown ( 1 ) h…" at bounding box center [552, 216] width 223 height 241
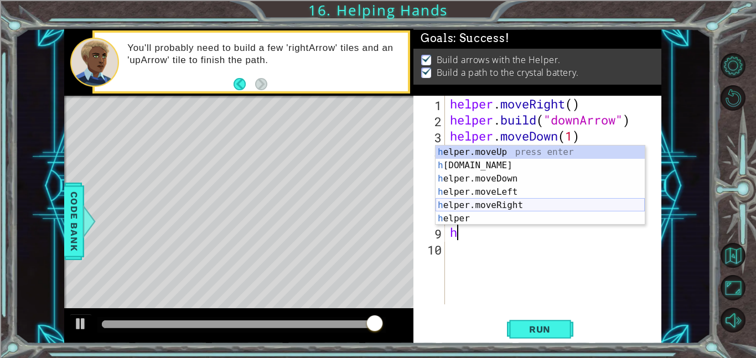
type textarea "h"
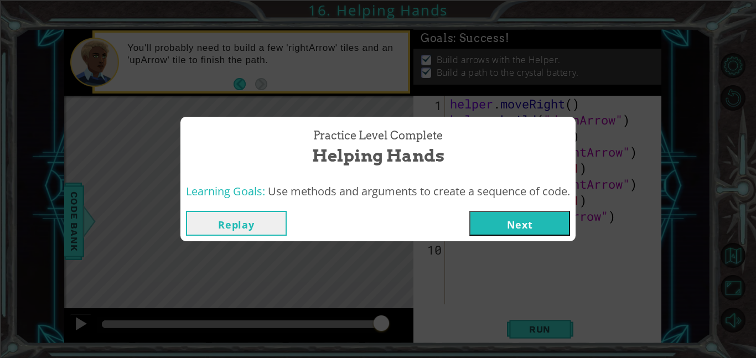
click at [521, 217] on button "Next" at bounding box center [519, 223] width 101 height 25
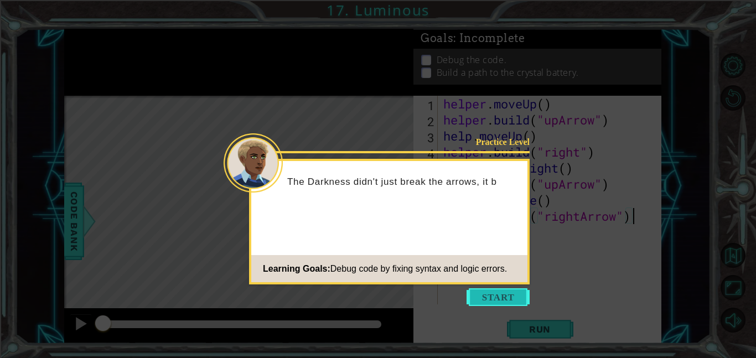
click at [486, 294] on button "Start" at bounding box center [497, 297] width 63 height 18
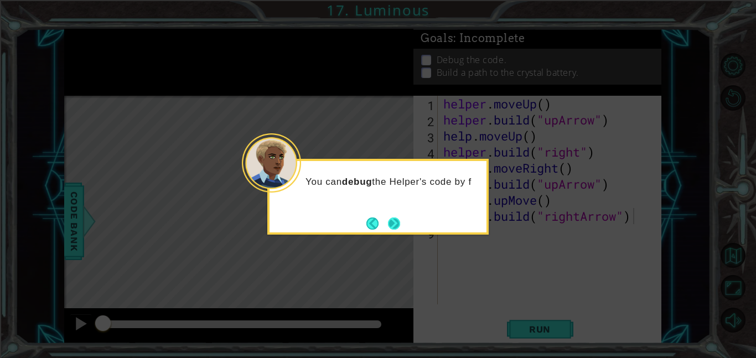
click at [391, 217] on button "Next" at bounding box center [394, 223] width 12 height 12
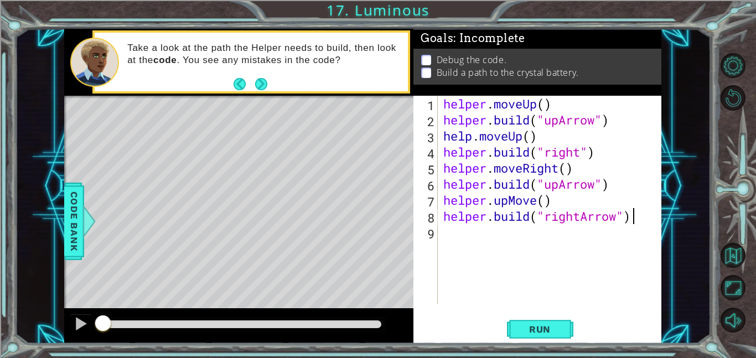
click at [542, 111] on div "helper . moveUp ( ) helper . build ( "upArrow" ) help . moveUp ( ) helper . bui…" at bounding box center [552, 216] width 223 height 241
click at [540, 318] on button "Run" at bounding box center [540, 328] width 66 height 25
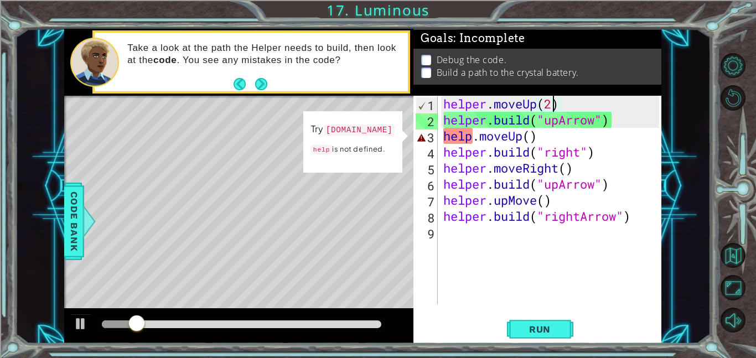
click at [521, 137] on div "helper . moveUp ( 2 ) helper . build ( "upArrow" ) help . moveUp ( ) helper . b…" at bounding box center [552, 216] width 223 height 241
type textarea "help.moveUp()"
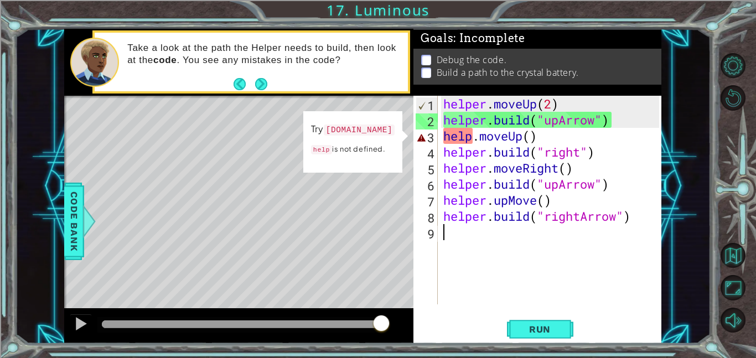
click at [633, 226] on div "helper . moveUp ( 2 ) helper . build ( "upArrow" ) help . moveUp ( ) helper . b…" at bounding box center [552, 216] width 223 height 241
click at [635, 215] on div "helper . moveUp ( 2 ) helper . build ( "upArrow" ) help . moveUp ( ) helper . b…" at bounding box center [552, 216] width 223 height 241
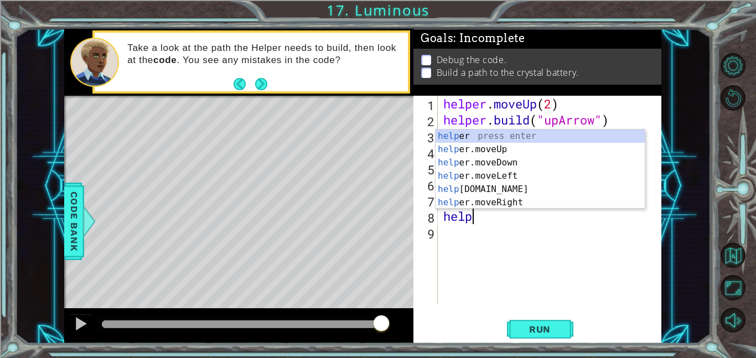
type textarea "h"
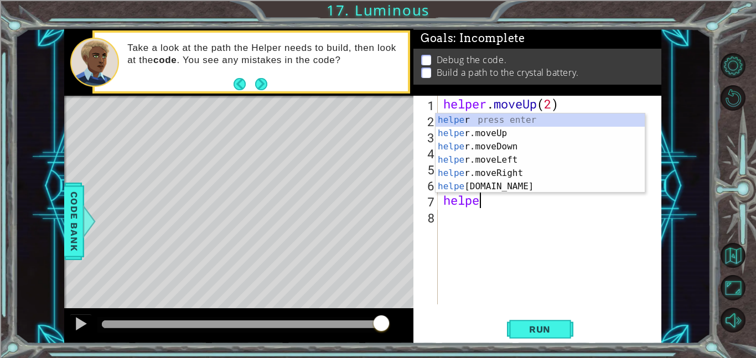
type textarea "h"
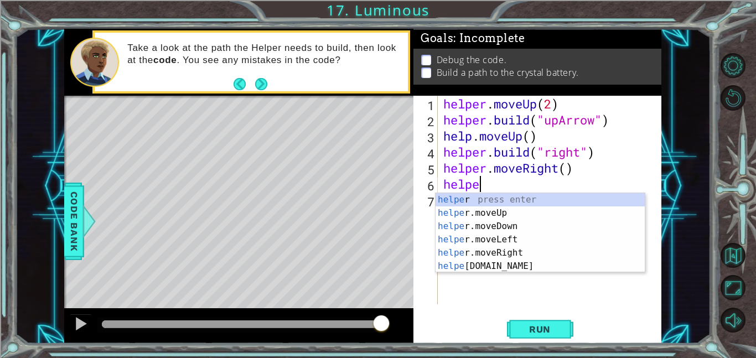
type textarea "h"
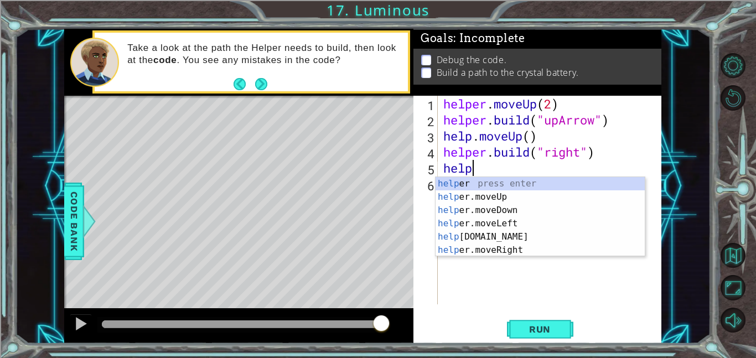
type textarea "h"
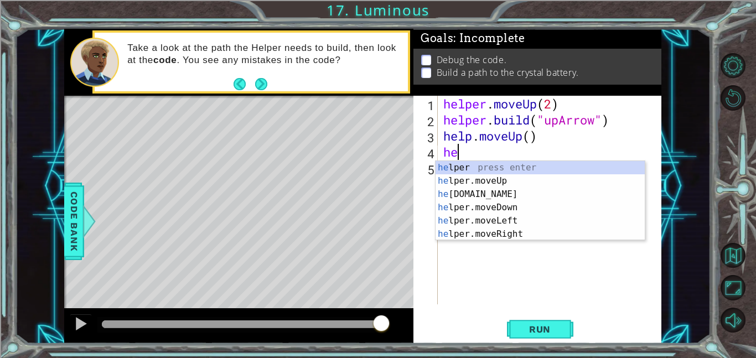
type textarea "h"
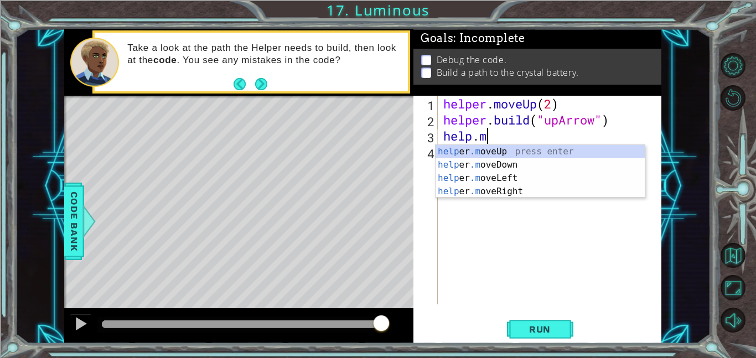
type textarea "h"
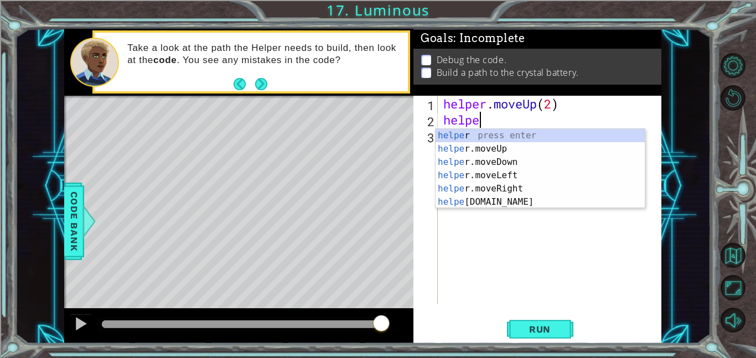
type textarea "h"
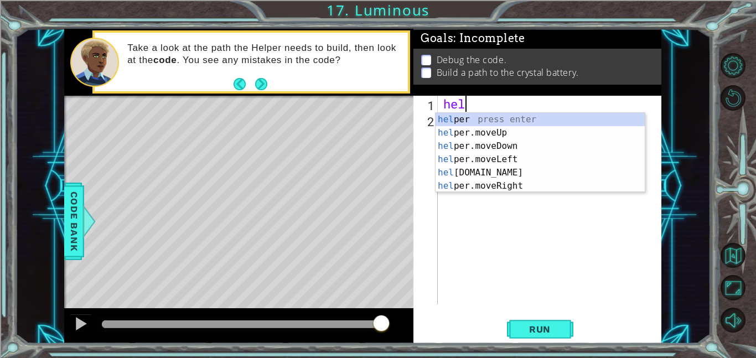
type textarea "h"
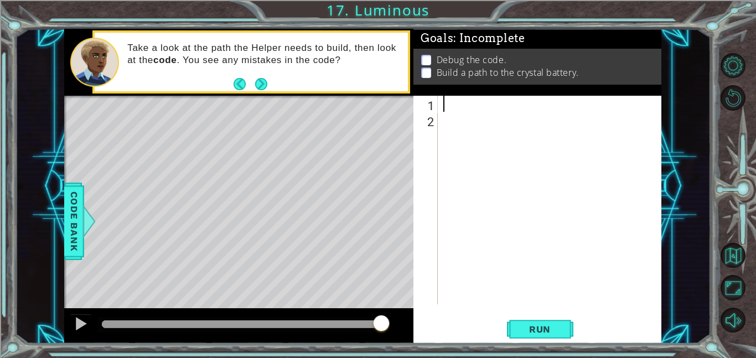
type textarea "\"
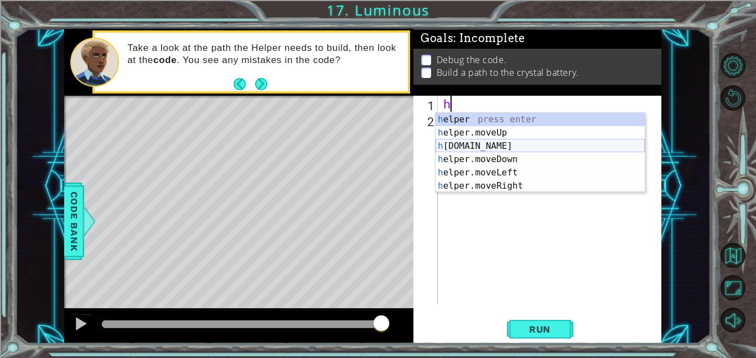
click at [461, 146] on div "h elper press enter h elper.moveUp press enter h elper.build press enter h elpe…" at bounding box center [539, 166] width 209 height 106
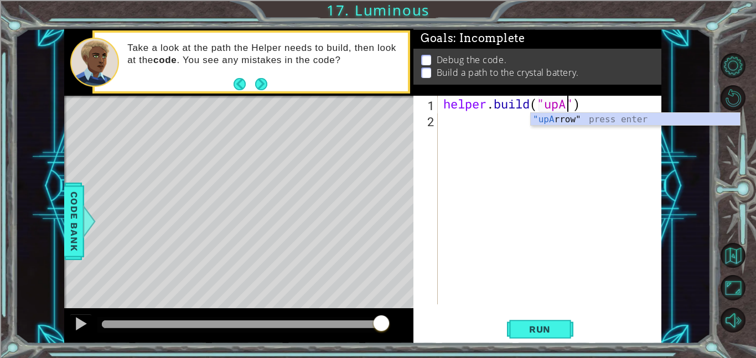
scroll to position [0, 6]
click at [621, 117] on div ""upA rrow" press enter" at bounding box center [635, 133] width 209 height 40
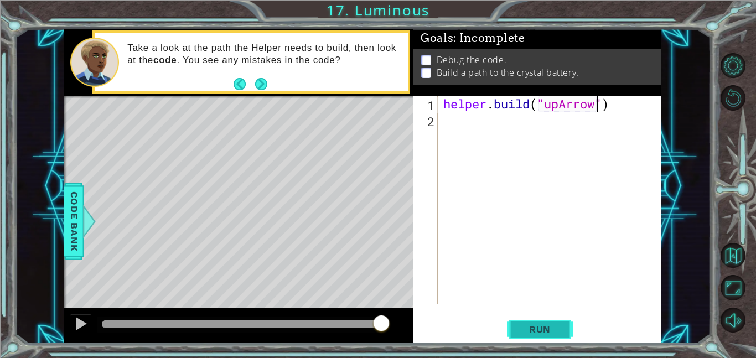
click at [543, 331] on span "Run" at bounding box center [540, 329] width 44 height 11
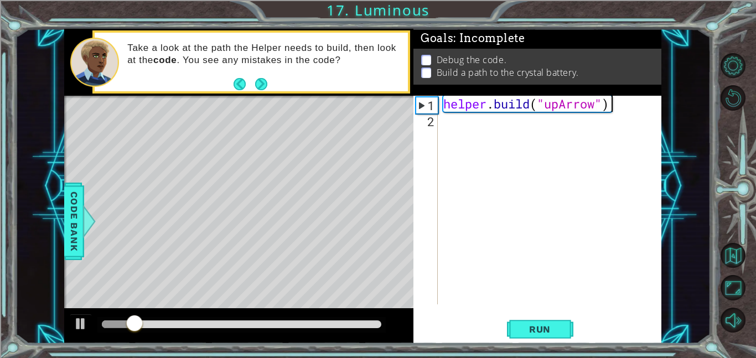
click at [619, 110] on div "helper . build ( "upArrow" )" at bounding box center [552, 216] width 223 height 241
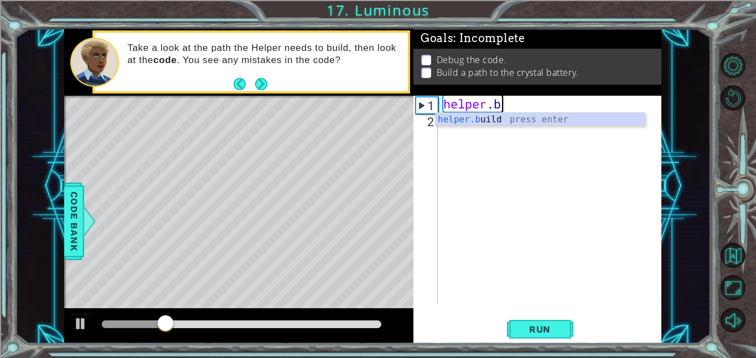
scroll to position [0, 2]
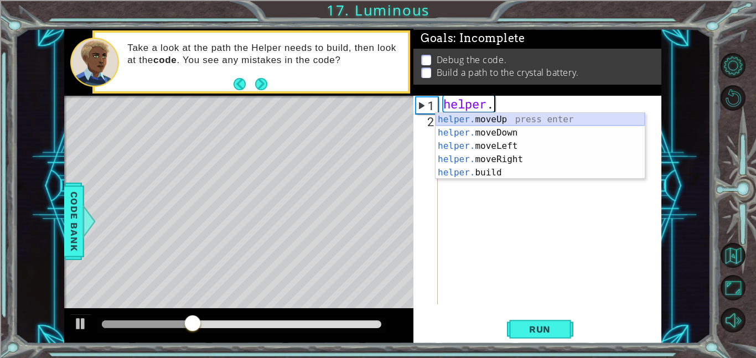
click at [589, 116] on div "helper. moveUp press enter helper. moveDown press enter helper. moveLeft press …" at bounding box center [539, 159] width 209 height 93
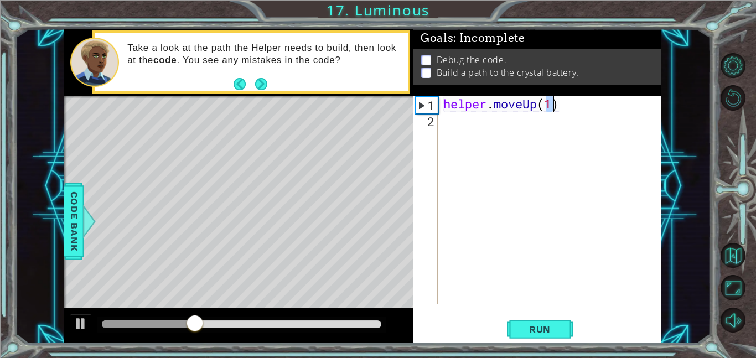
type textarea "helper.moveUp(1)"
click at [466, 127] on div "helper . moveUp ( 1 )" at bounding box center [552, 216] width 223 height 241
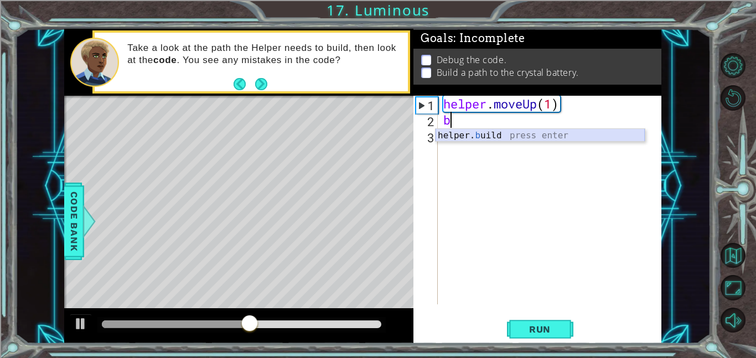
click at [470, 136] on div "helper. b uild press enter" at bounding box center [539, 149] width 209 height 40
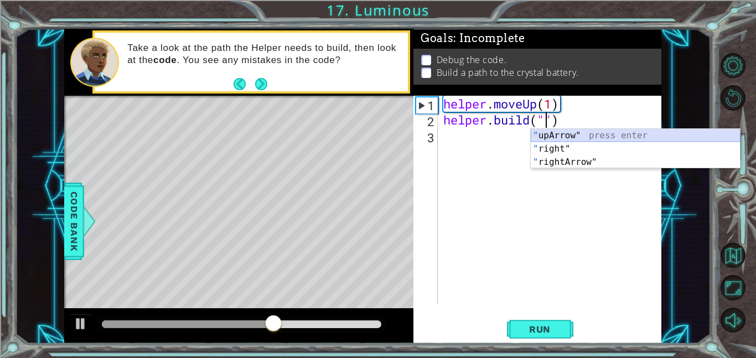
click at [587, 133] on div "" upArrow" press enter " right" press enter " rightArrow" press enter" at bounding box center [635, 162] width 209 height 66
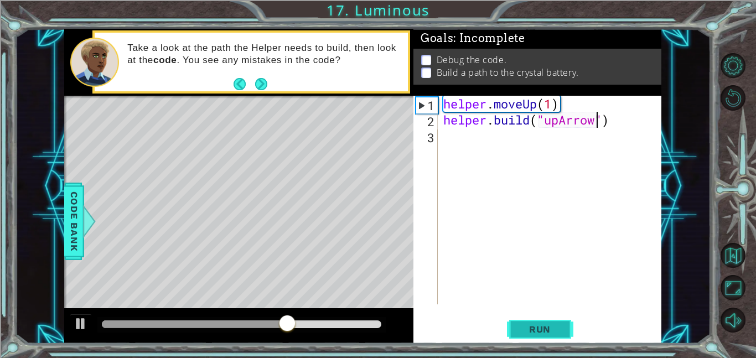
type textarea "helper.build("upArrow")"
click at [544, 326] on span "Run" at bounding box center [540, 329] width 44 height 11
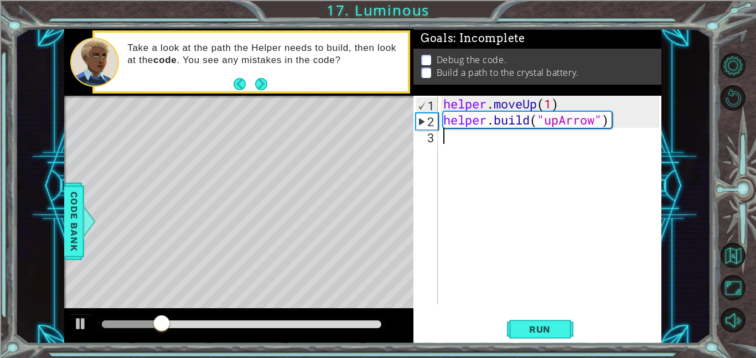
click at [448, 145] on div "helper . moveUp ( 1 ) helper . build ( "upArrow" )" at bounding box center [552, 216] width 223 height 241
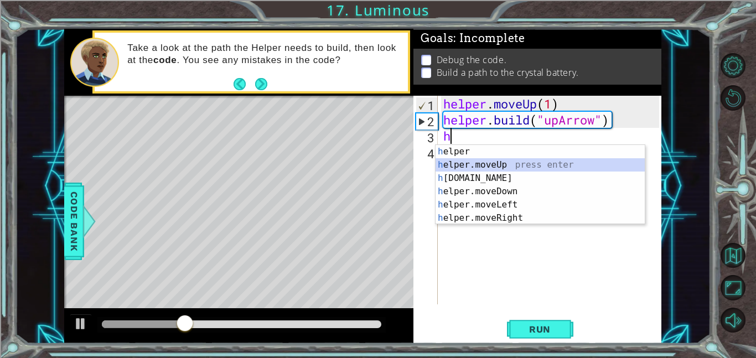
click at [476, 163] on div "h elper press enter h elper.moveUp press enter h elper.build press enter h elpe…" at bounding box center [539, 198] width 209 height 106
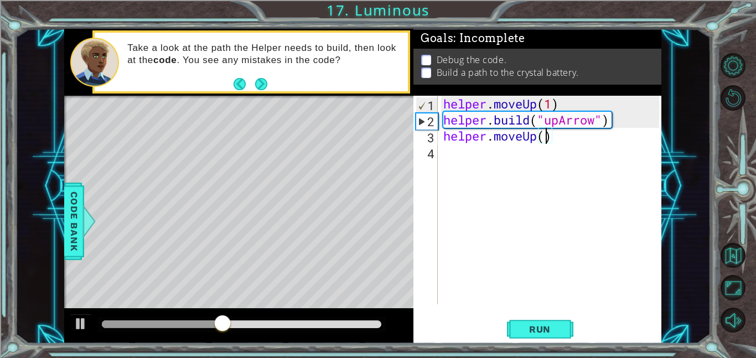
type textarea "helper.moveUp(1)"
click at [476, 150] on div "helper . moveUp ( 1 ) helper . build ( "upArrow" ) helper . moveUp ( 1 )" at bounding box center [552, 216] width 223 height 241
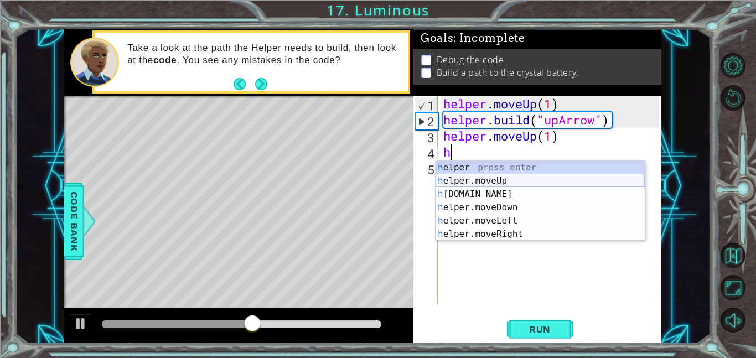
click at [495, 185] on div "h elper press enter h elper.moveUp press enter h elper.build press enter h elpe…" at bounding box center [539, 214] width 209 height 106
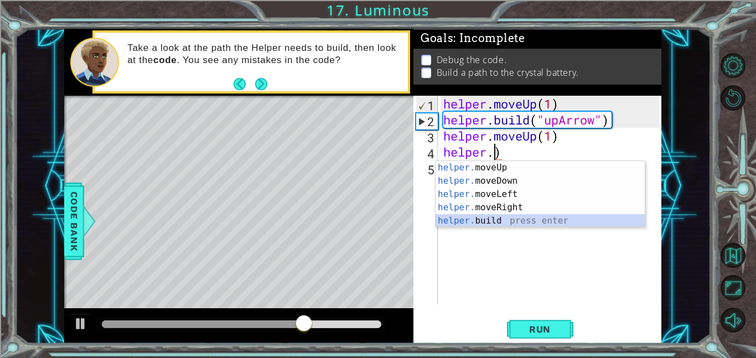
click at [529, 222] on div "helper. moveUp press enter helper. moveDown press enter helper. moveLeft press …" at bounding box center [539, 207] width 209 height 93
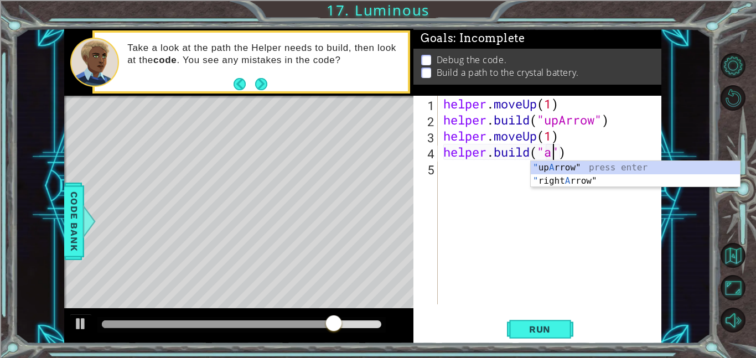
scroll to position [0, 5]
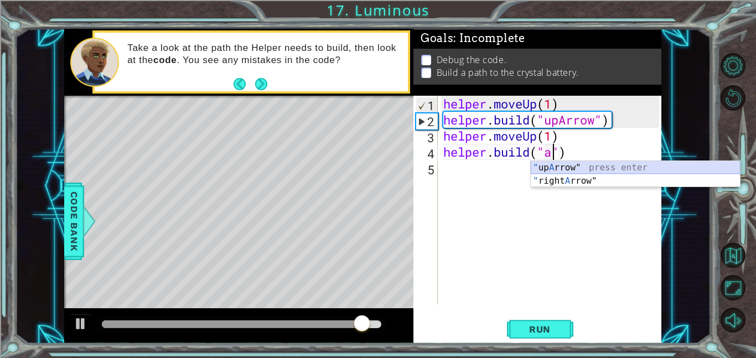
click at [585, 163] on div "" up A rrow" press enter " right A rrow" press enter" at bounding box center [635, 187] width 209 height 53
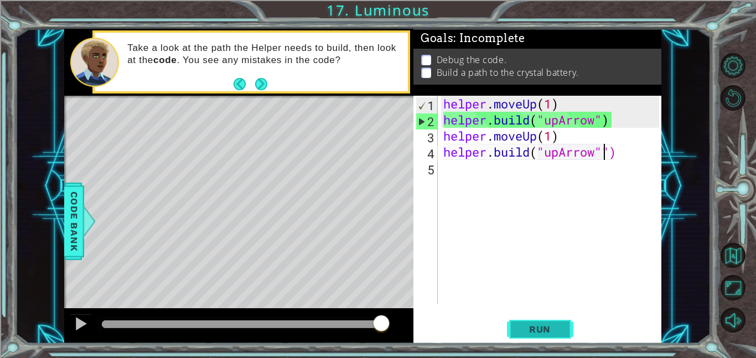
click at [523, 332] on span "Run" at bounding box center [540, 329] width 44 height 11
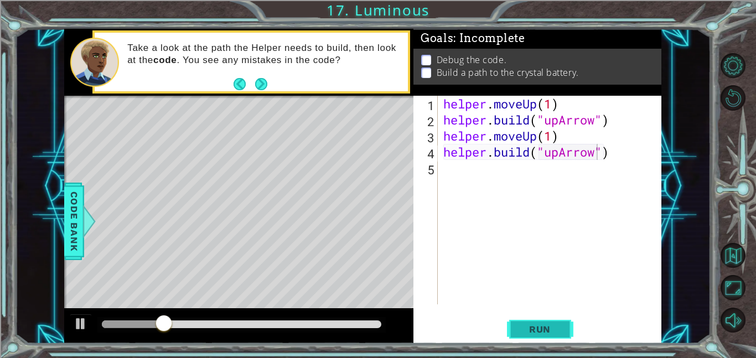
click at [523, 328] on span "Run" at bounding box center [540, 329] width 44 height 11
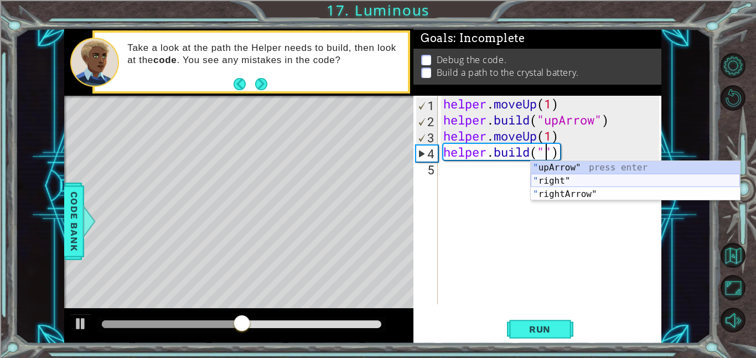
click at [601, 186] on div "" upArrow" press enter " right" press enter " rightArrow" press enter" at bounding box center [635, 194] width 209 height 66
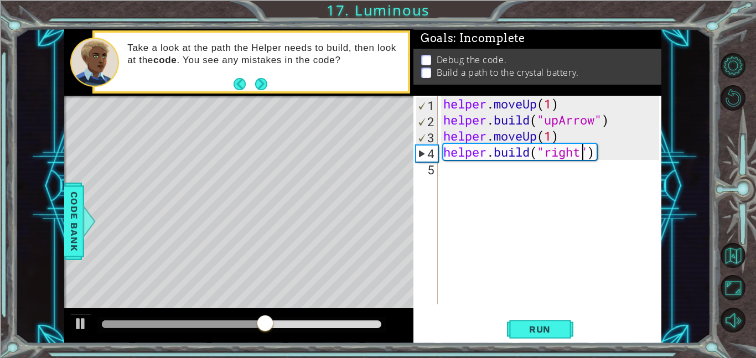
scroll to position [0, 7]
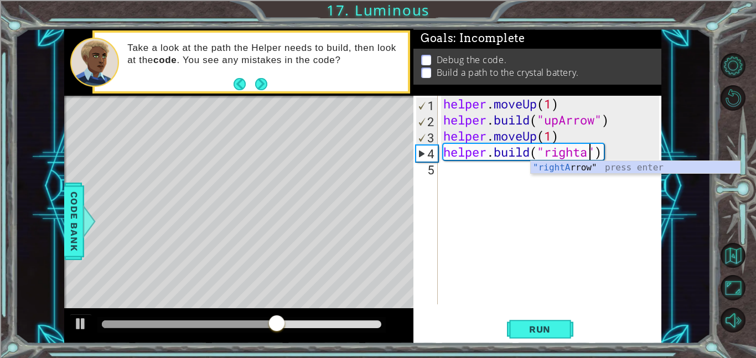
type textarea "helper.build("right")"
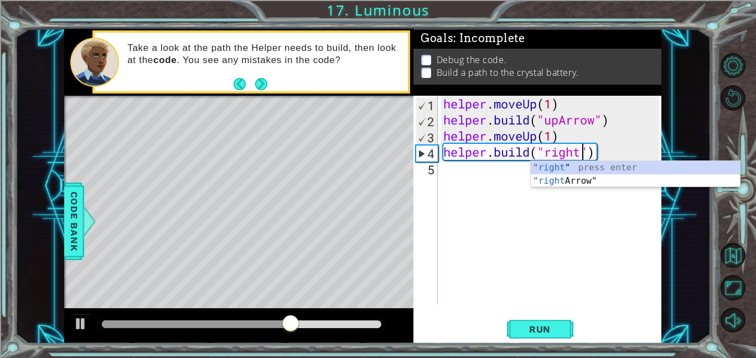
click at [575, 190] on div "helper . moveUp ( 1 ) helper . build ( "upArrow" ) helper . moveUp ( 1 ) helper…" at bounding box center [552, 216] width 223 height 241
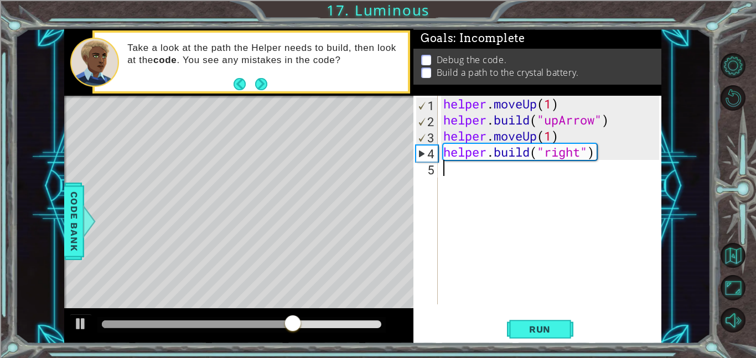
scroll to position [0, 0]
click at [580, 155] on div "helper . moveUp ( 1 ) helper . build ( "upArrow" ) helper . moveUp ( 1 ) helper…" at bounding box center [552, 216] width 223 height 241
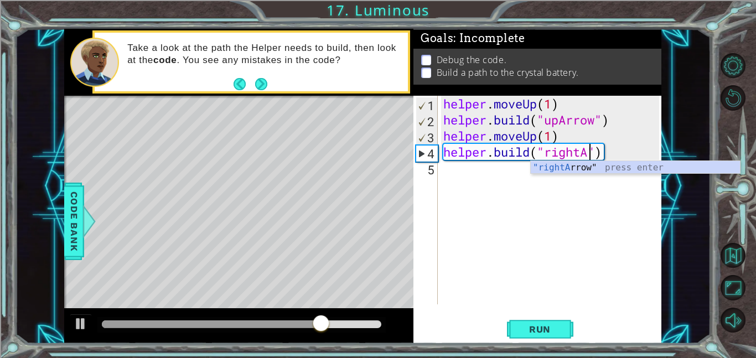
scroll to position [0, 7]
click at [560, 165] on div ""rightA rrow" press enter" at bounding box center [635, 181] width 209 height 40
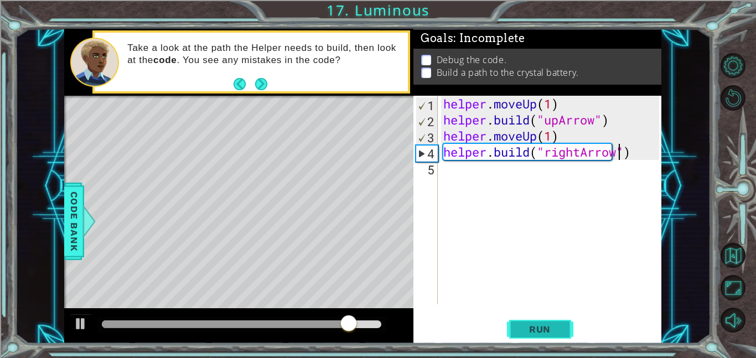
type textarea "[DOMAIN_NAME]("rightArrow")"
click at [544, 338] on button "Run" at bounding box center [540, 328] width 66 height 25
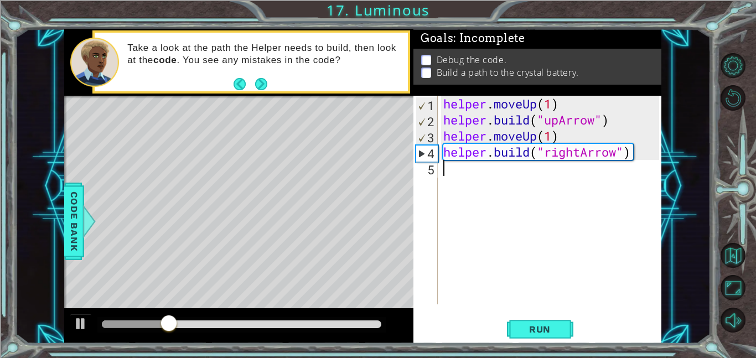
click at [466, 170] on div "helper . moveUp ( 1 ) helper . build ( "upArrow" ) helper . moveUp ( 1 ) helper…" at bounding box center [552, 216] width 223 height 241
type textarea "g"
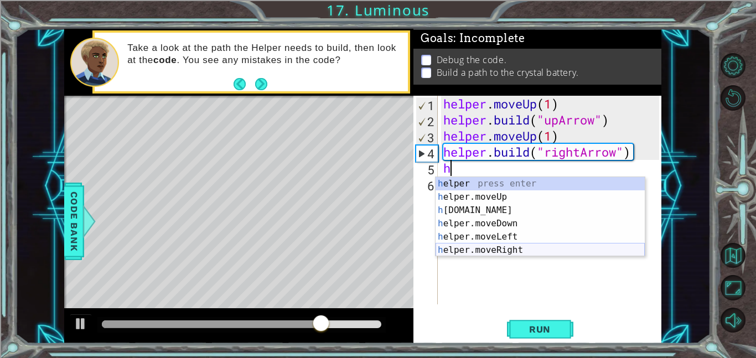
click at [521, 249] on div "h elper press enter h elper.moveUp press enter h elper.build press enter h elpe…" at bounding box center [539, 230] width 209 height 106
type textarea "helper.moveRight(1)"
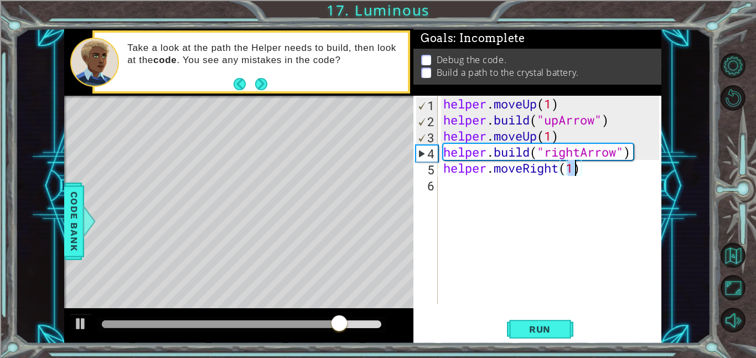
click at [477, 183] on div "helper . moveUp ( 1 ) helper . build ( "upArrow" ) helper . moveUp ( 1 ) helper…" at bounding box center [552, 216] width 223 height 241
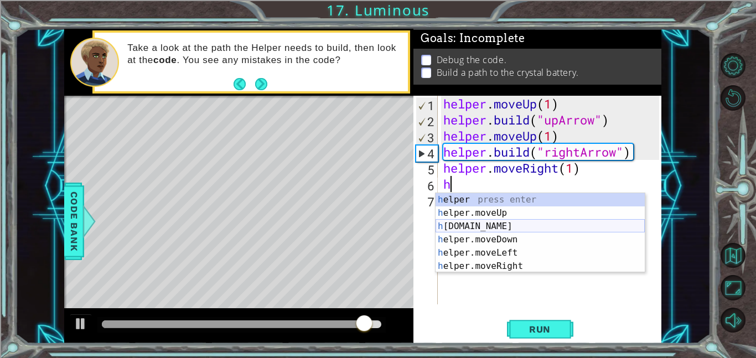
click at [500, 225] on div "h elper press enter h elper.moveUp press enter h elper.build press enter h elpe…" at bounding box center [539, 246] width 209 height 106
type textarea "[DOMAIN_NAME]("rightArrow")"
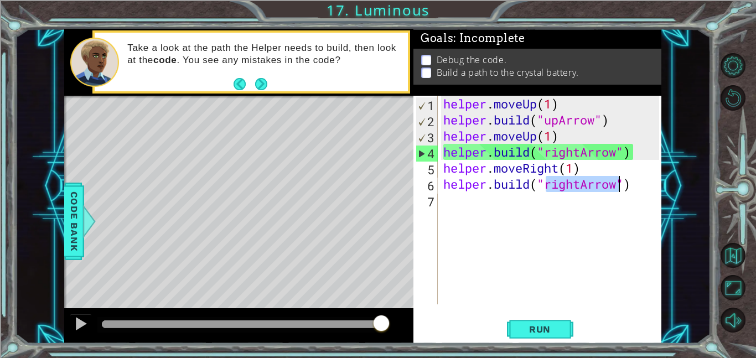
click at [512, 215] on div "helper . moveUp ( 1 ) helper . build ( "upArrow" ) helper . moveUp ( 1 ) helper…" at bounding box center [552, 216] width 223 height 241
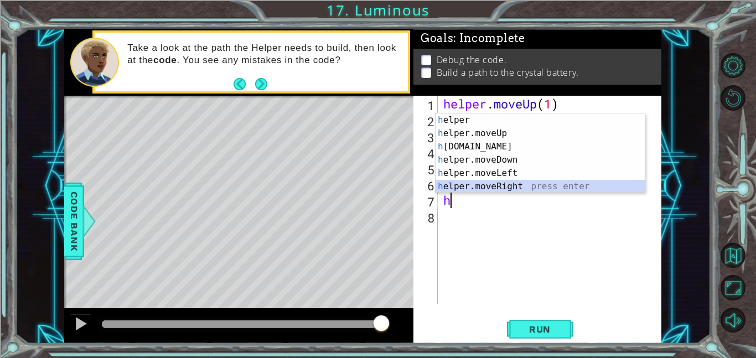
click at [507, 190] on div "h elper press enter h elper.moveUp press enter h elper.build press enter h elpe…" at bounding box center [539, 166] width 209 height 106
type textarea "helper.moveRight(1)"
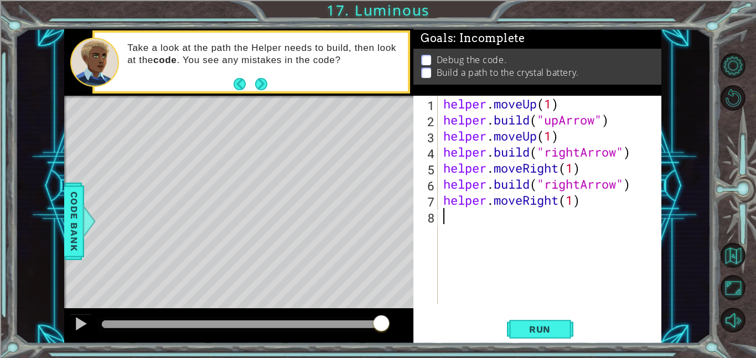
click at [538, 218] on div "helper . moveUp ( 1 ) helper . build ( "upArrow" ) helper . moveUp ( 1 ) helper…" at bounding box center [552, 216] width 223 height 241
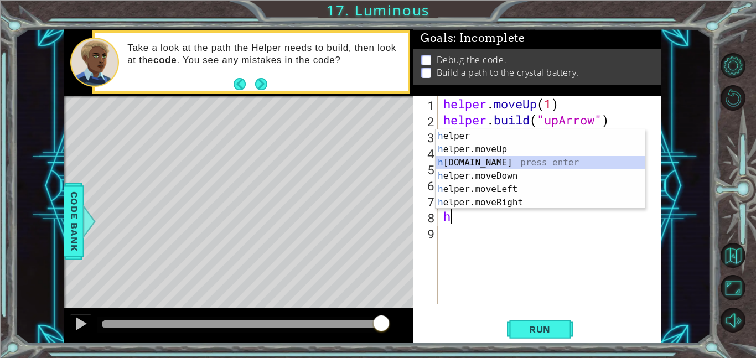
click at [512, 165] on div "h elper press enter h elper.moveUp press enter h elper.build press enter h elpe…" at bounding box center [539, 182] width 209 height 106
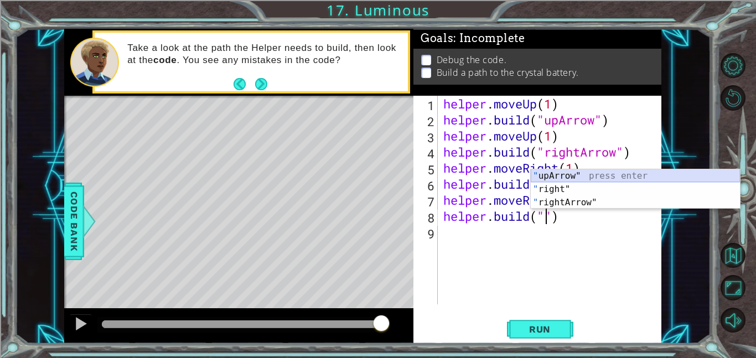
click at [632, 173] on div "" upArrow" press enter " right" press enter " rightArrow" press enter" at bounding box center [635, 202] width 209 height 66
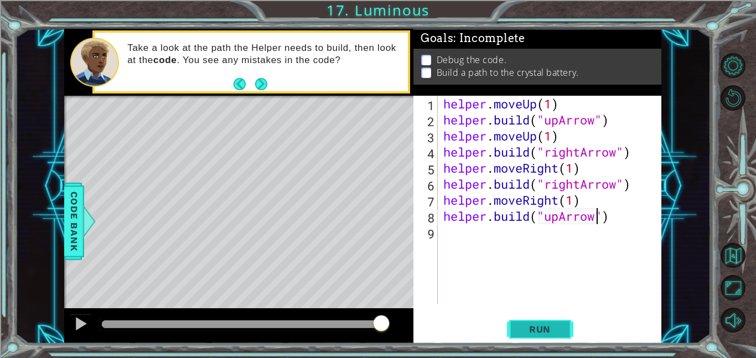
type textarea "helper.build("upArrow")"
click at [551, 327] on span "Run" at bounding box center [540, 329] width 44 height 11
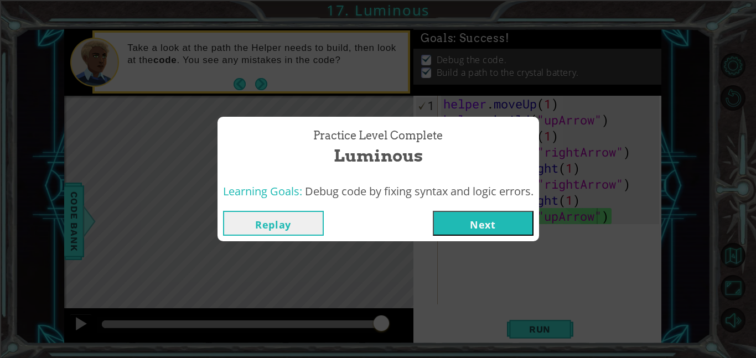
click at [306, 220] on button "Replay" at bounding box center [273, 223] width 101 height 25
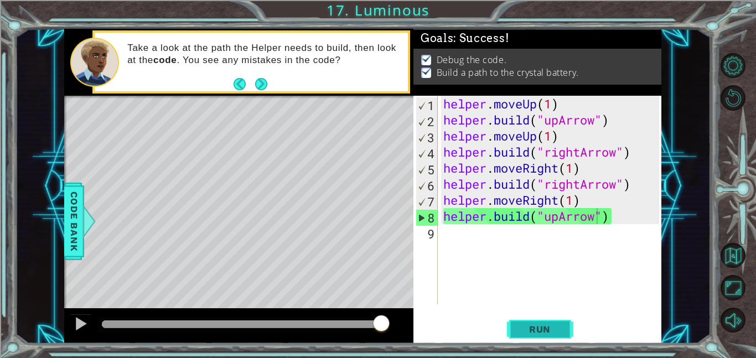
click at [557, 326] on span "Run" at bounding box center [540, 329] width 44 height 11
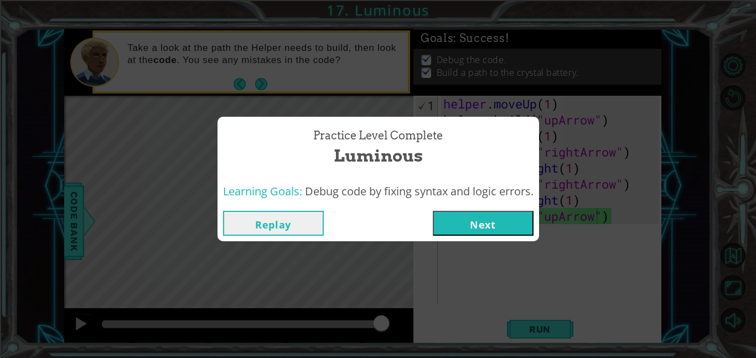
click at [472, 216] on button "Next" at bounding box center [483, 223] width 101 height 25
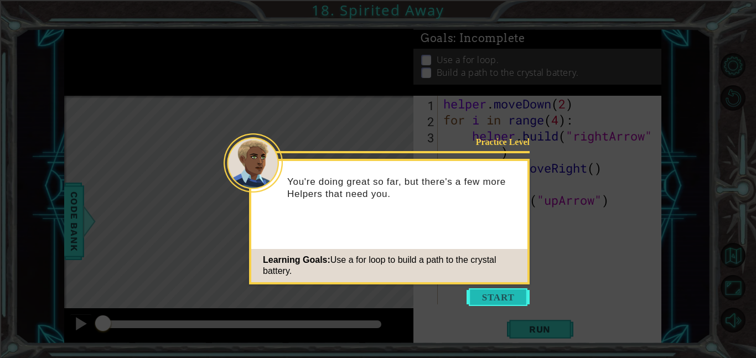
click at [488, 292] on button "Start" at bounding box center [497, 297] width 63 height 18
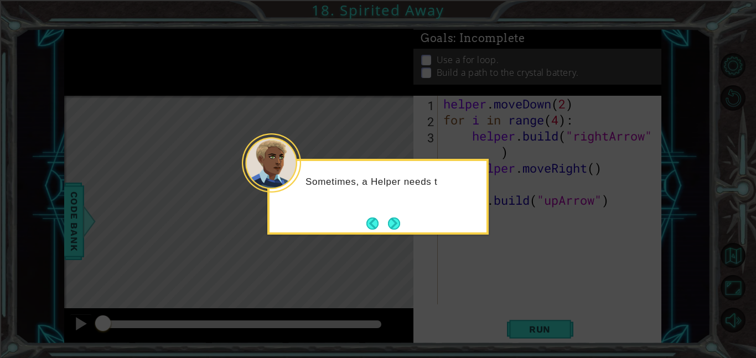
click at [406, 225] on div "Sometimes, a Helper needs t" at bounding box center [377, 197] width 221 height 76
click at [399, 226] on button "Next" at bounding box center [394, 223] width 12 height 12
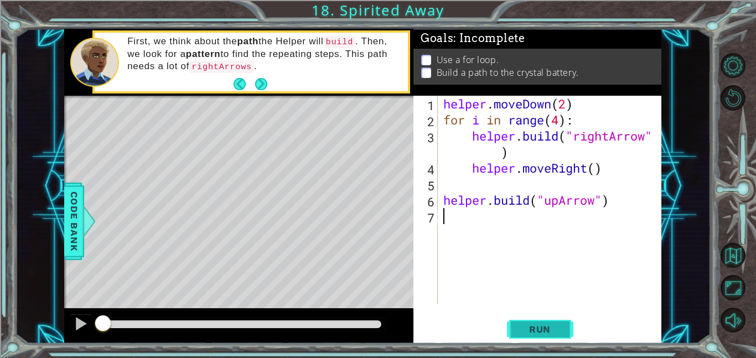
click at [520, 331] on span "Run" at bounding box center [540, 329] width 44 height 11
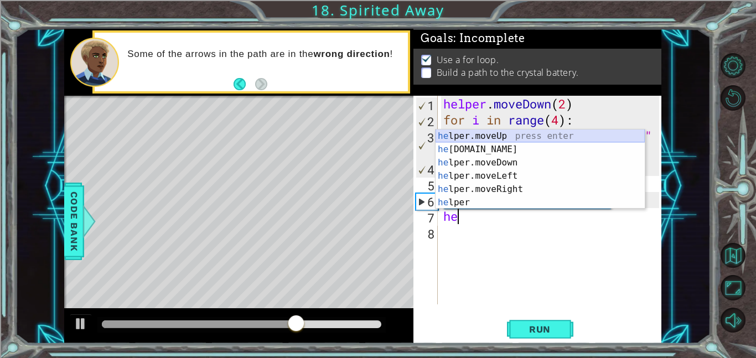
click at [518, 135] on div "he lper.moveUp press enter he [DOMAIN_NAME] press enter he lper.moveDown press …" at bounding box center [539, 182] width 209 height 106
type textarea "helper.moveUp(1)"
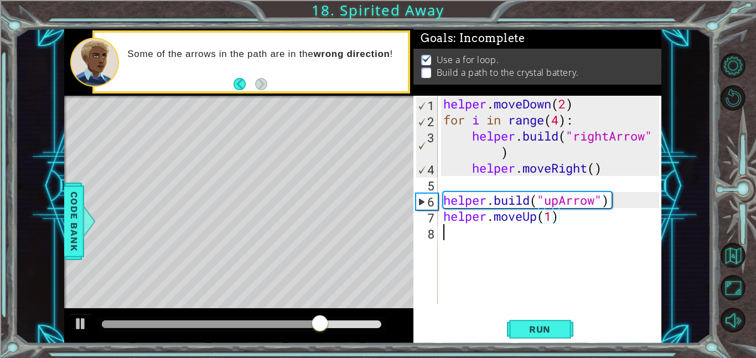
click at [472, 237] on div "helper . moveDown ( 2 ) for i in range ( 4 ) : helper . build ( "rightArrow" ) …" at bounding box center [552, 216] width 223 height 241
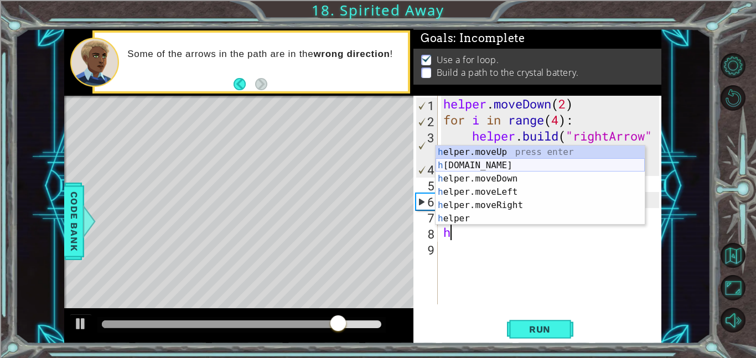
click at [477, 163] on div "h elper.moveUp press enter h [DOMAIN_NAME] press enter h elper.moveDown press e…" at bounding box center [539, 198] width 209 height 106
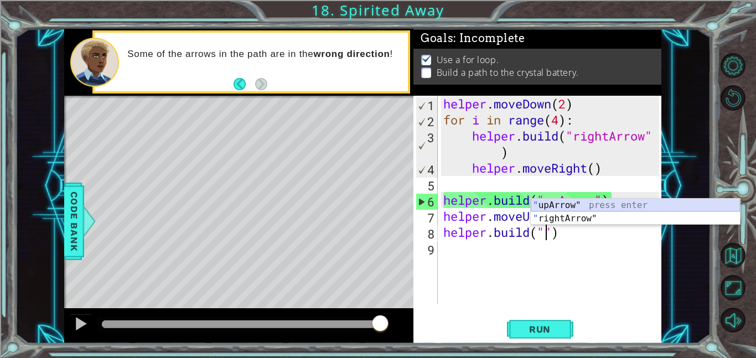
click at [591, 205] on div "" upArrow" press enter " rightArrow" press enter" at bounding box center [635, 225] width 209 height 53
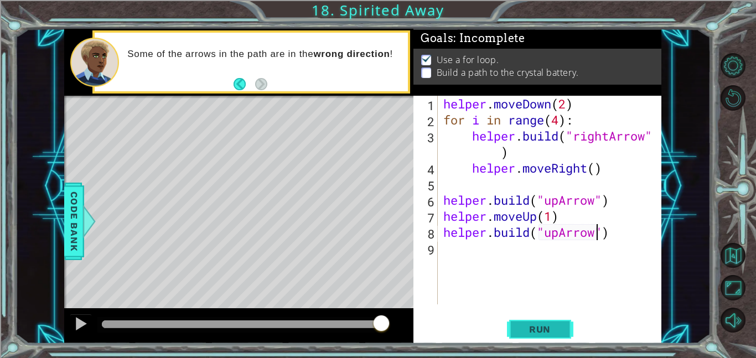
type textarea "helper.build("upArrow")"
click at [544, 331] on span "Run" at bounding box center [540, 329] width 44 height 11
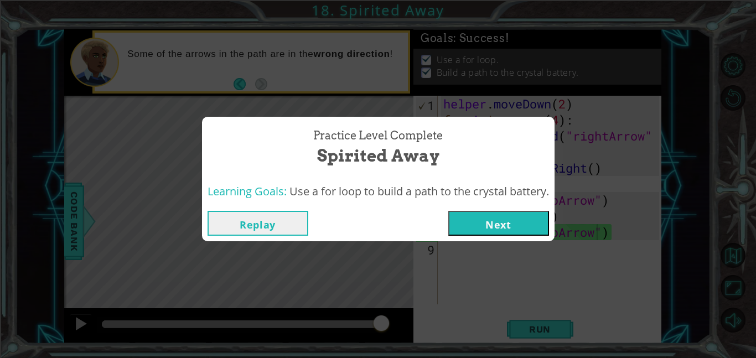
click at [472, 215] on button "Next" at bounding box center [498, 223] width 101 height 25
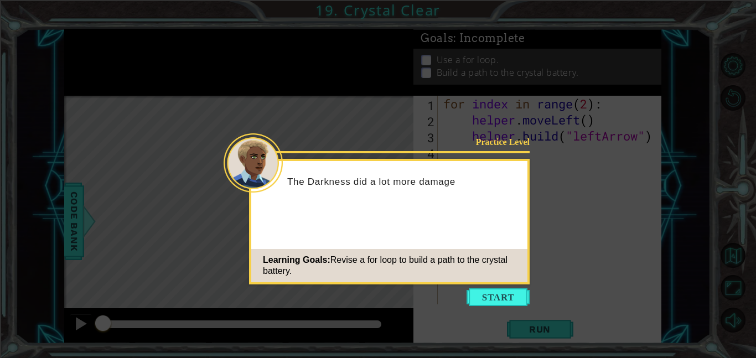
click at [484, 307] on icon at bounding box center [378, 179] width 756 height 358
click at [484, 301] on button "Start" at bounding box center [497, 297] width 63 height 18
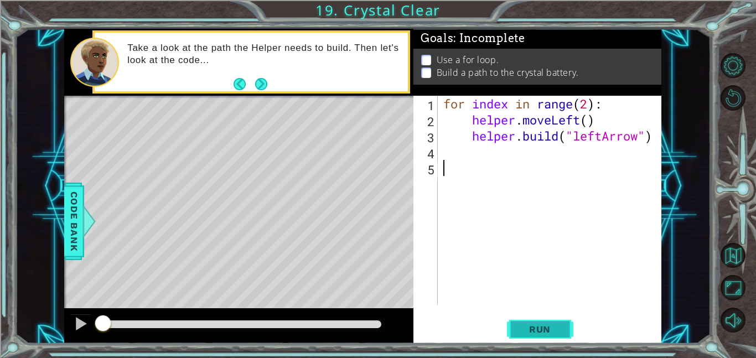
click at [563, 330] on button "Run" at bounding box center [540, 328] width 66 height 25
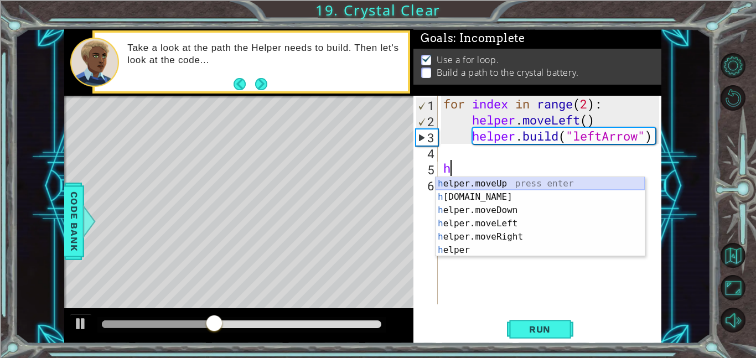
click at [501, 185] on div "h elper.moveUp press enter h [DOMAIN_NAME] press enter h elper.moveDown press e…" at bounding box center [539, 230] width 209 height 106
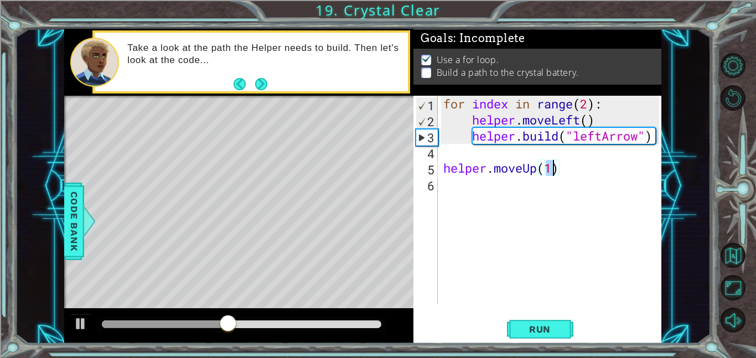
scroll to position [0, 4]
type textarea "helper.moveUp(1)"
click at [475, 184] on div "for index in range ( 2 ) : helper . moveLeft ( ) helper . build ( "leftArrow" )…" at bounding box center [552, 216] width 223 height 241
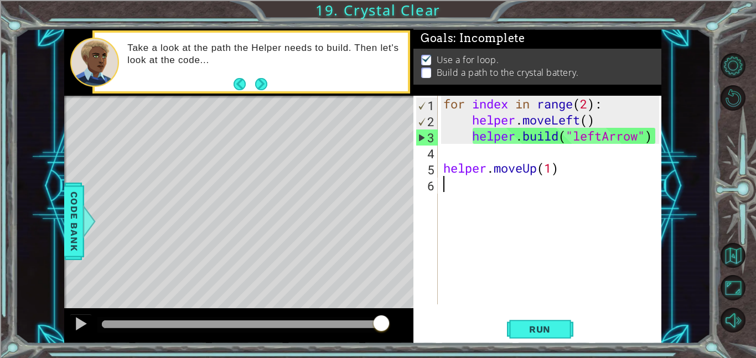
type textarea "h"
